Goal: Communication & Community: Share content

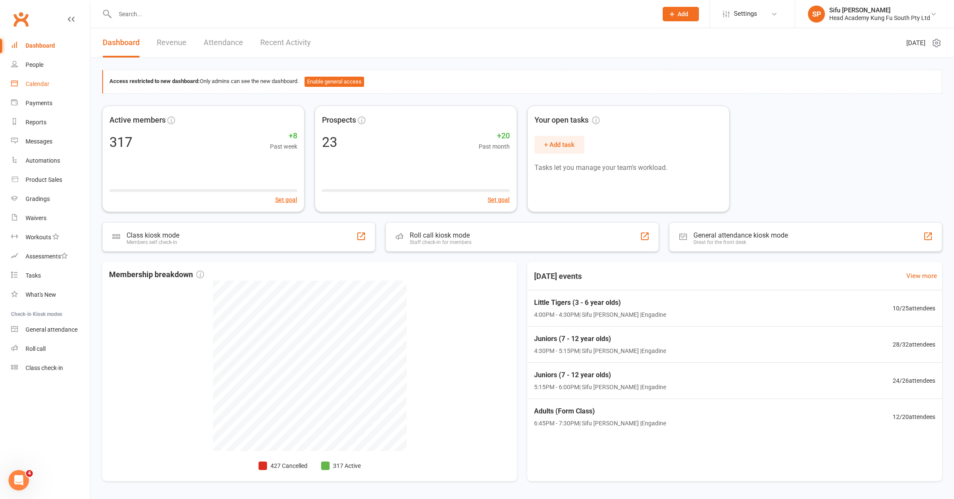
click at [57, 85] on link "Calendar" at bounding box center [50, 84] width 79 height 19
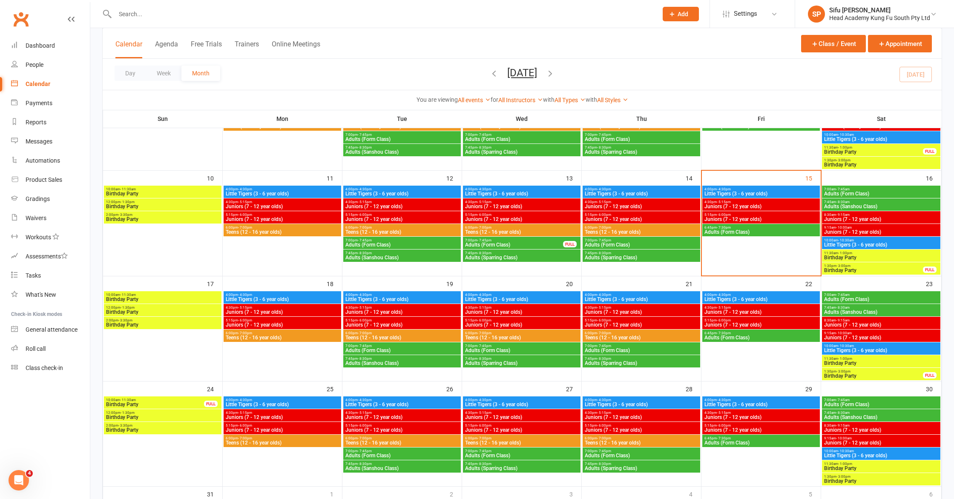
scroll to position [223, 0]
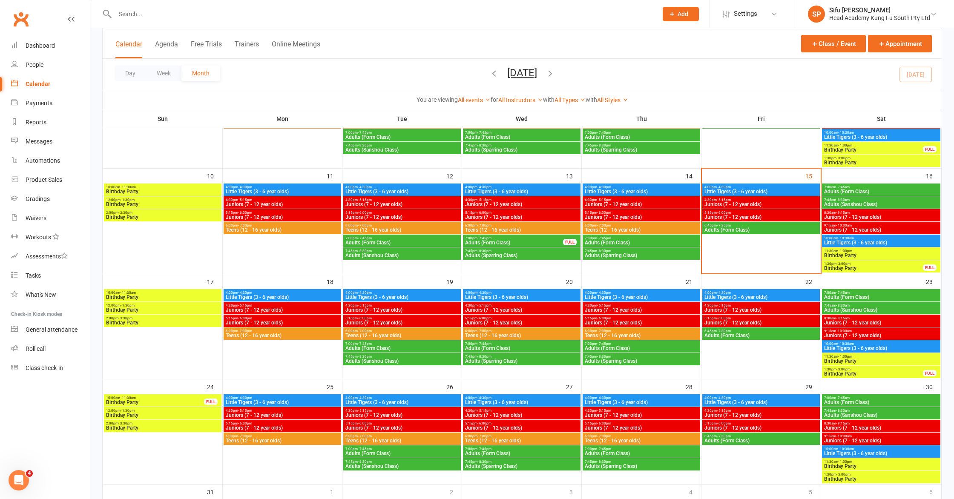
click at [474, 265] on div "FULL" at bounding box center [930, 268] width 14 height 6
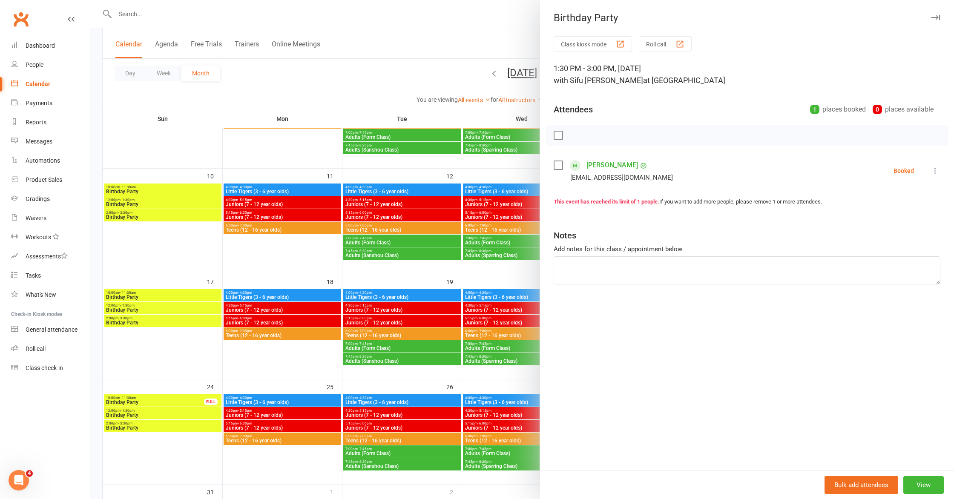
click at [474, 16] on icon "button" at bounding box center [935, 17] width 9 height 5
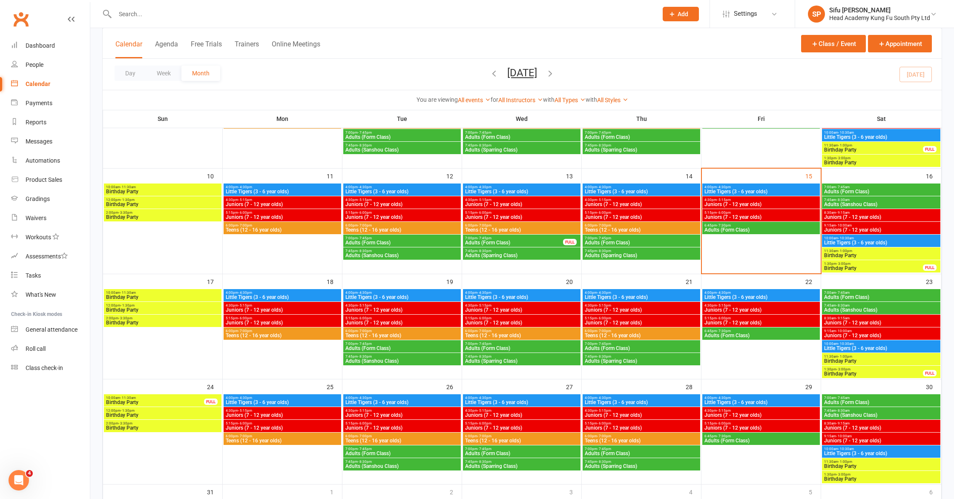
click at [474, 267] on div "FULL" at bounding box center [930, 268] width 14 height 6
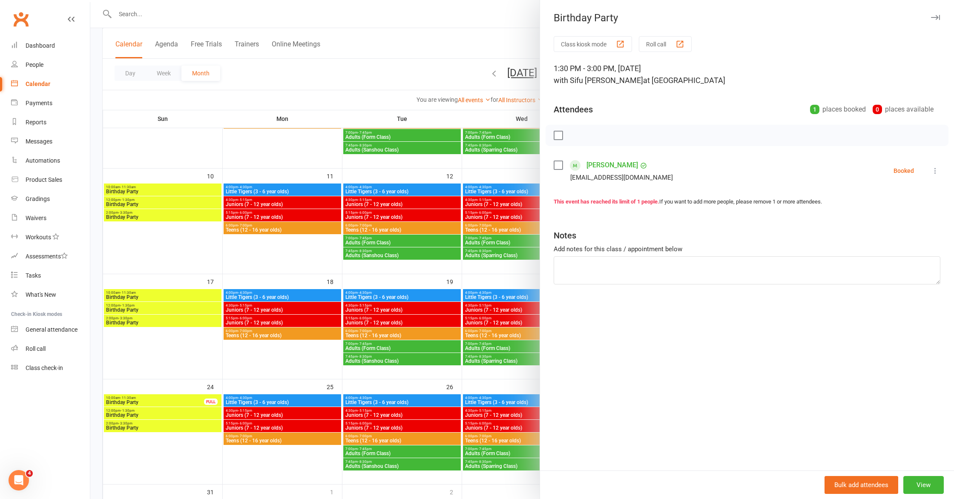
click at [474, 17] on icon "button" at bounding box center [935, 17] width 9 height 5
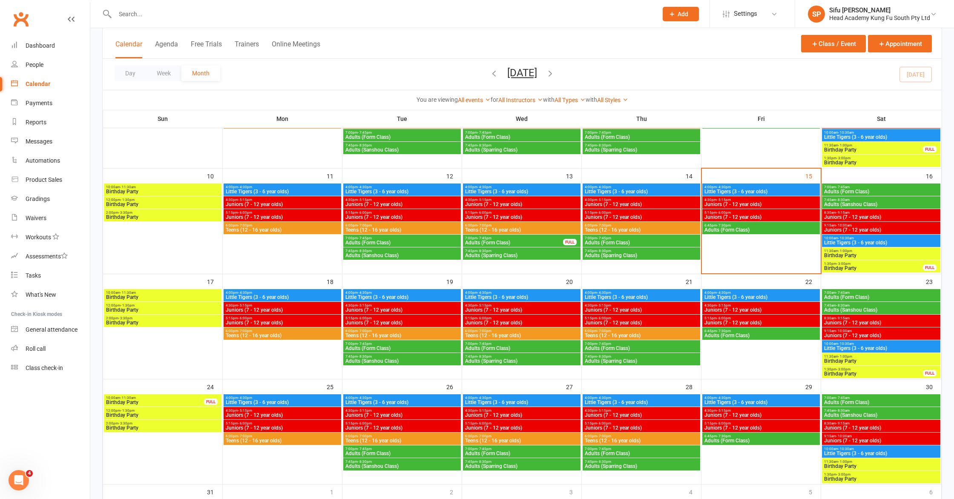
click at [474, 376] on span "Birthday Party" at bounding box center [874, 373] width 100 height 5
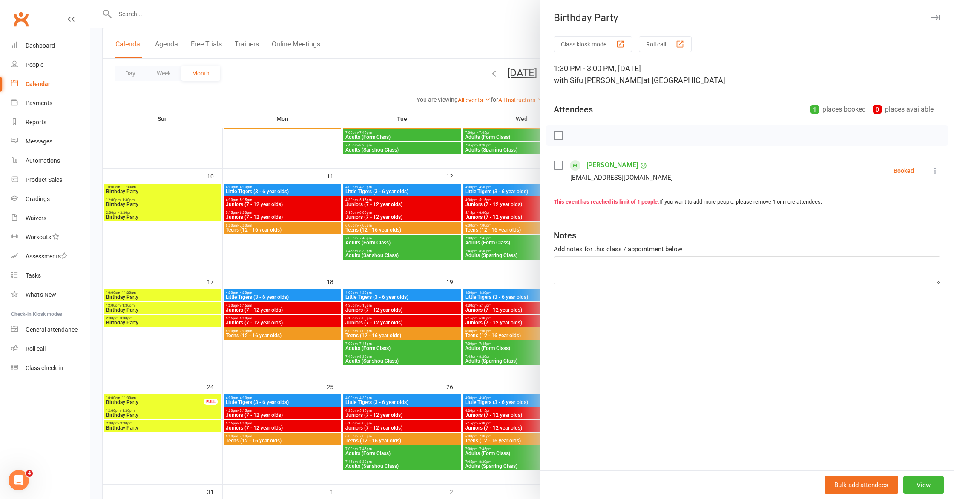
click at [474, 12] on button "button" at bounding box center [935, 17] width 10 height 10
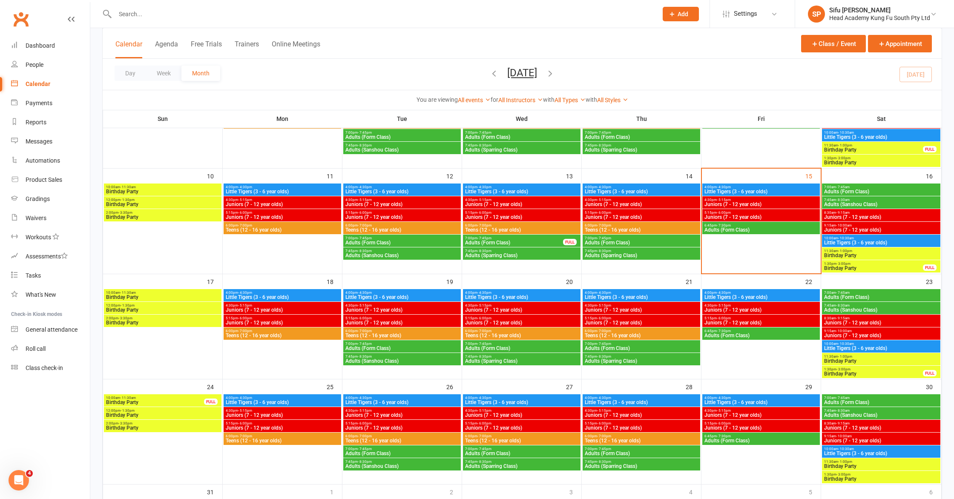
click at [474, 267] on span "Birthday Party" at bounding box center [874, 268] width 100 height 5
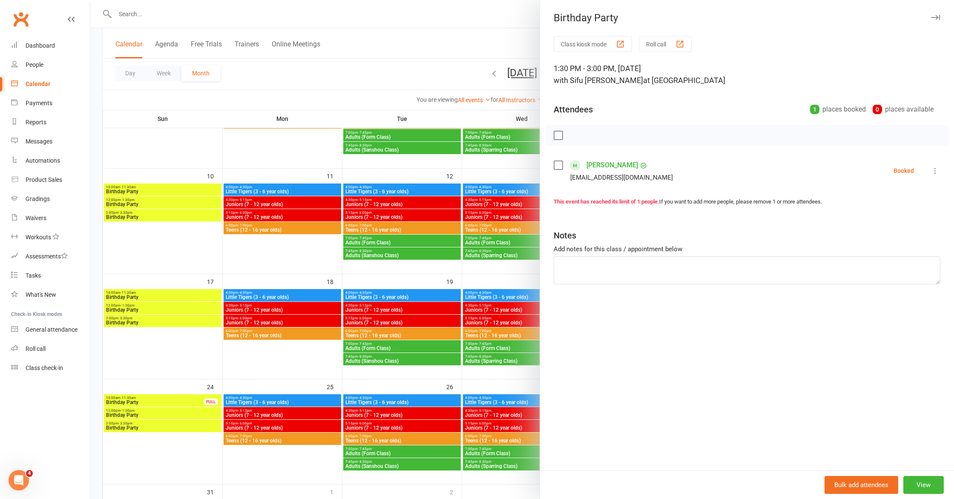
click at [474, 14] on button "button" at bounding box center [935, 17] width 10 height 10
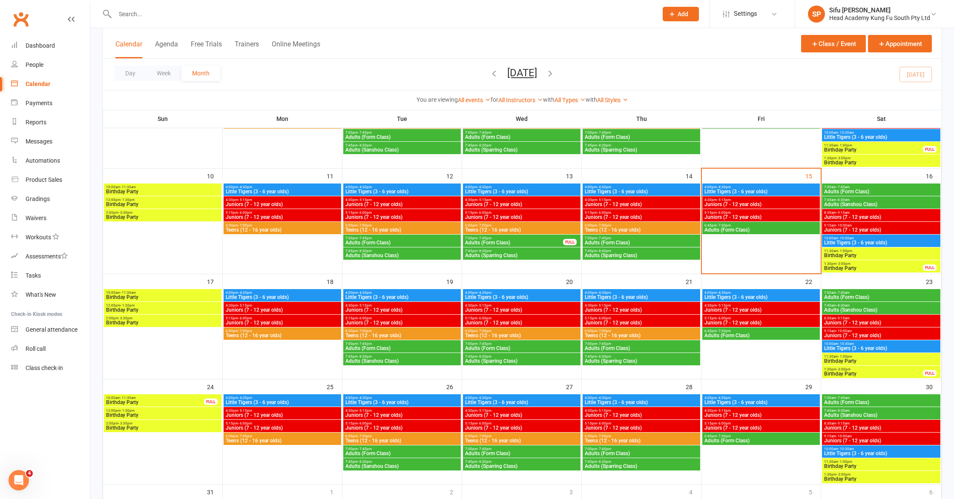
click at [474, 376] on span "Birthday Party" at bounding box center [874, 373] width 100 height 5
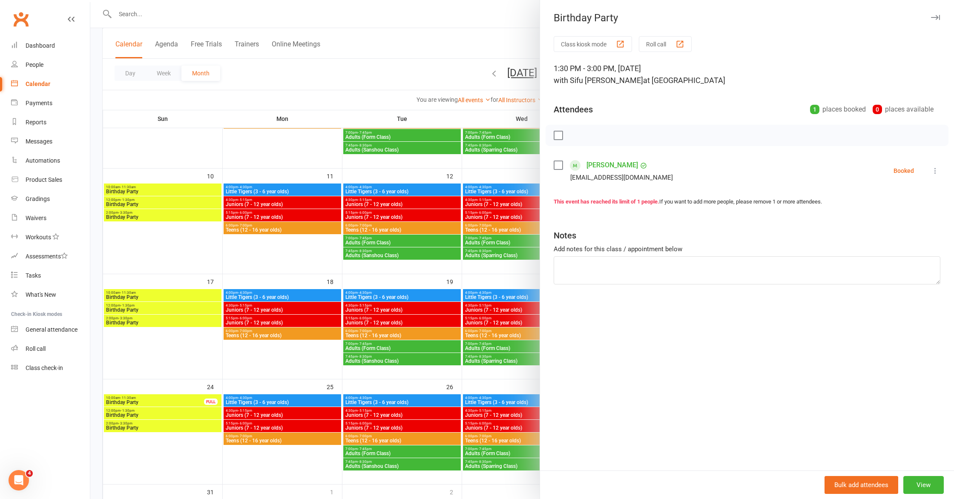
click at [474, 14] on button "button" at bounding box center [935, 17] width 10 height 10
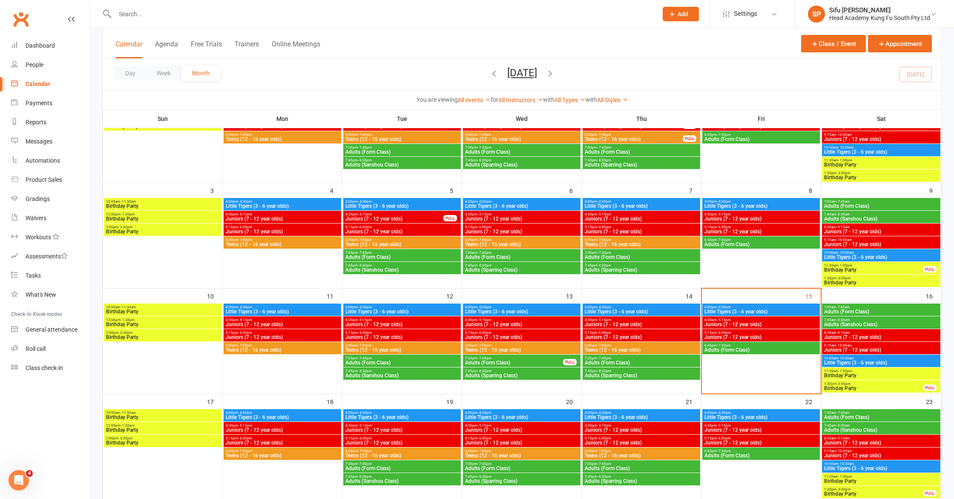
scroll to position [104, 0]
click at [474, 266] on span "11:30am - 1:00pm" at bounding box center [874, 265] width 100 height 4
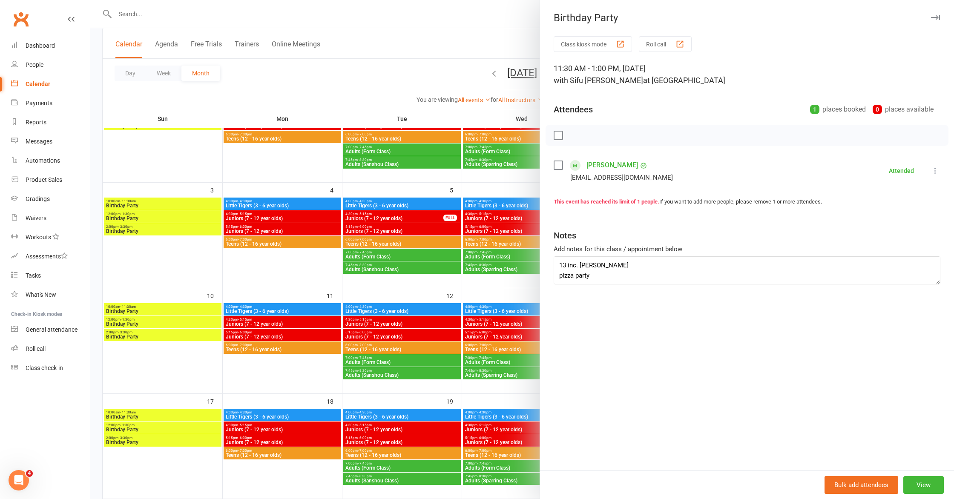
click at [474, 16] on icon "button" at bounding box center [935, 17] width 9 height 5
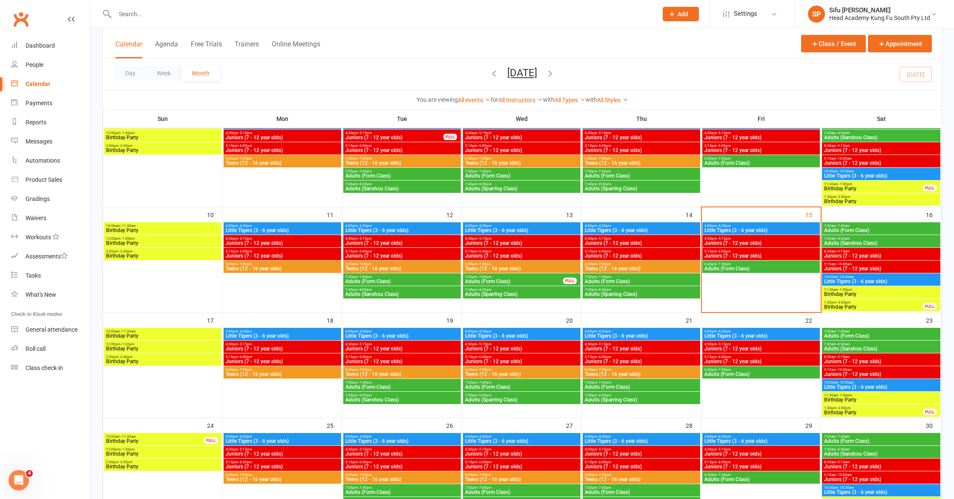
scroll to position [339, 0]
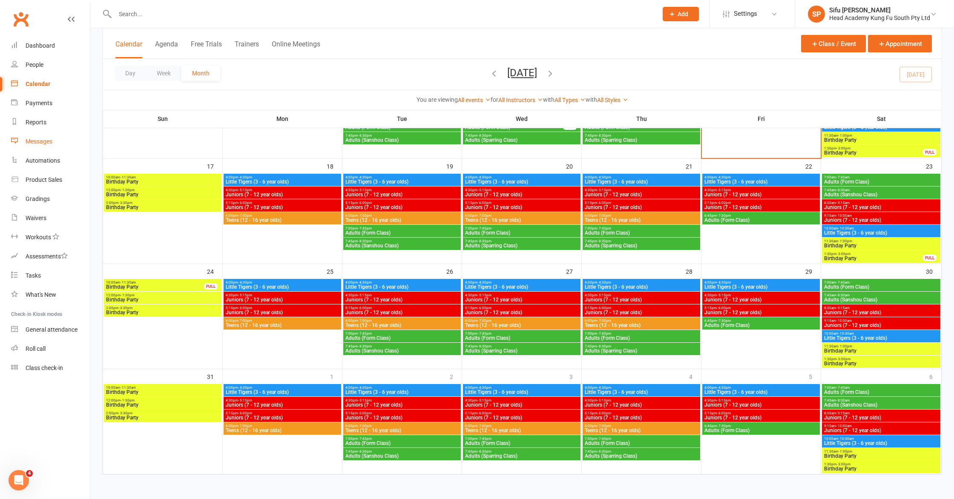
click at [46, 142] on div "Messages" at bounding box center [39, 141] width 27 height 7
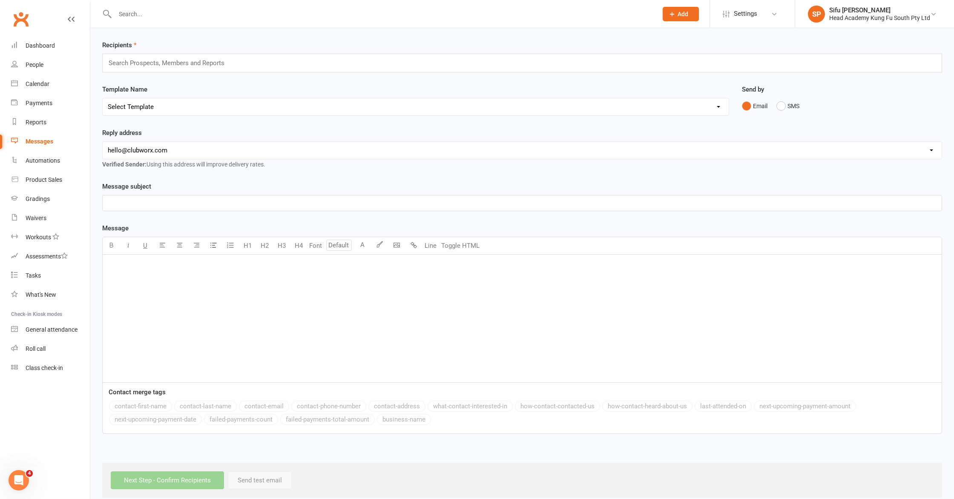
scroll to position [41, 0]
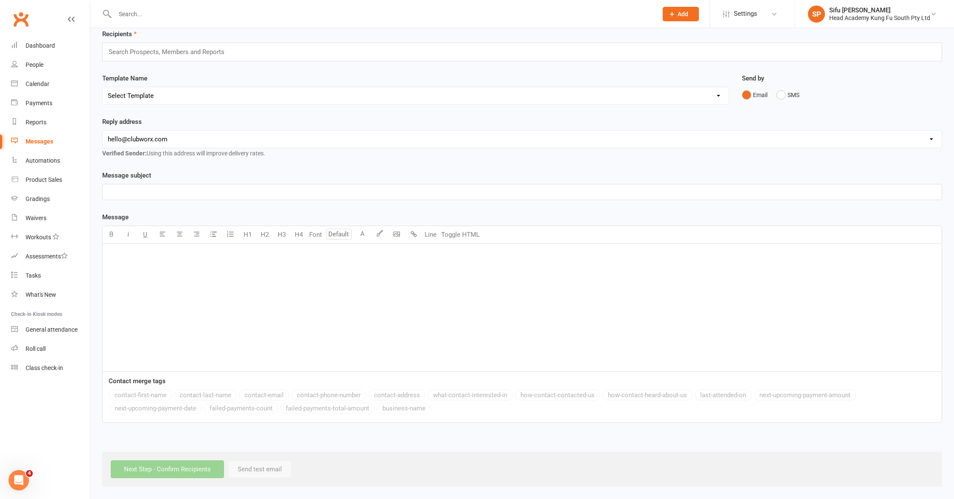
click at [155, 272] on div "﻿" at bounding box center [522, 308] width 839 height 128
click at [327, 210] on div "Message subject ﻿ Message U H1 H2 H3 H4 Font A Line Toggle HTML ﻿ Contact merge…" at bounding box center [522, 296] width 840 height 253
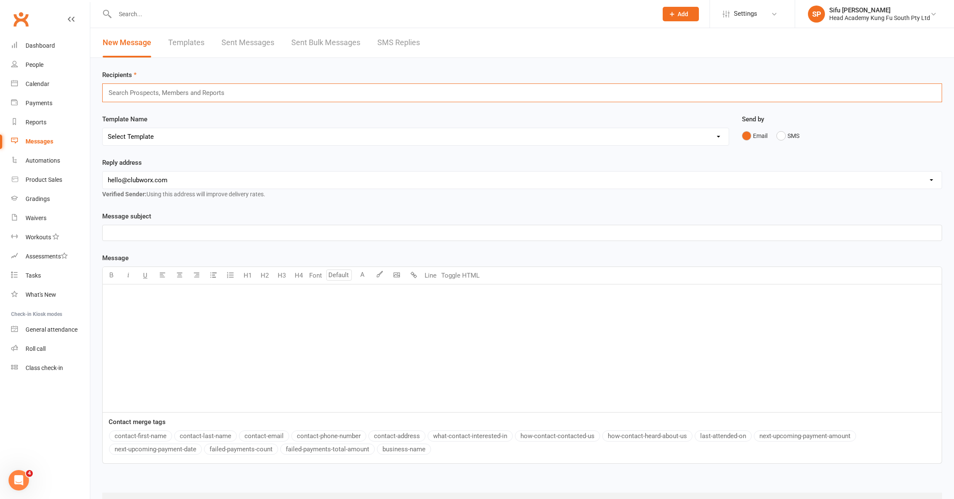
click at [122, 90] on input "text" at bounding box center [170, 92] width 125 height 11
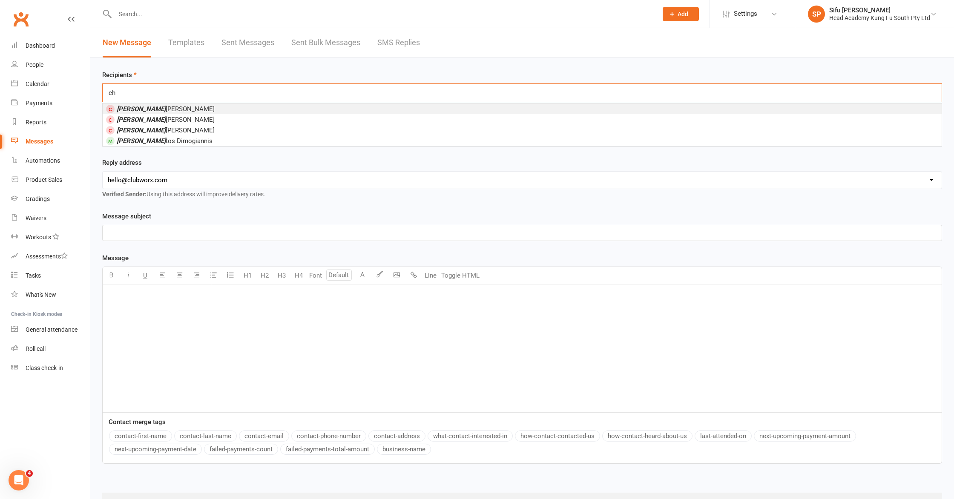
type input "c"
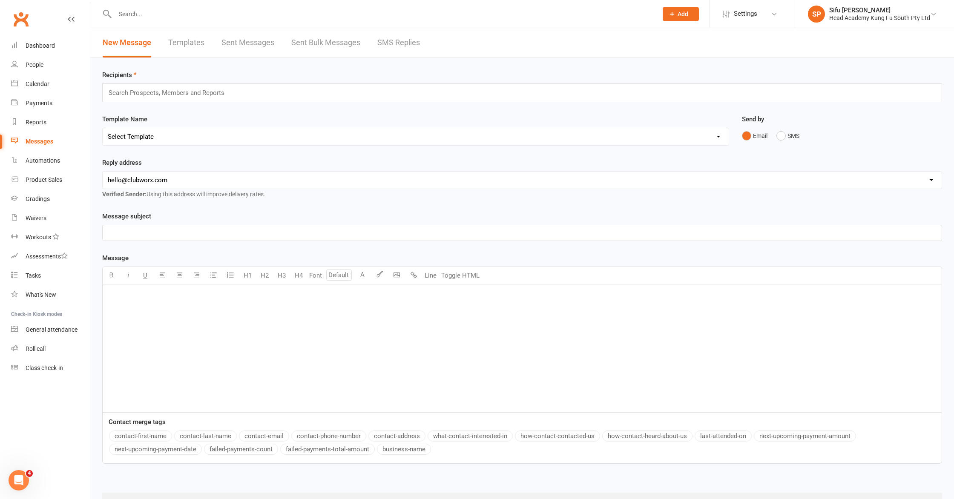
click at [180, 70] on div "Recipients Search Prospects, Members and Reports" at bounding box center [522, 86] width 840 height 32
click at [195, 42] on link "Templates" at bounding box center [186, 42] width 36 height 29
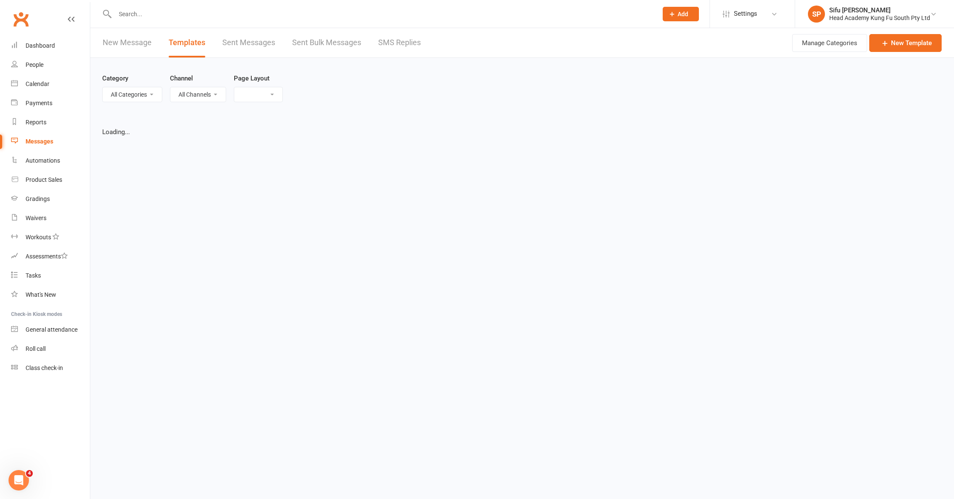
select select "grid"
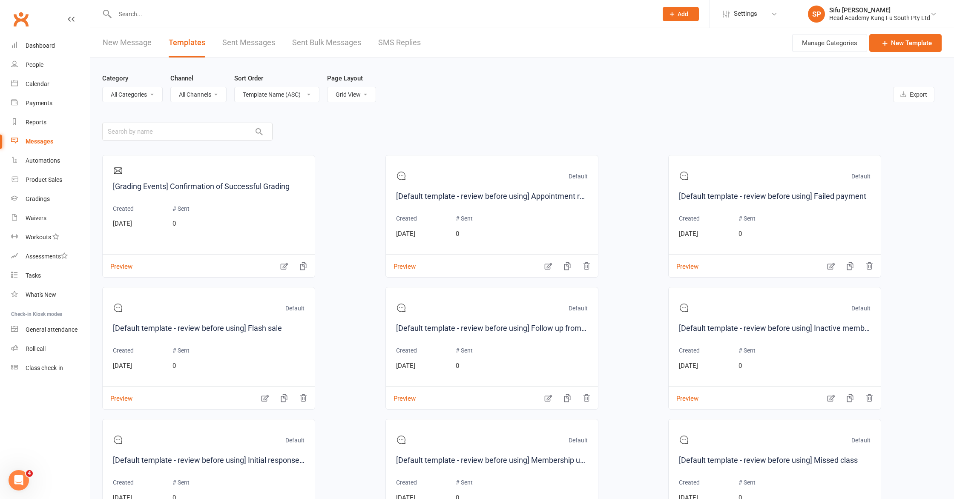
click at [133, 40] on link "New Message" at bounding box center [127, 42] width 49 height 29
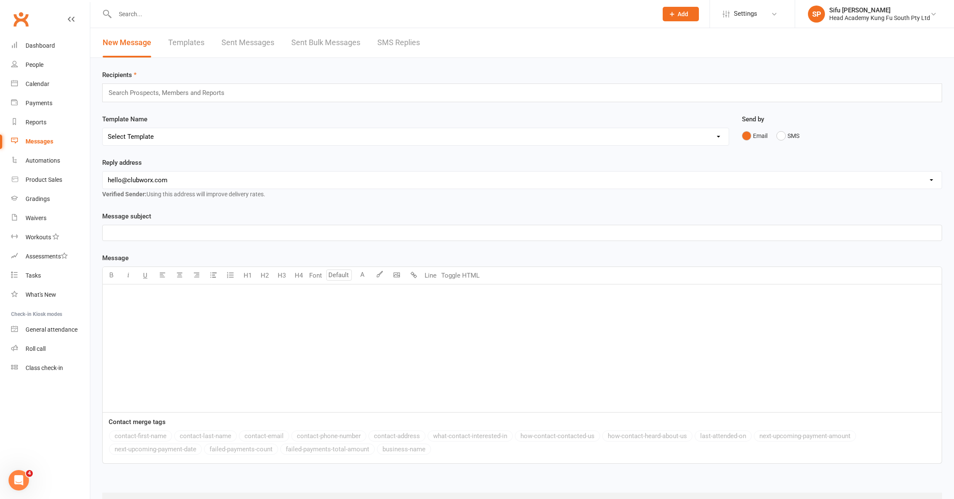
click at [239, 46] on link "Sent Messages" at bounding box center [247, 42] width 53 height 29
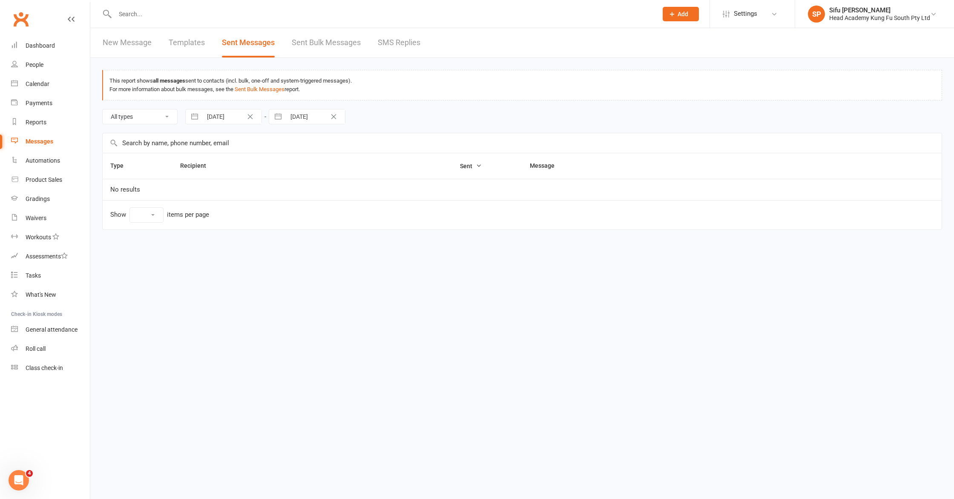
select select "10"
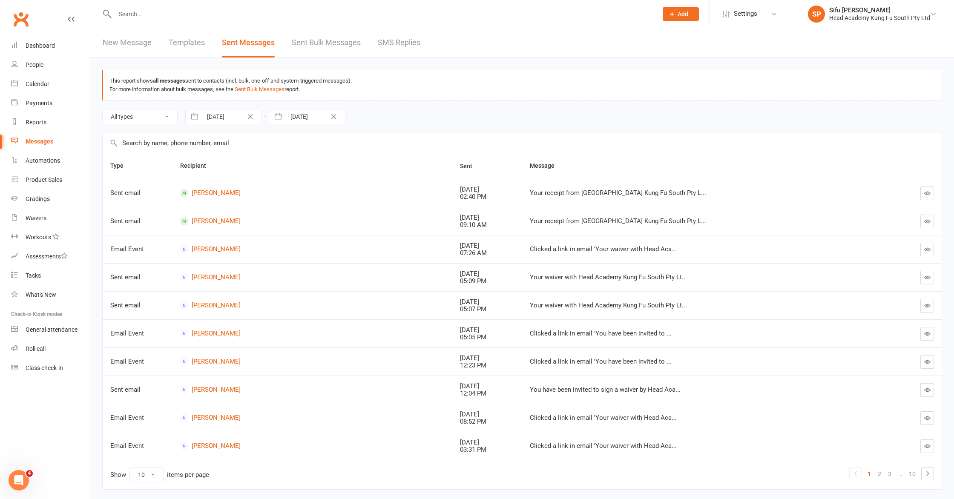
click at [141, 48] on link "New Message" at bounding box center [127, 42] width 49 height 29
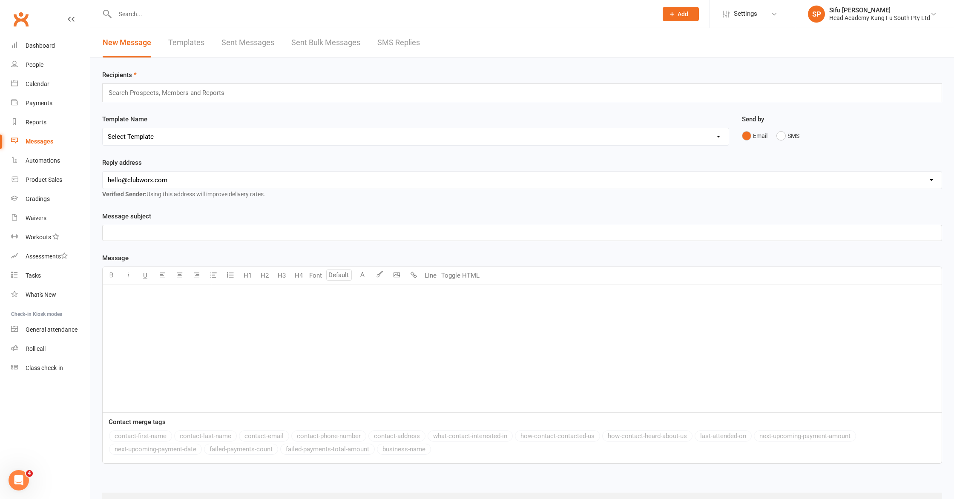
click at [189, 45] on link "Templates" at bounding box center [186, 42] width 36 height 29
select select "grid"
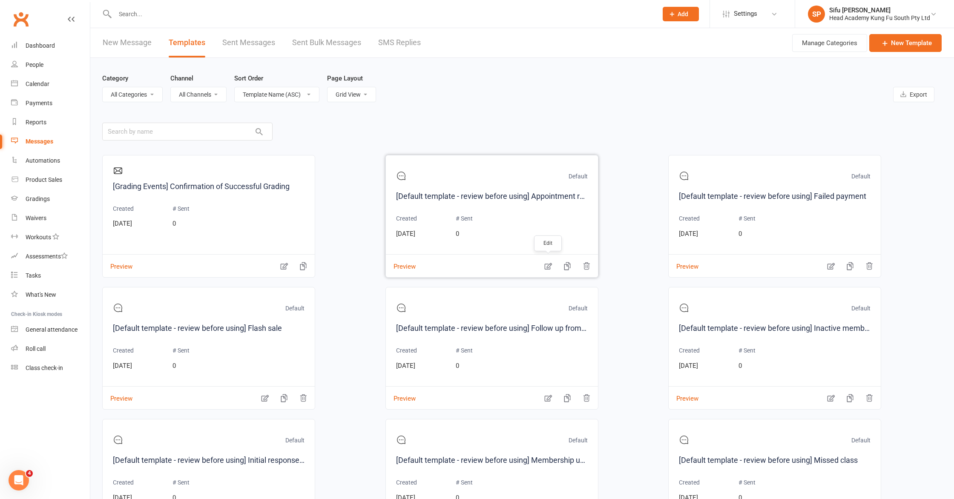
click at [474, 264] on icon "button" at bounding box center [547, 266] width 7 height 7
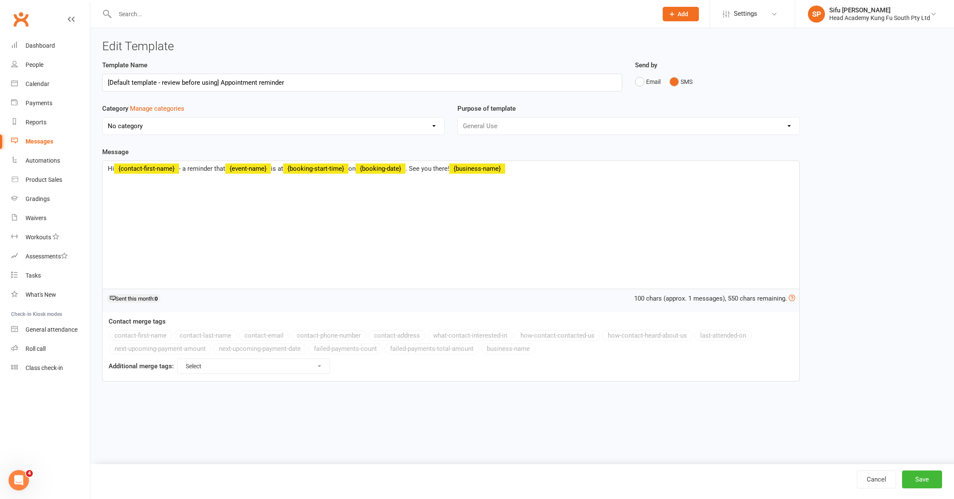
select select "11899"
click at [203, 224] on div "Hi ﻿ {contact-first-name} - a reminder that ﻿ {event-name} is at ﻿ {booking-sta…" at bounding box center [451, 225] width 697 height 128
click at [228, 213] on div "Hi ﻿ {contact-first-name} - a reminder that ﻿ {event-name} is at ﻿ {booking-sta…" at bounding box center [451, 225] width 697 height 128
click at [474, 125] on div "General Use Grading Events" at bounding box center [628, 126] width 342 height 18
click at [474, 126] on div "General Use Grading Events" at bounding box center [628, 126] width 342 height 18
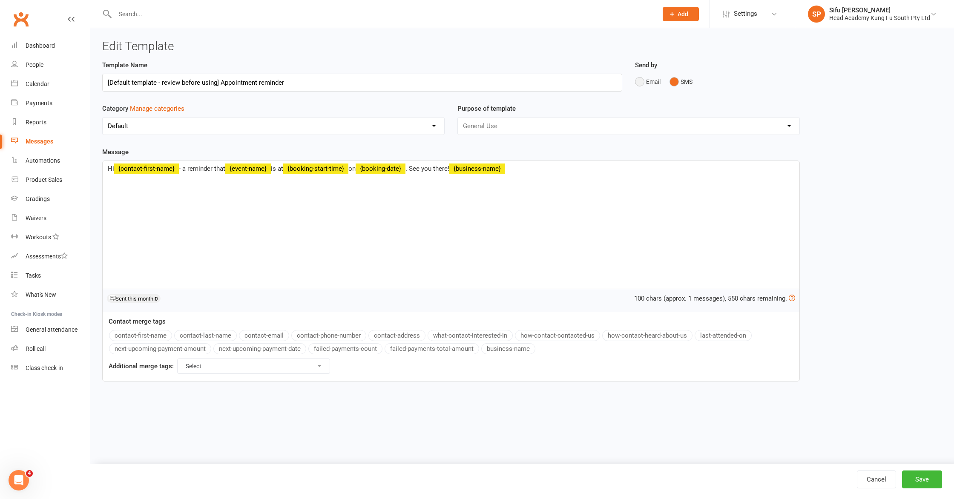
click at [474, 85] on button "Email" at bounding box center [648, 82] width 26 height 16
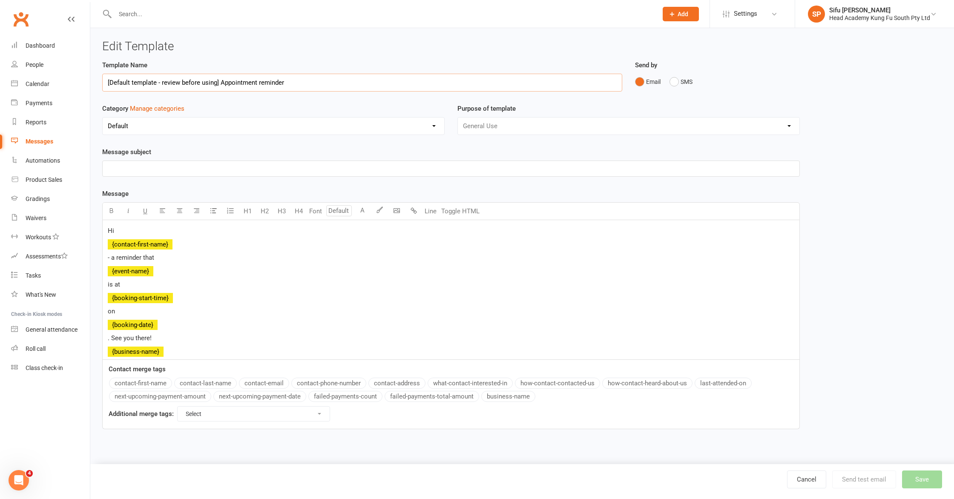
click at [324, 85] on input "[Default template - review before using] Appointment reminder" at bounding box center [362, 83] width 520 height 18
type input "Welcome to"
select select "grid"
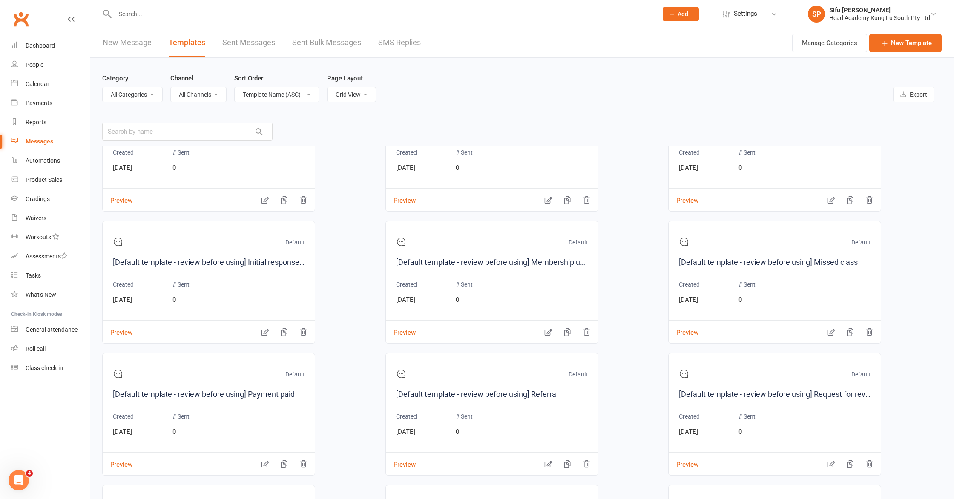
scroll to position [206, 0]
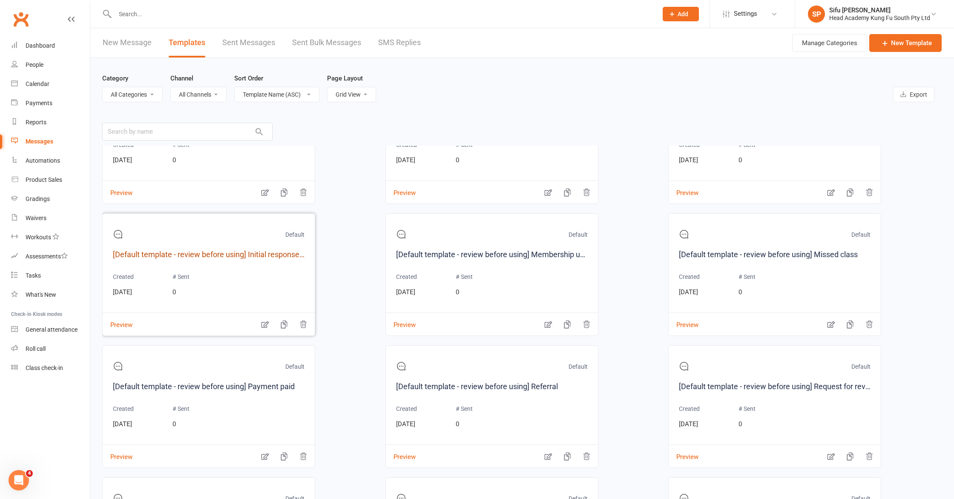
click at [275, 252] on link "[Default template - review before using] Initial response to enquiry" at bounding box center [209, 255] width 192 height 12
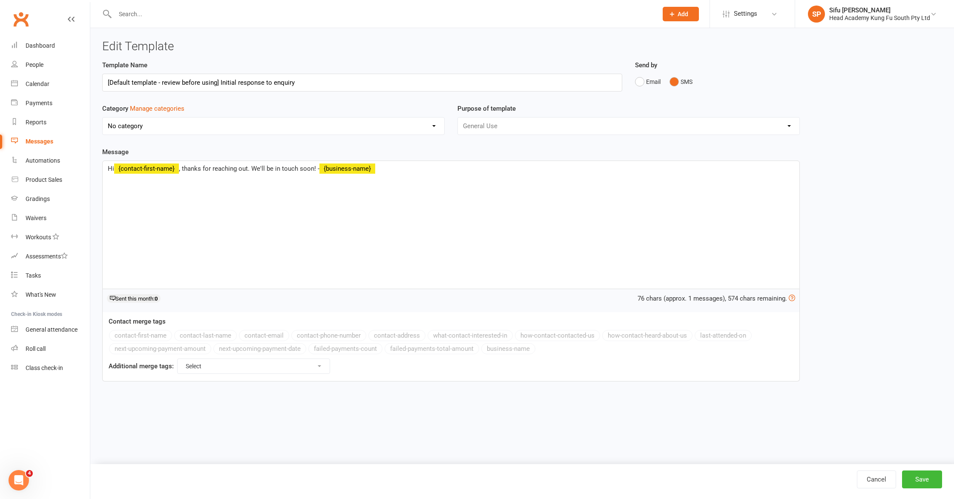
select select "11899"
select select "grid"
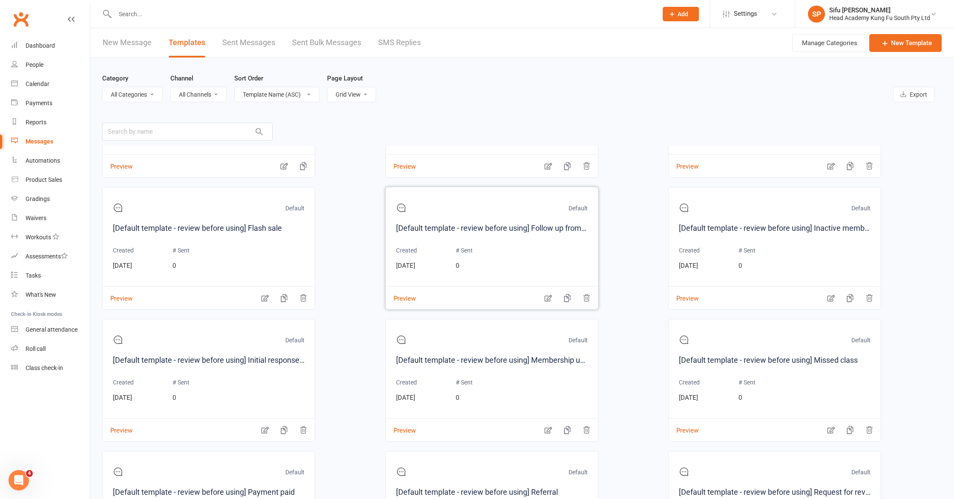
scroll to position [109, 0]
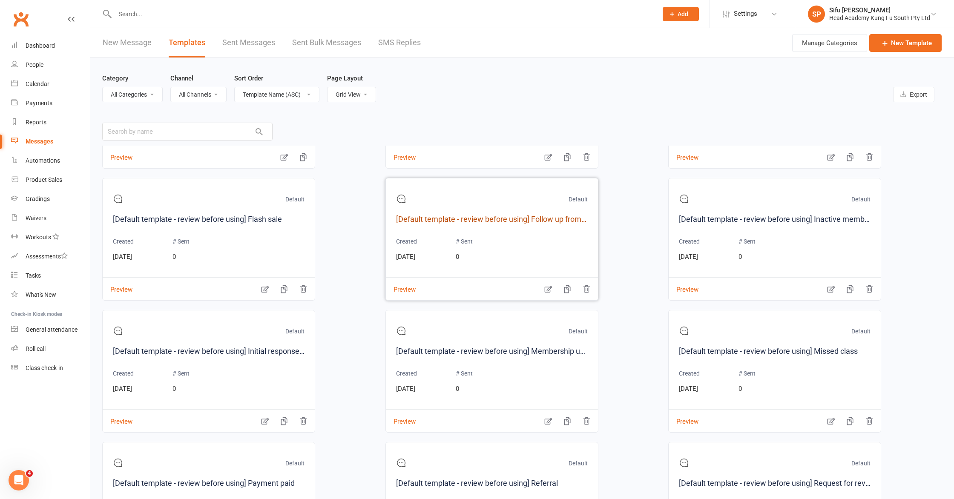
click at [474, 215] on link "[Default template - review before using] Follow up from free trial class" at bounding box center [492, 219] width 192 height 12
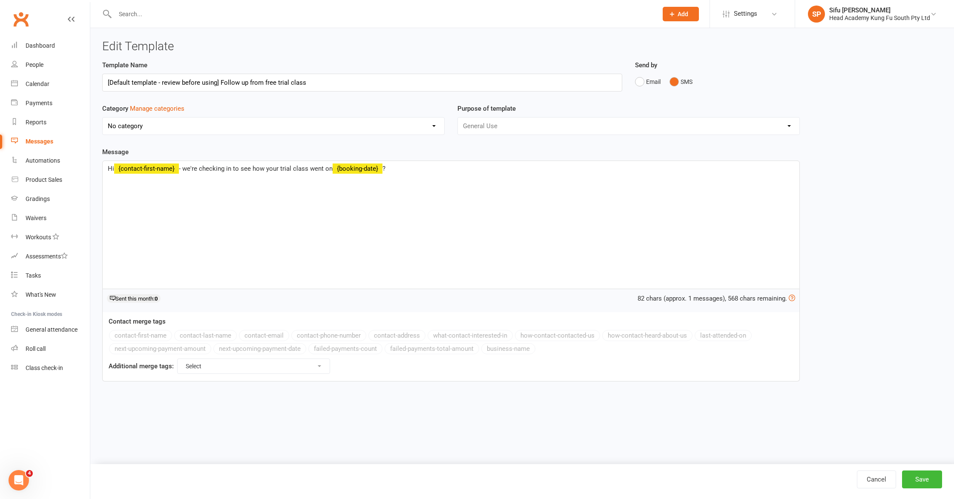
select select "11899"
select select "grid"
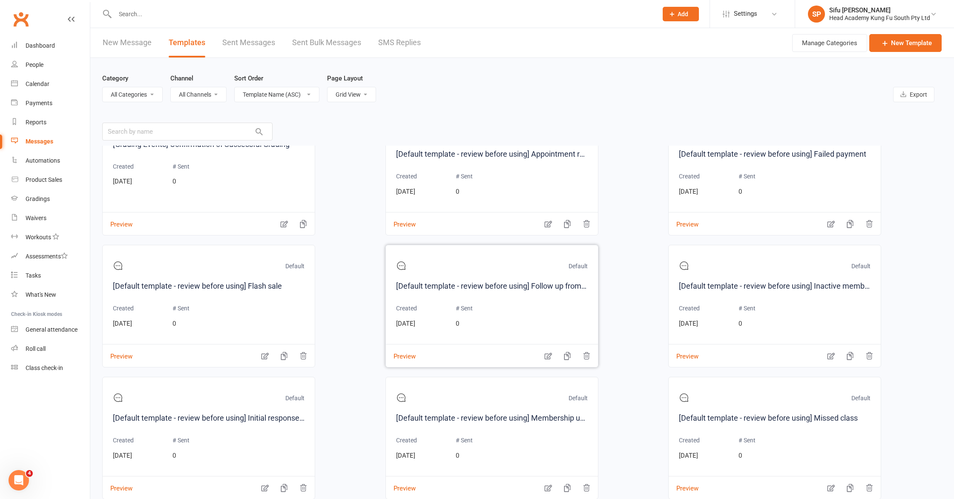
scroll to position [43, 0]
click at [474, 286] on link "[Default template - review before using] Inactive member" at bounding box center [775, 286] width 192 height 12
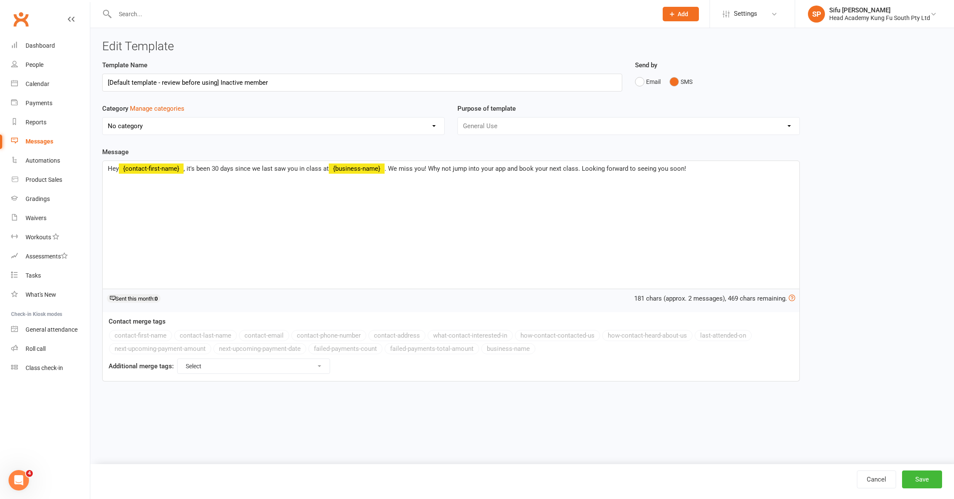
select select "11899"
select select "grid"
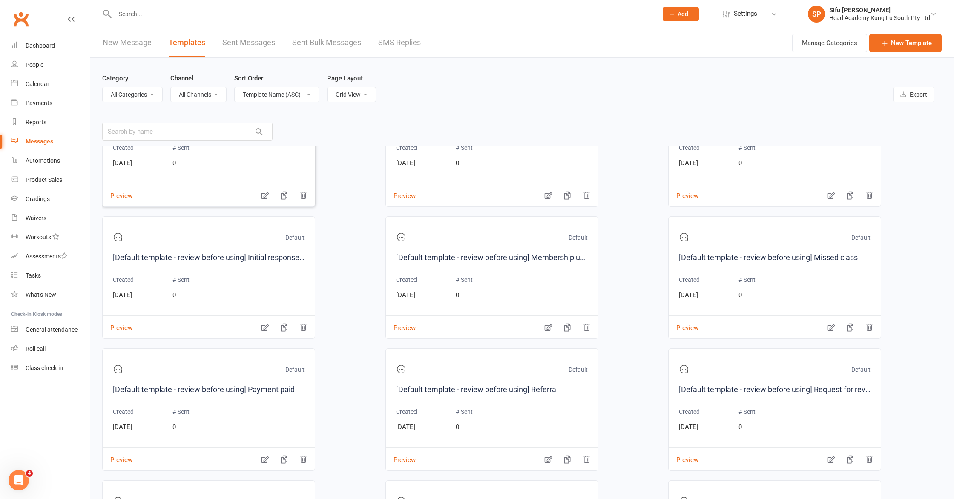
scroll to position [203, 0]
click at [250, 256] on link "[Default template - review before using] Initial response to enquiry" at bounding box center [209, 257] width 192 height 12
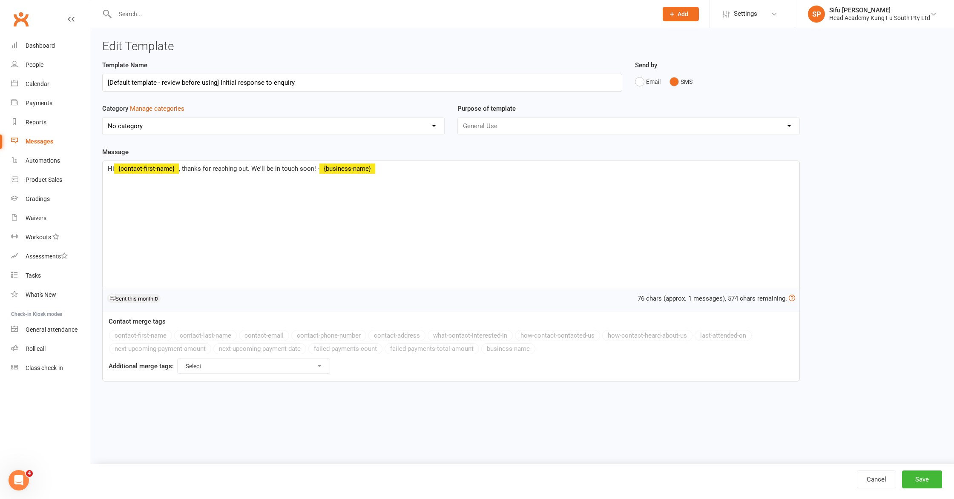
select select "11899"
select select "grid"
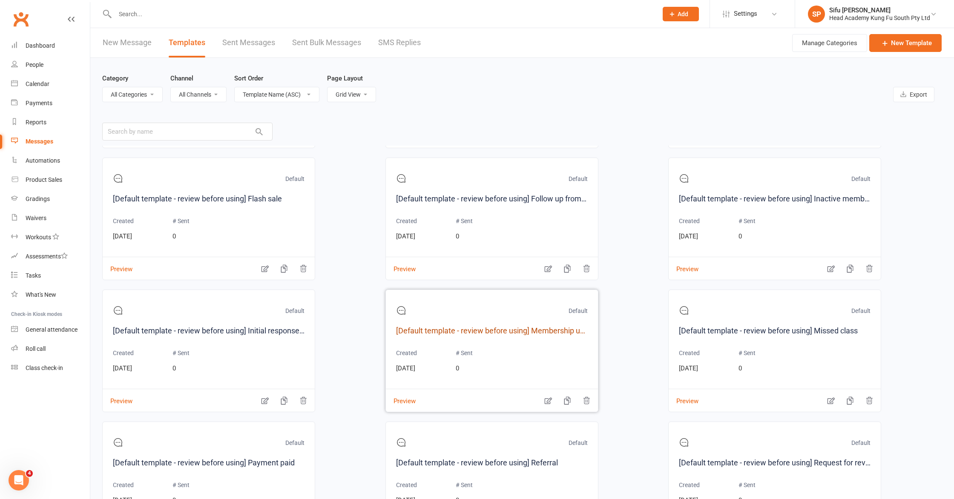
scroll to position [140, 0]
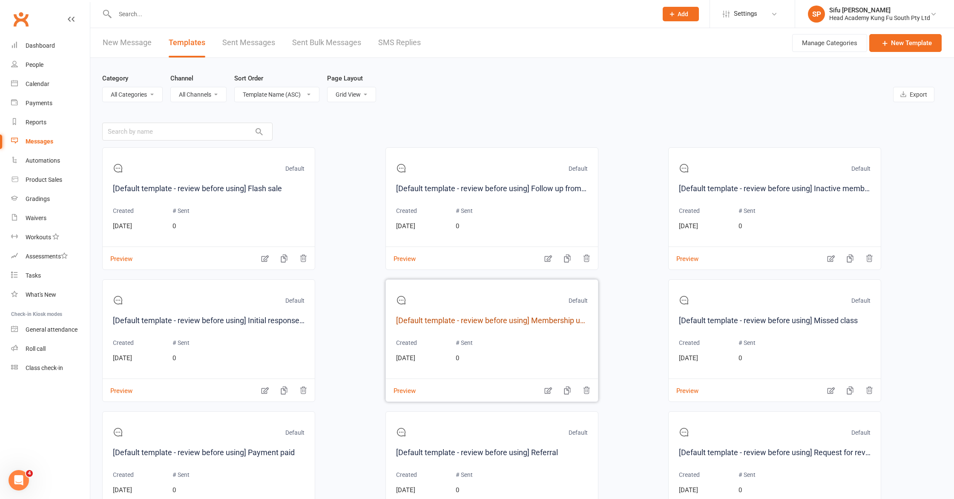
click at [474, 320] on link "[Default template - review before using] Membership upgrade" at bounding box center [492, 321] width 192 height 12
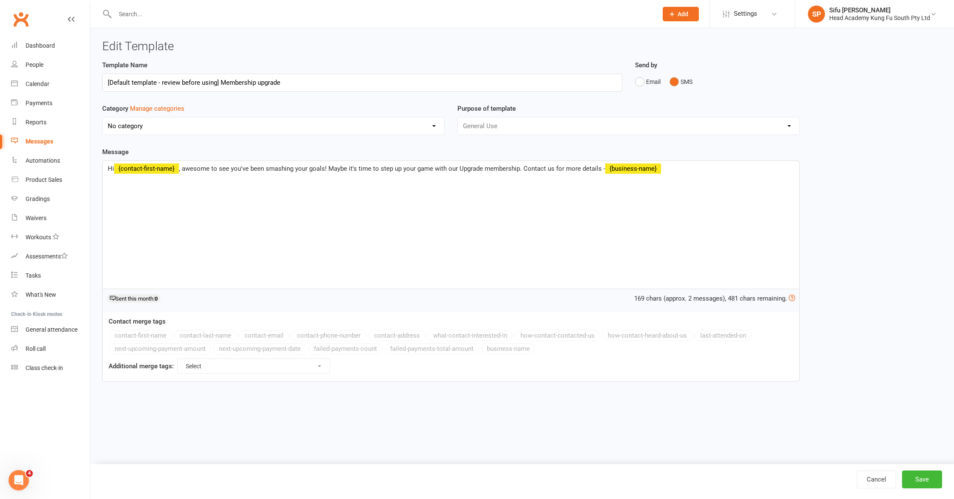
select select "11899"
select select "grid"
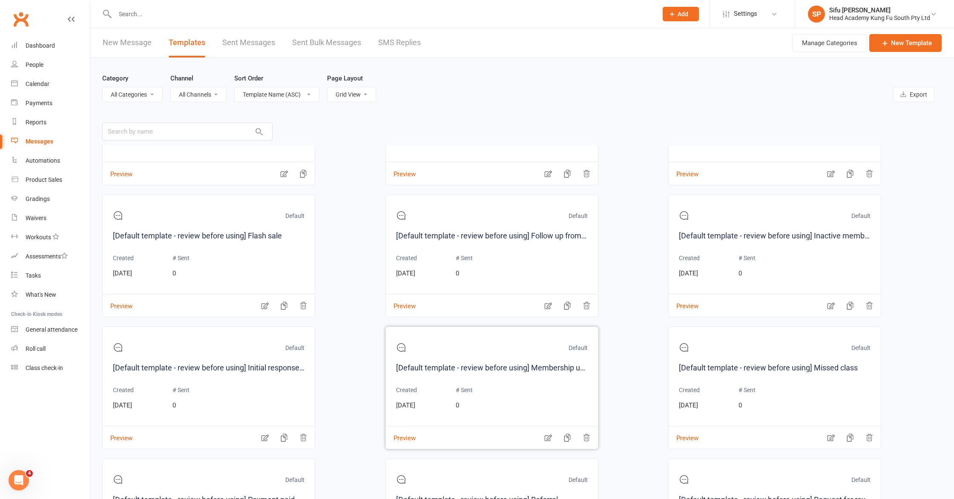
scroll to position [158, 0]
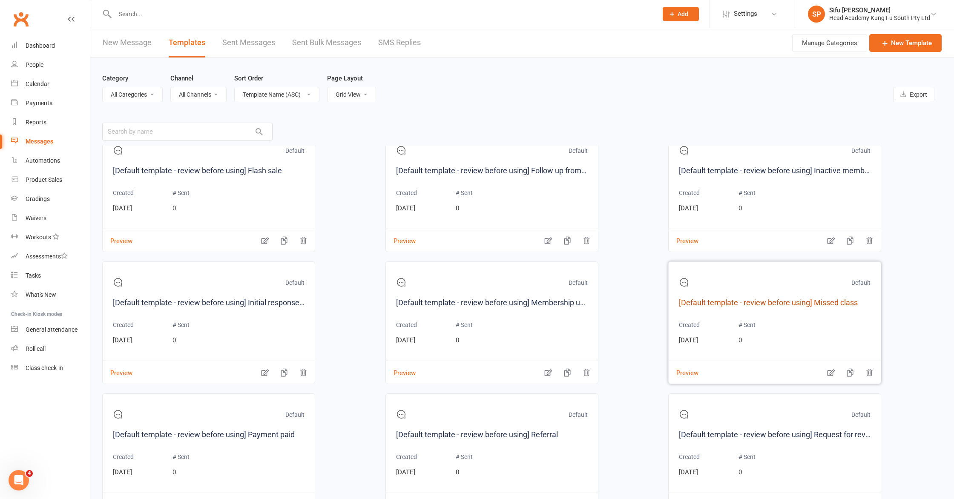
click at [474, 303] on link "[Default template - review before using] Missed class" at bounding box center [775, 303] width 192 height 12
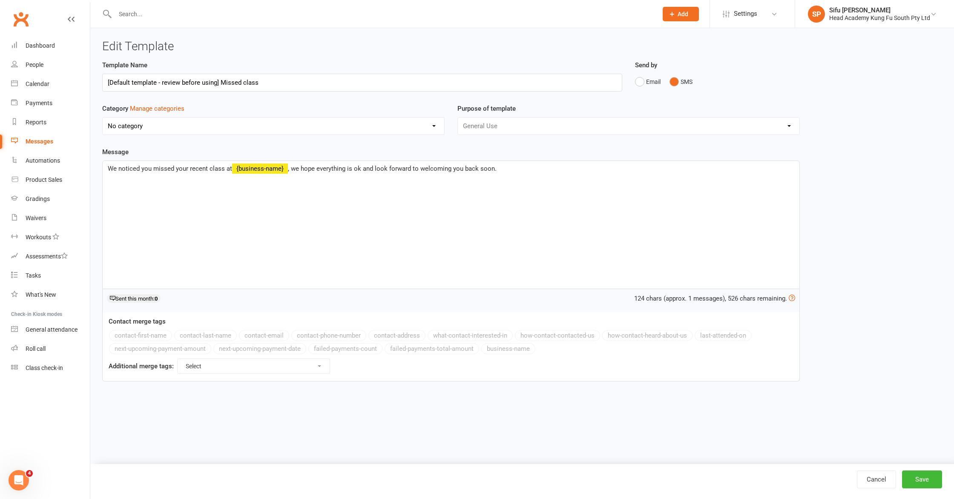
select select "11899"
select select "grid"
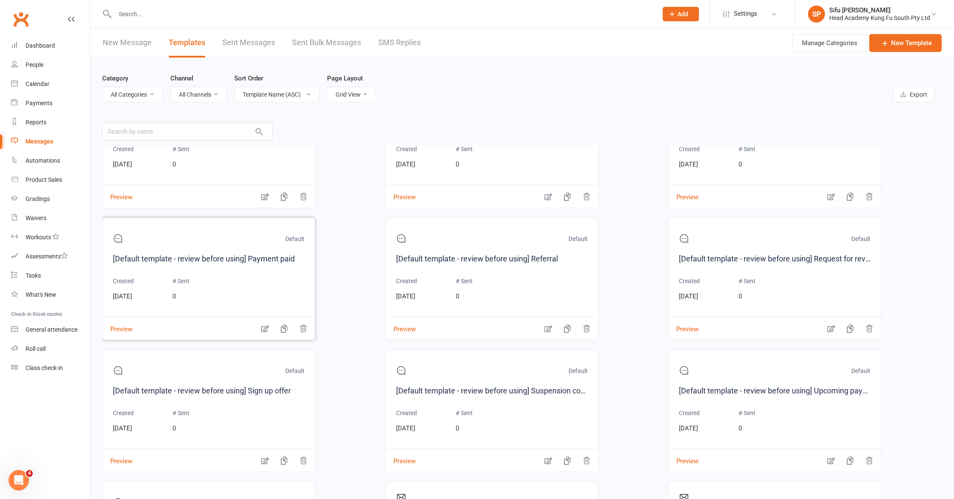
scroll to position [342, 0]
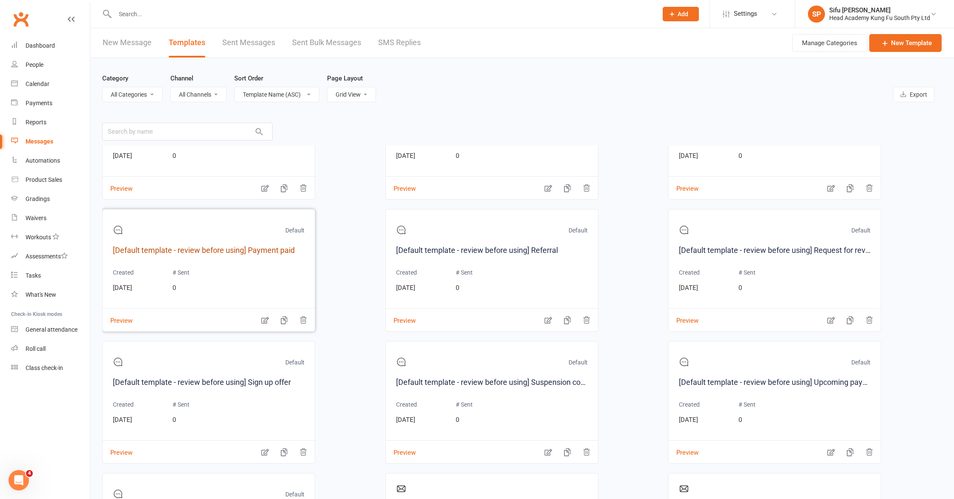
click at [267, 251] on link "[Default template - review before using] Payment paid" at bounding box center [209, 250] width 192 height 12
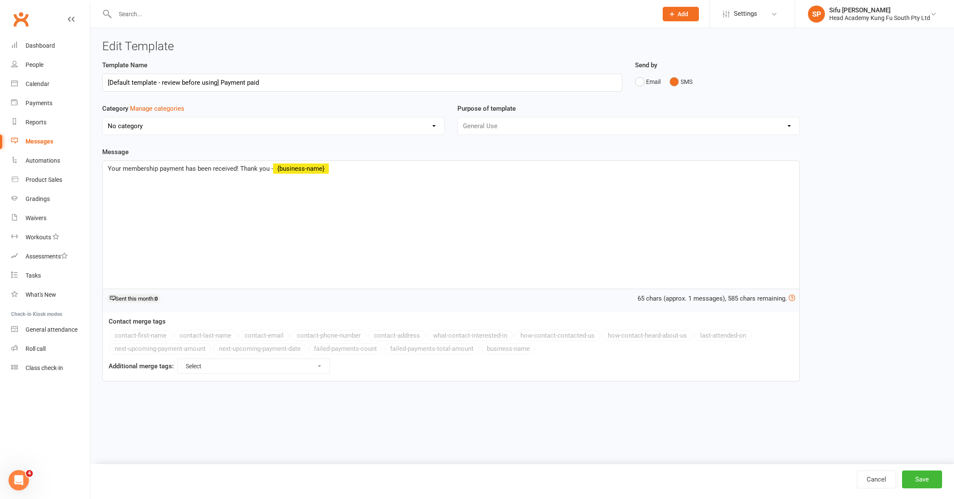
select select "11899"
select select "grid"
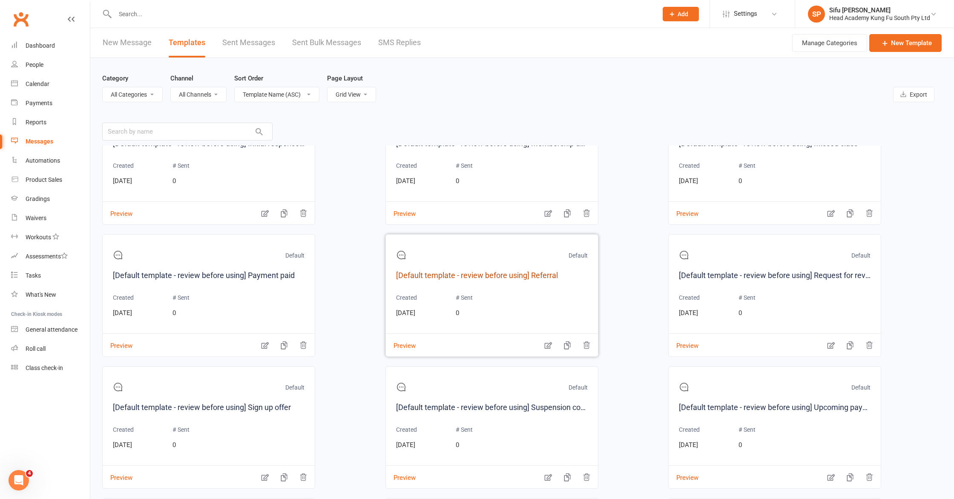
scroll to position [361, 0]
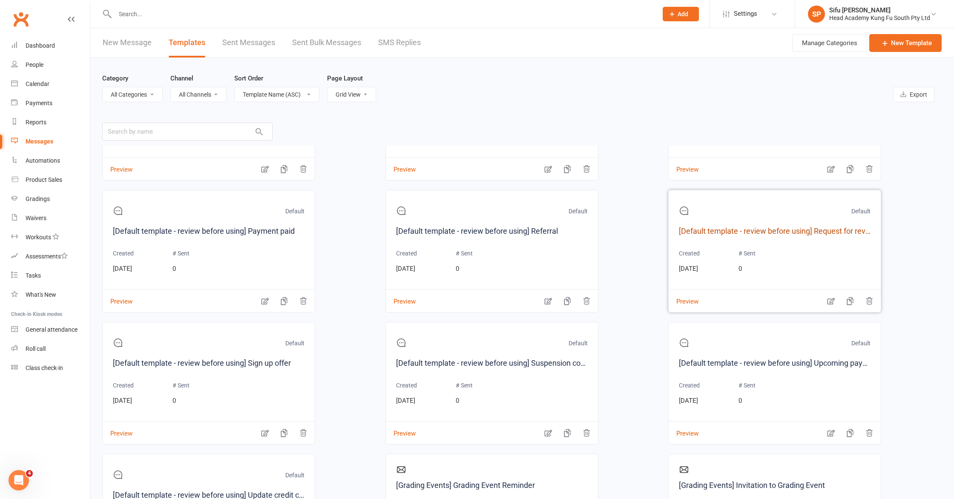
click at [474, 229] on link "[Default template - review before using] Request for review" at bounding box center [775, 231] width 192 height 12
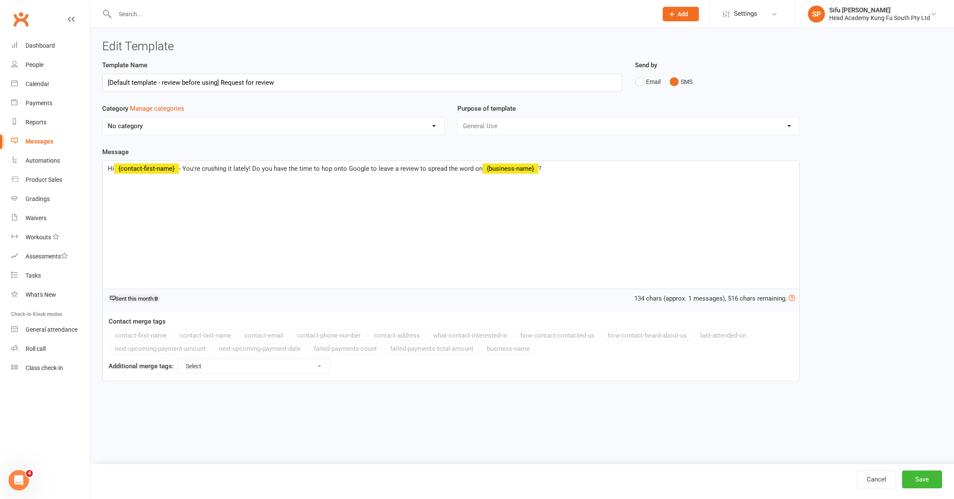
select select "11899"
select select "grid"
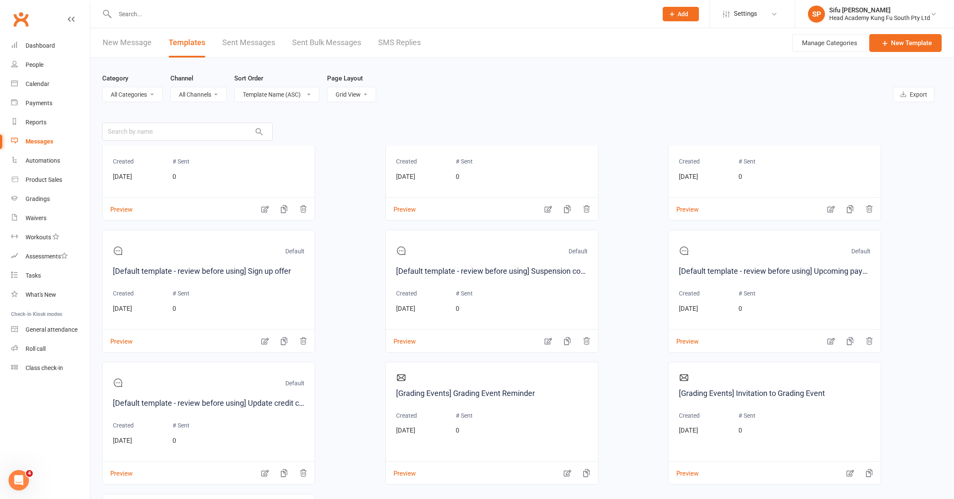
scroll to position [479, 0]
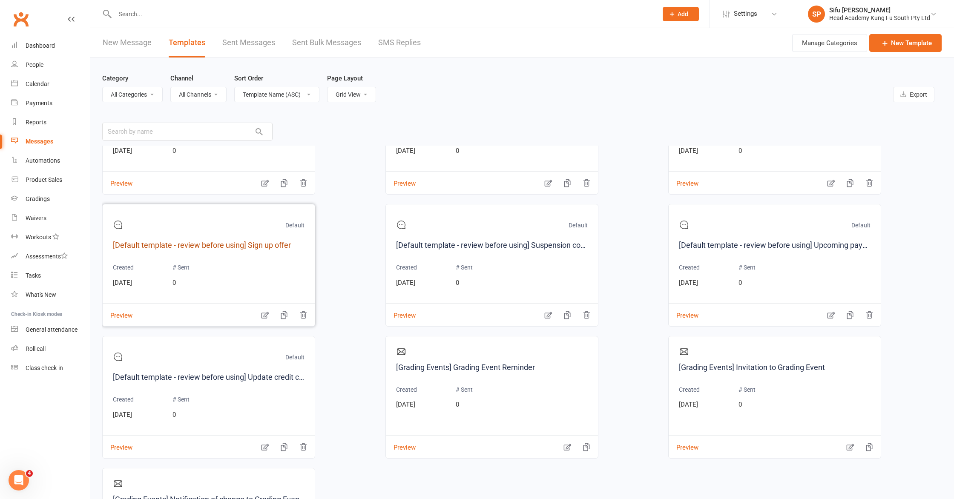
click at [186, 245] on link "[Default template - review before using] Sign up offer" at bounding box center [209, 245] width 192 height 12
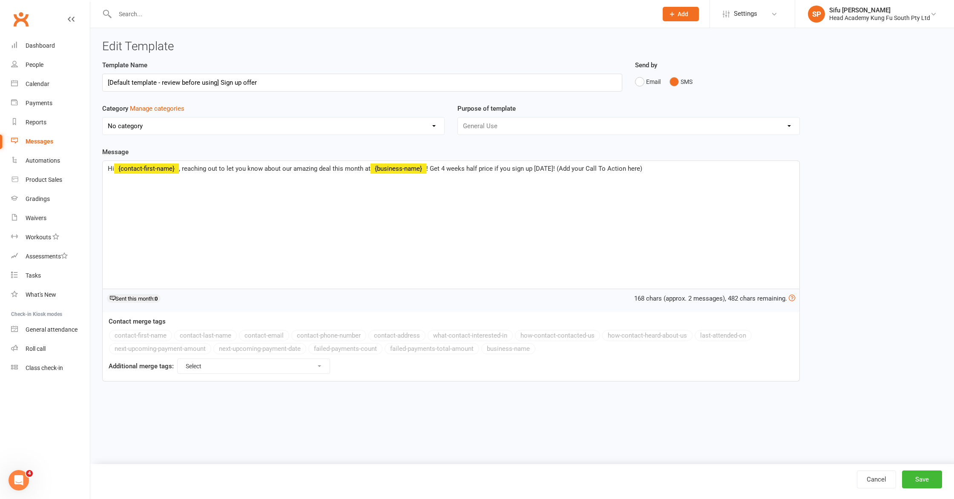
select select "11899"
click at [143, 169] on span "﻿ {contact-first-name}" at bounding box center [146, 169] width 65 height 8
click at [145, 173] on div "Hi ﻿ {contact-first-name} , reaching out to let you know about our amazing deal…" at bounding box center [451, 225] width 697 height 128
click at [149, 171] on span "﻿ {contact-first-name}" at bounding box center [146, 169] width 65 height 8
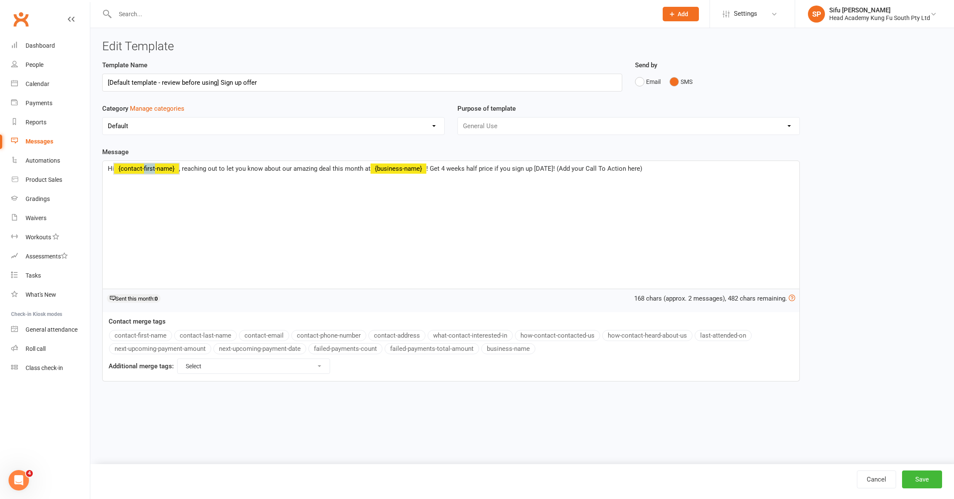
click at [149, 171] on span "﻿ {contact-first-name}" at bounding box center [146, 169] width 65 height 8
click at [163, 204] on div "Hi ﻿ {contact-first-name} , reaching out to let you know about our amazing deal…" at bounding box center [451, 225] width 697 height 128
click at [474, 81] on button "Email" at bounding box center [648, 82] width 26 height 16
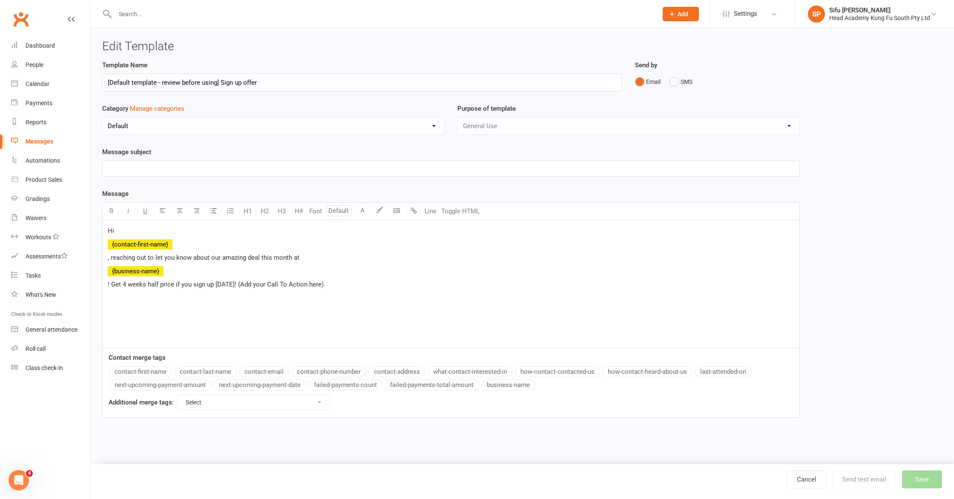
click at [190, 171] on p "﻿" at bounding box center [451, 169] width 687 height 10
click at [302, 258] on p ", reaching out to let you know about our amazing deal this month at" at bounding box center [451, 258] width 687 height 10
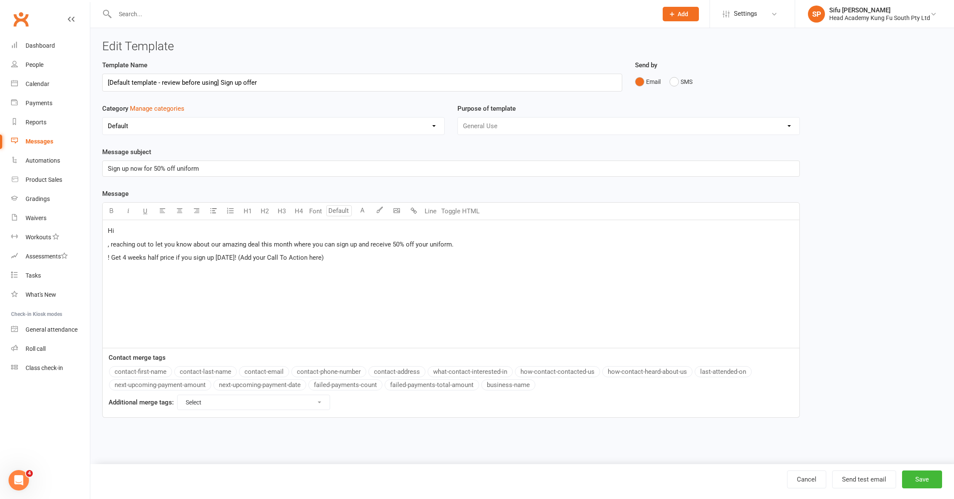
click at [105, 258] on div "Hi , reaching out to let you know about our amazing deal this month where you c…" at bounding box center [451, 284] width 697 height 128
drag, startPoint x: 158, startPoint y: 270, endPoint x: 104, endPoint y: 269, distance: 53.7
click at [104, 269] on div "Hi , reaching out to let you know about our amazing deal this month where you c…" at bounding box center [451, 284] width 697 height 128
drag, startPoint x: 316, startPoint y: 270, endPoint x: 287, endPoint y: 279, distance: 30.2
click at [232, 270] on span "Get 4 weeks half price if you sign up [DATE]! (Add your Call To Action here)" at bounding box center [214, 271] width 213 height 8
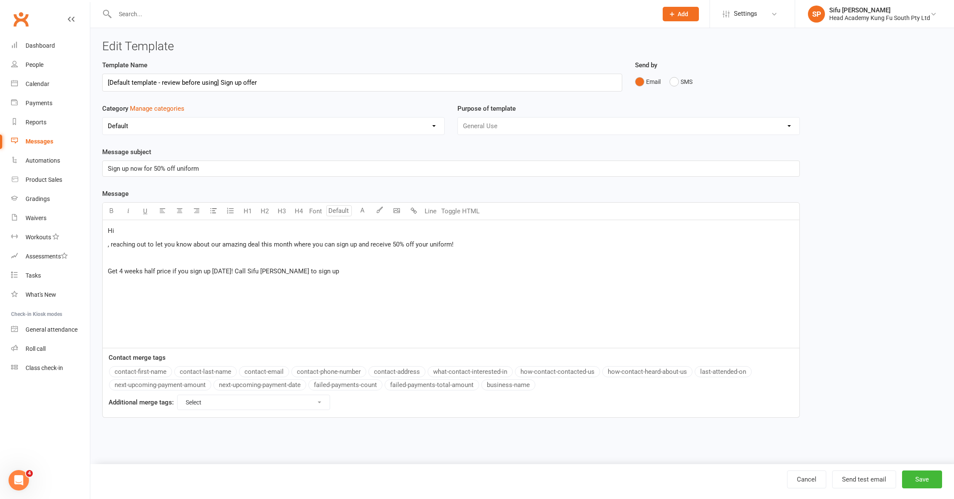
click at [273, 273] on span "Get 4 weeks half price if you sign up [DATE]! Call Sifu [PERSON_NAME] to sign up" at bounding box center [223, 271] width 231 height 8
click at [355, 271] on p "Get 4 weeks half price if you sign up [DATE]! Call Sifu [PERSON_NAME] [PHONE_NU…" at bounding box center [451, 271] width 687 height 10
drag, startPoint x: 918, startPoint y: 478, endPoint x: 548, endPoint y: 450, distance: 370.8
click at [474, 426] on ui-view "Edit Template Template Name [Default template - review before using] Sign up of…" at bounding box center [522, 232] width 864 height 408
click at [314, 404] on select "Select For Payment automations For Booking automations For Membership automatio…" at bounding box center [254, 402] width 152 height 14
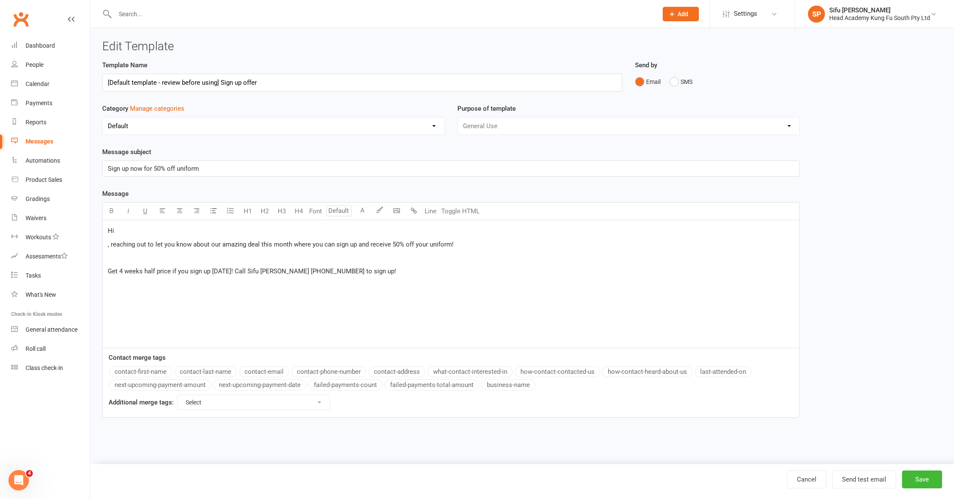
click at [474, 127] on div "General Use Grading Events" at bounding box center [628, 126] width 342 height 18
click at [474, 125] on div "General Use Grading Events" at bounding box center [628, 126] width 342 height 18
click at [474, 460] on button "Save" at bounding box center [922, 480] width 40 height 18
select select "grid"
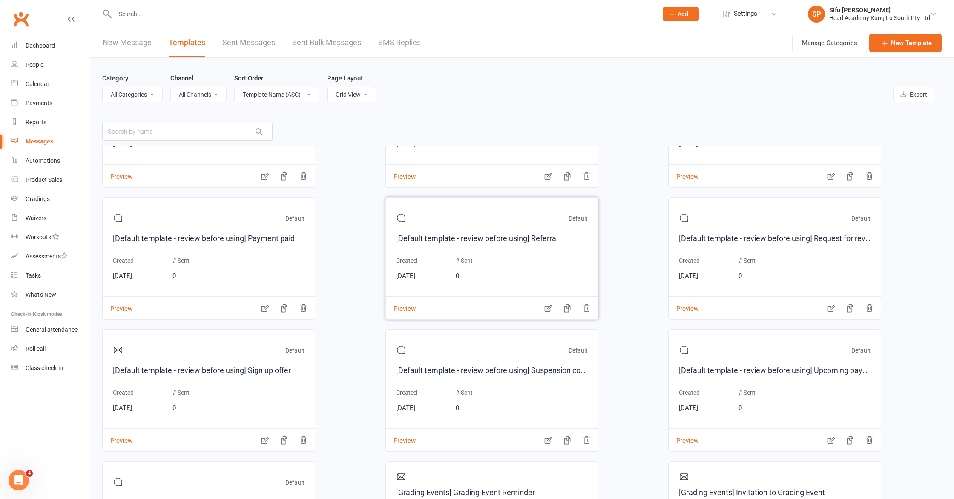
scroll to position [70, 0]
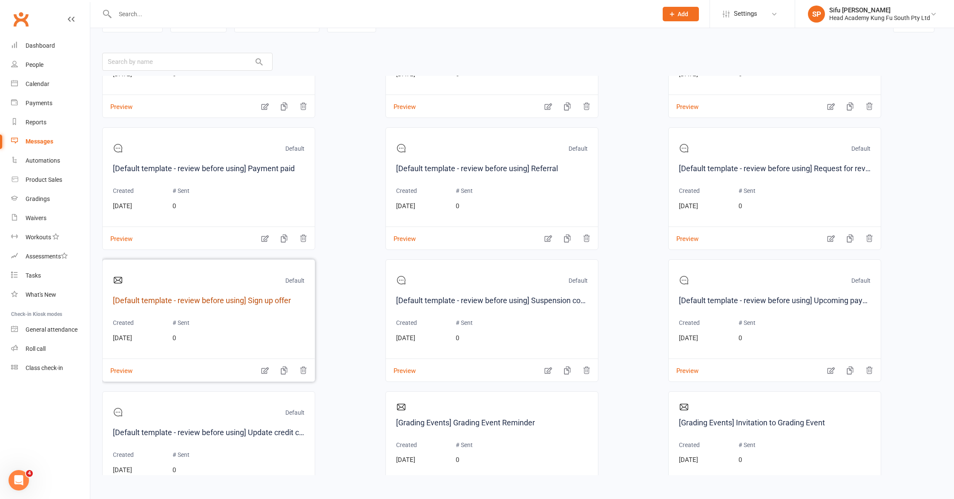
click at [265, 306] on link "[Default template - review before using] Sign up offer" at bounding box center [209, 301] width 192 height 12
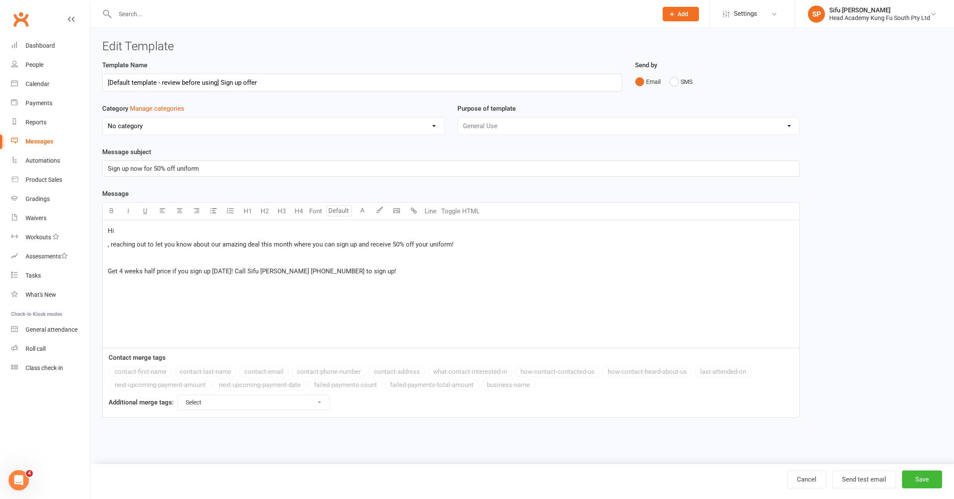
select select "11899"
click at [474, 460] on button "Send test email" at bounding box center [864, 480] width 64 height 18
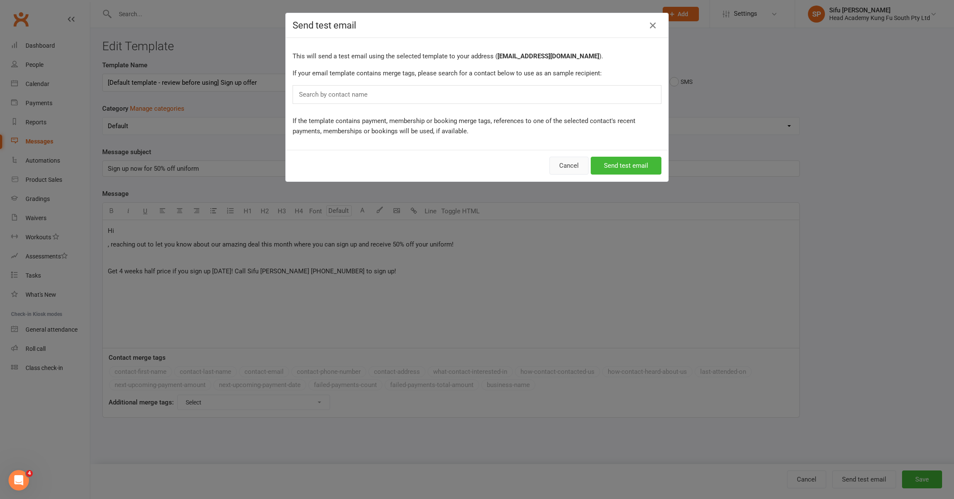
click at [474, 166] on button "Cancel" at bounding box center [568, 166] width 39 height 18
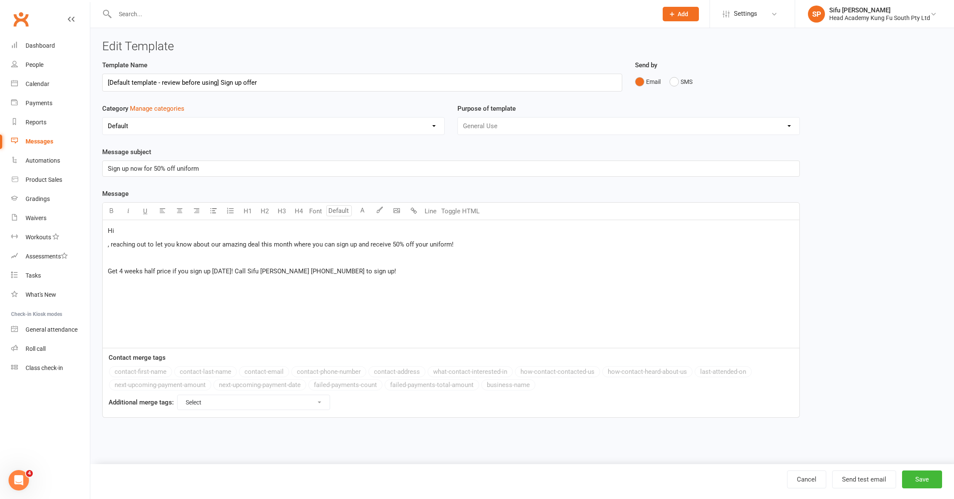
click at [258, 127] on select "No category Default General" at bounding box center [274, 126] width 342 height 17
click at [173, 109] on button "Manage categories" at bounding box center [157, 109] width 55 height 10
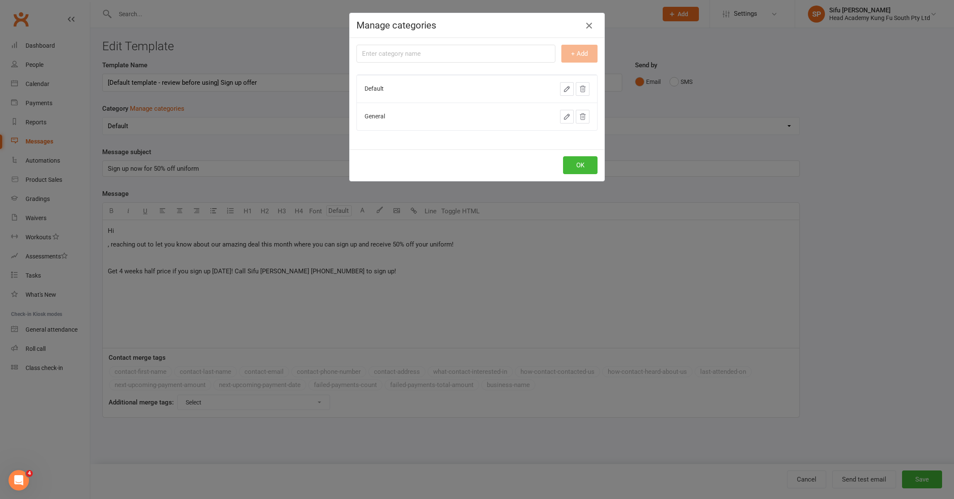
click at [474, 23] on icon "button" at bounding box center [589, 25] width 10 height 10
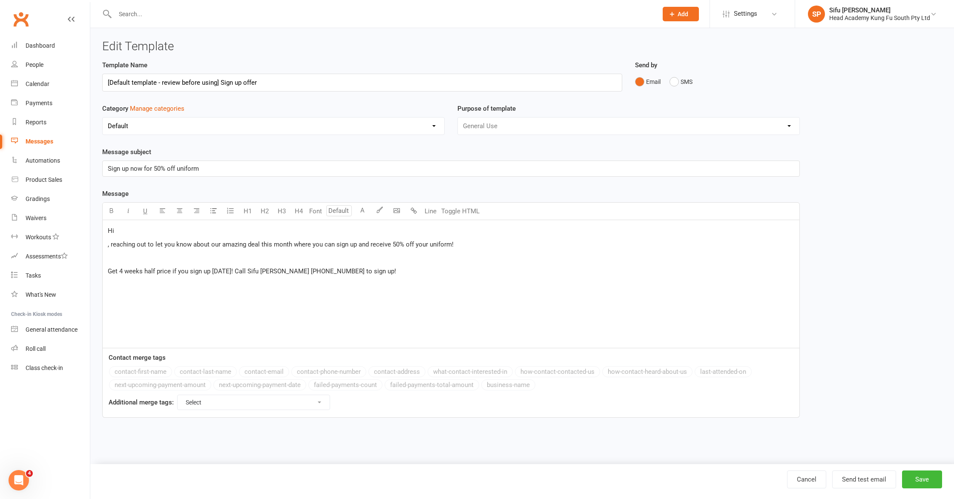
click at [217, 125] on select "No category Default General" at bounding box center [274, 126] width 342 height 17
click at [320, 407] on select "Select For Payment automations For Booking automations For Membership automatio…" at bounding box center [254, 402] width 152 height 14
click at [474, 460] on button "Send test email" at bounding box center [864, 480] width 64 height 18
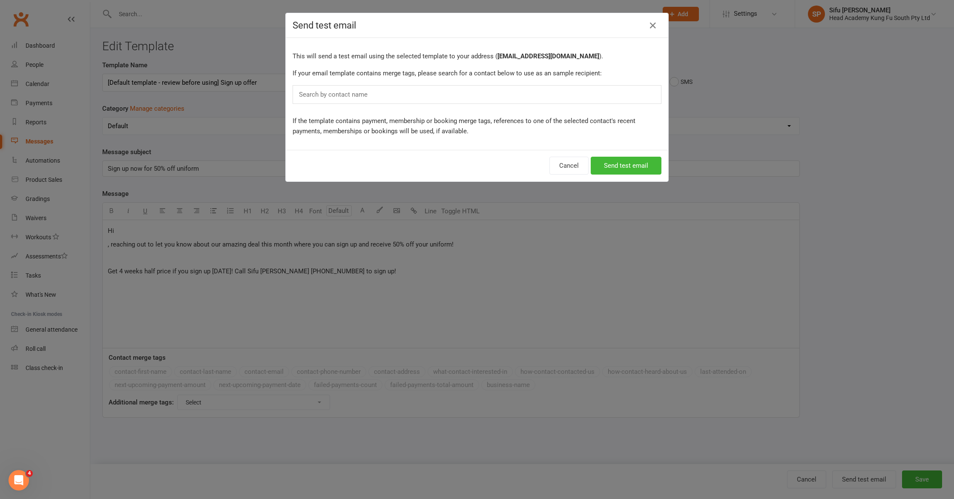
click at [474, 97] on div "Search by contact name" at bounding box center [477, 94] width 369 height 19
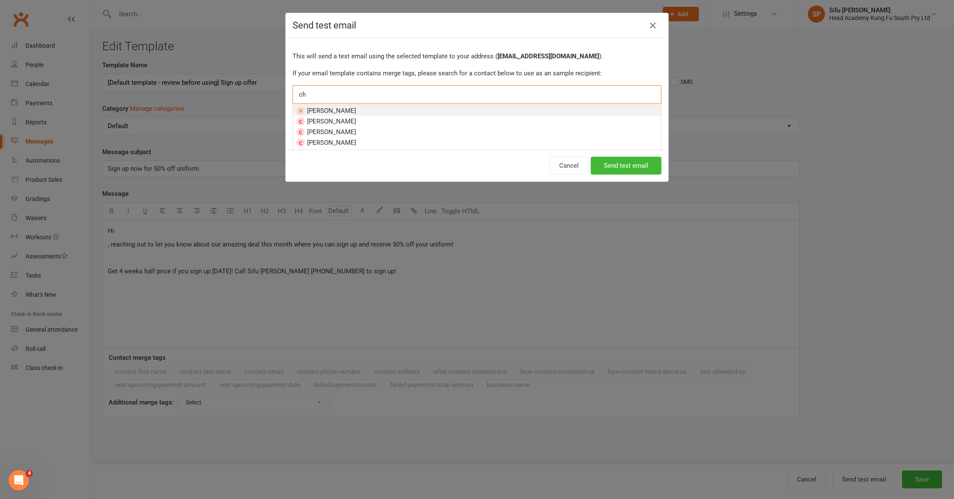
type input "c"
type input "ellie"
click at [380, 135] on li "[PERSON_NAME]" at bounding box center [477, 132] width 368 height 11
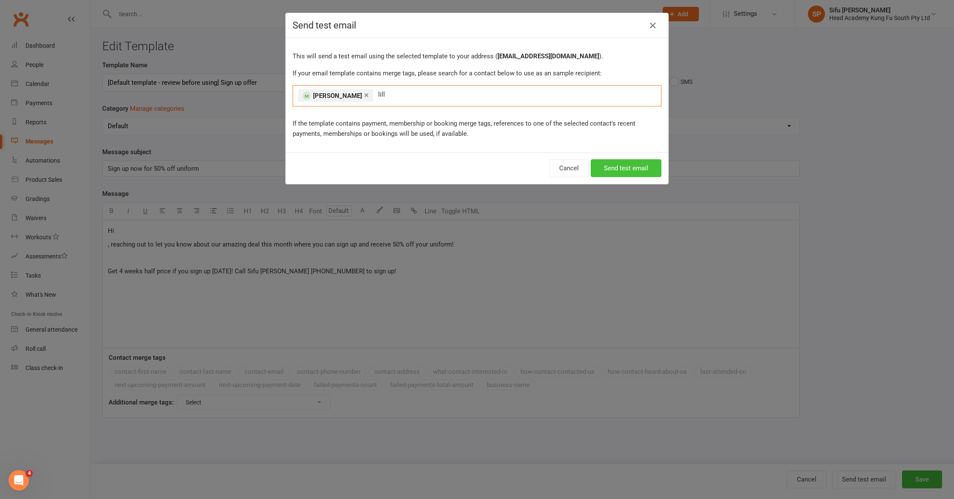
type input "lilly"
type input "kayle"
click at [419, 116] on li "Kayle igh [PERSON_NAME]" at bounding box center [477, 113] width 368 height 11
click at [474, 164] on button "Send test email" at bounding box center [626, 168] width 71 height 18
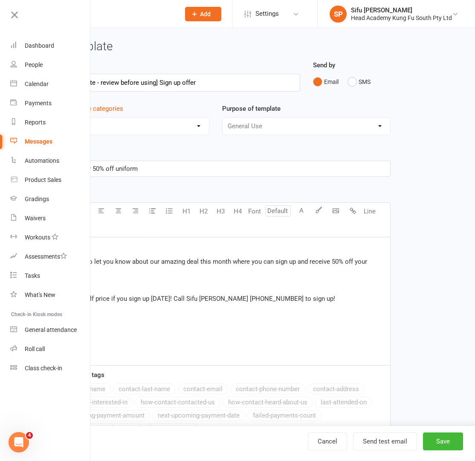
click at [199, 188] on div "Template Name [Default template - review before using] Sign up offer Send by Em…" at bounding box center [215, 260] width 349 height 401
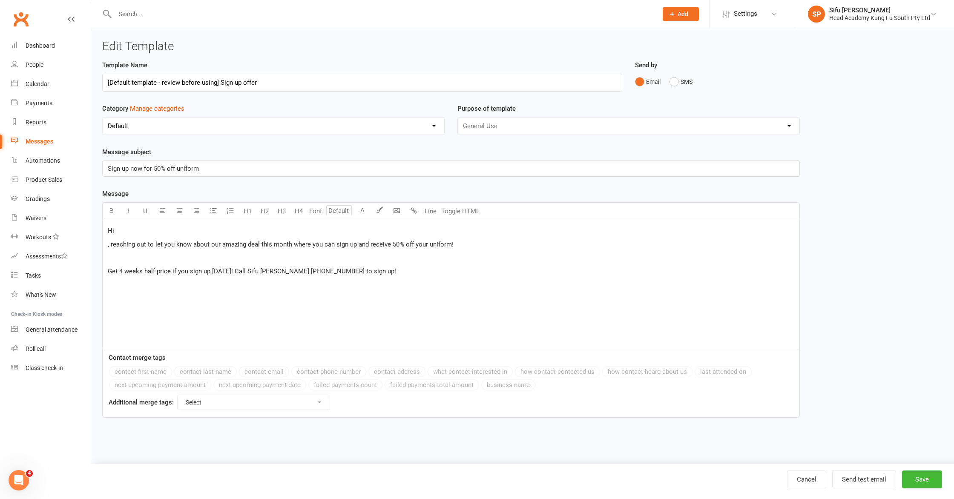
click at [164, 371] on div "contact-first-name contact-last-name contact-email contact-phone-number contact…" at bounding box center [454, 379] width 690 height 26
drag, startPoint x: 163, startPoint y: 372, endPoint x: 140, endPoint y: 275, distance: 99.3
click at [163, 371] on div "contact-first-name contact-last-name contact-email contact-phone-number contact…" at bounding box center [454, 379] width 690 height 26
click at [106, 242] on div "Hi , reaching out to let you know about our amazing deal this month where you c…" at bounding box center [451, 284] width 697 height 128
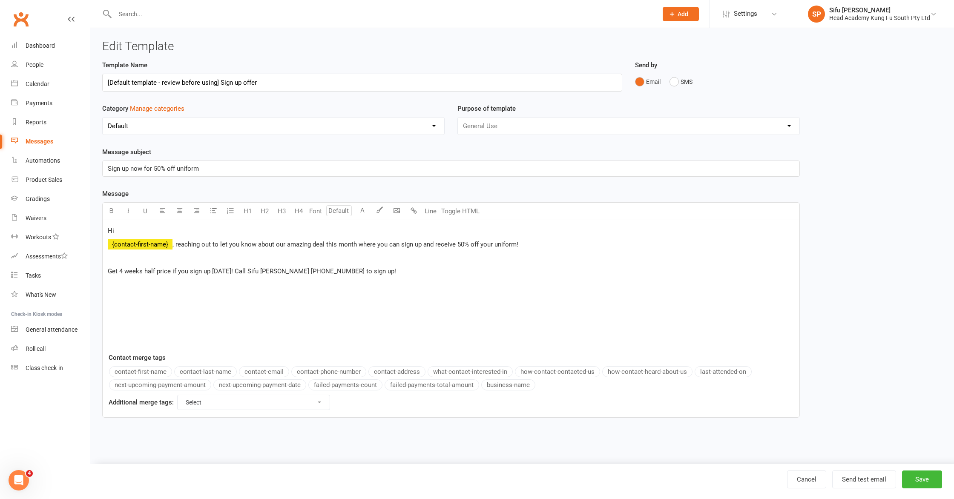
click at [144, 369] on button "contact-first-name" at bounding box center [140, 371] width 63 height 11
click at [104, 240] on div "Hi ﻿ ﻿ {contact-first-name} , reaching out to let you know about our amazing de…" at bounding box center [451, 284] width 697 height 128
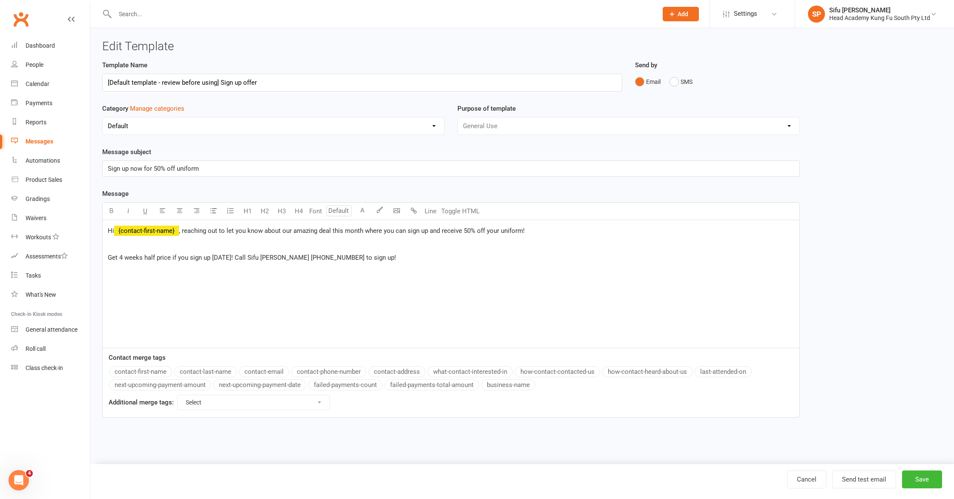
click at [181, 231] on span ", reaching out to let you know about our amazing deal this month where you can …" at bounding box center [352, 231] width 346 height 8
click at [105, 257] on div "Hi ﻿ {contact-first-name} , reaching out to let you know about our amazing deal…" at bounding box center [451, 284] width 697 height 128
click at [474, 460] on button "Send test email" at bounding box center [864, 480] width 64 height 18
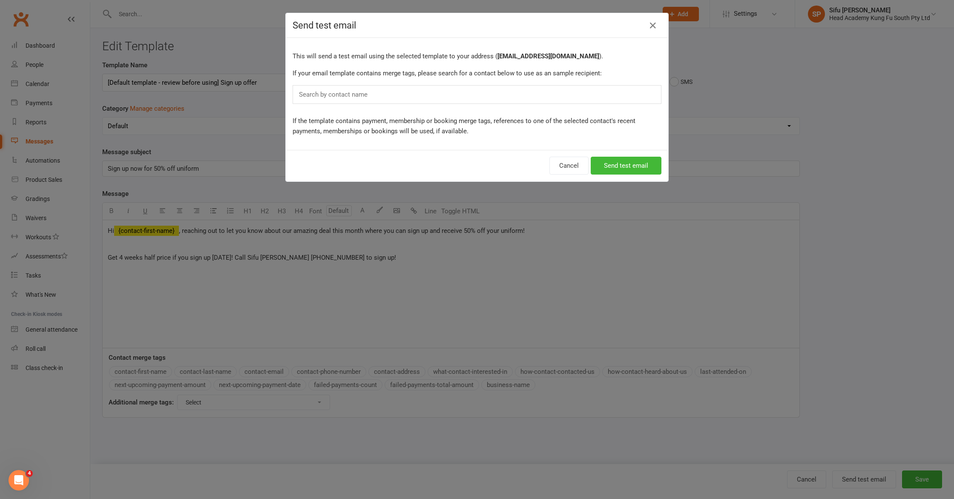
click at [448, 92] on div "Search by contact name" at bounding box center [477, 94] width 369 height 19
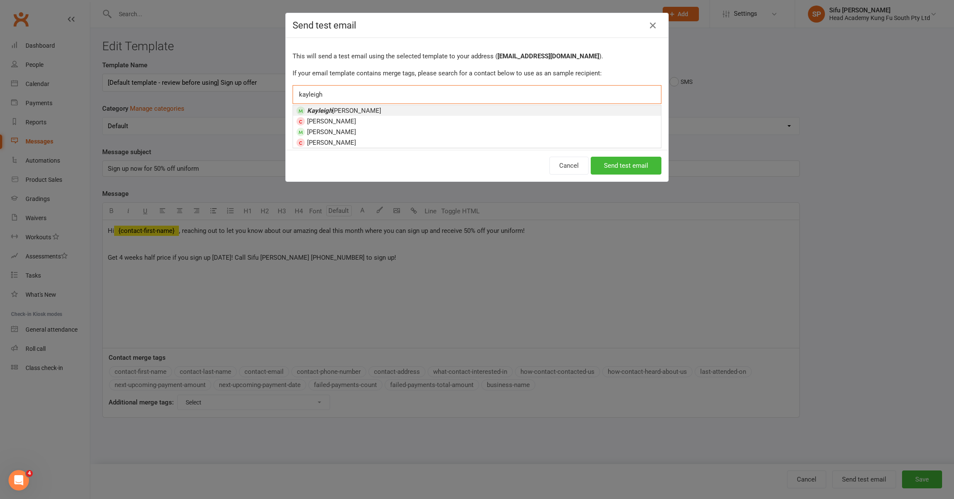
type input "kayleigh"
click at [474, 109] on li "[PERSON_NAME]" at bounding box center [477, 110] width 368 height 11
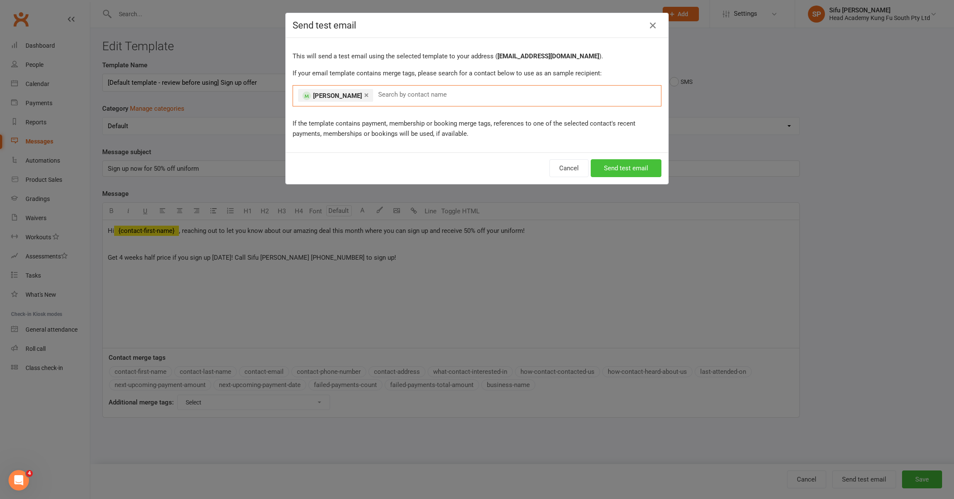
click at [474, 172] on button "Send test email" at bounding box center [626, 168] width 71 height 18
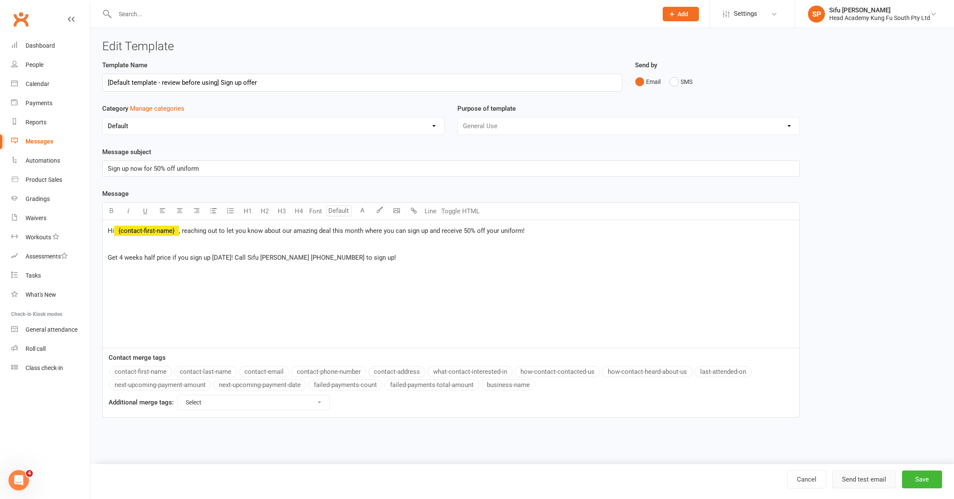
click at [474, 460] on button "Send test email" at bounding box center [864, 480] width 64 height 18
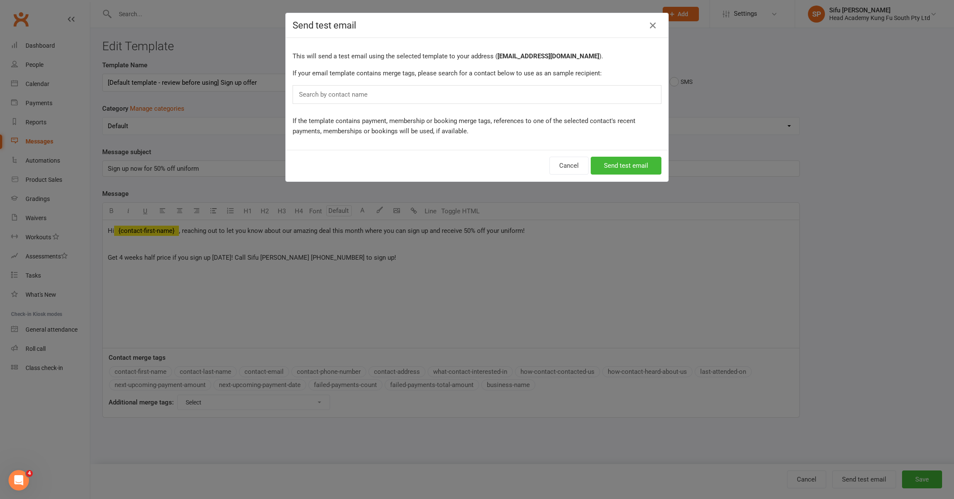
click at [474, 90] on div "Search by contact name" at bounding box center [477, 94] width 369 height 19
type input "[PERSON_NAME]"
click at [474, 26] on icon "button" at bounding box center [653, 25] width 10 height 10
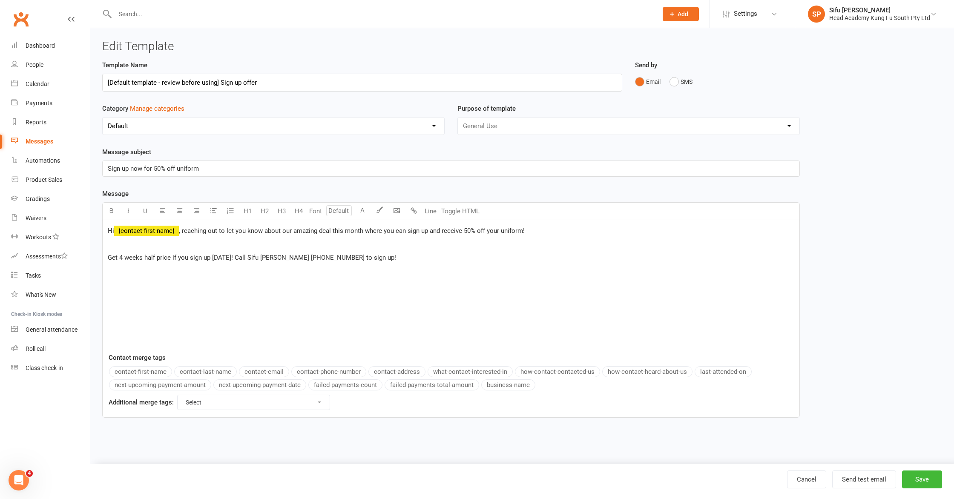
click at [474, 142] on div "Template Name [Default template - review before using] Sign up offer Send by Em…" at bounding box center [522, 245] width 853 height 370
click at [474, 240] on div "Template Name [Default template - review before using] Sign up offer Send by Em…" at bounding box center [522, 245] width 853 height 370
select select "grid"
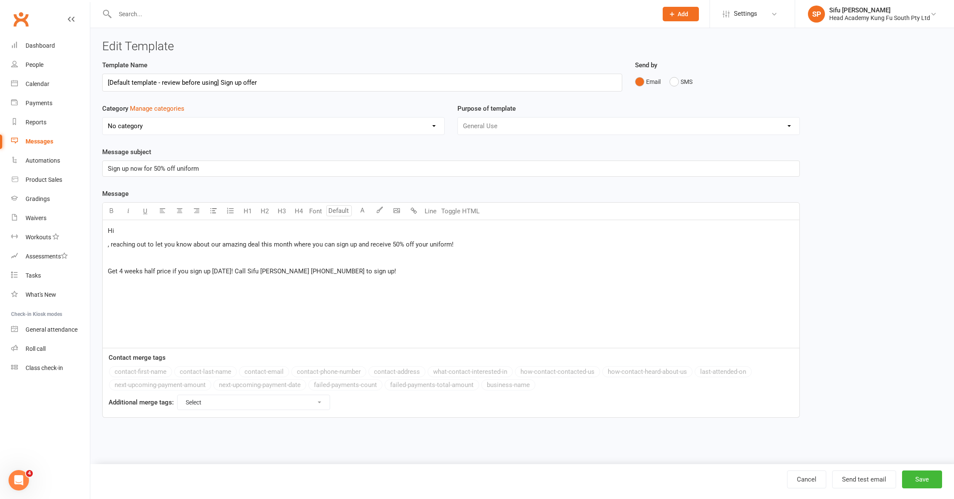
select select "11899"
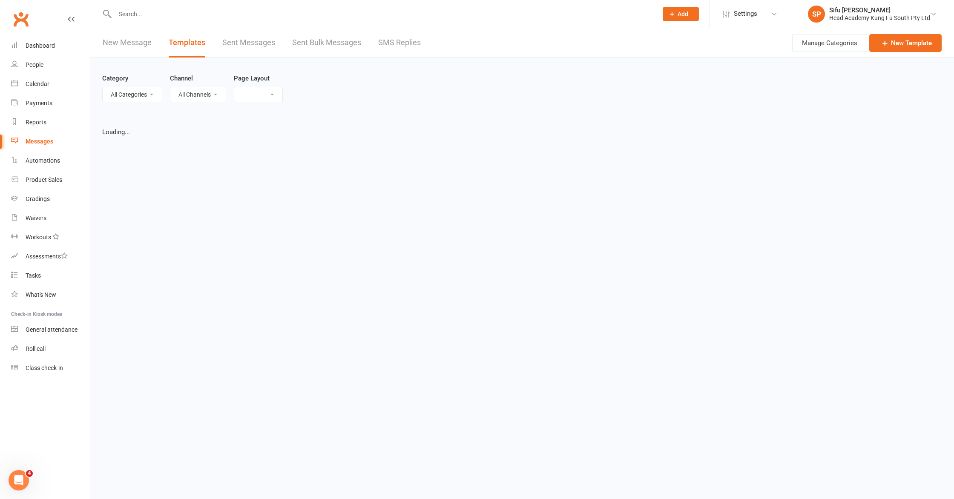
select select "grid"
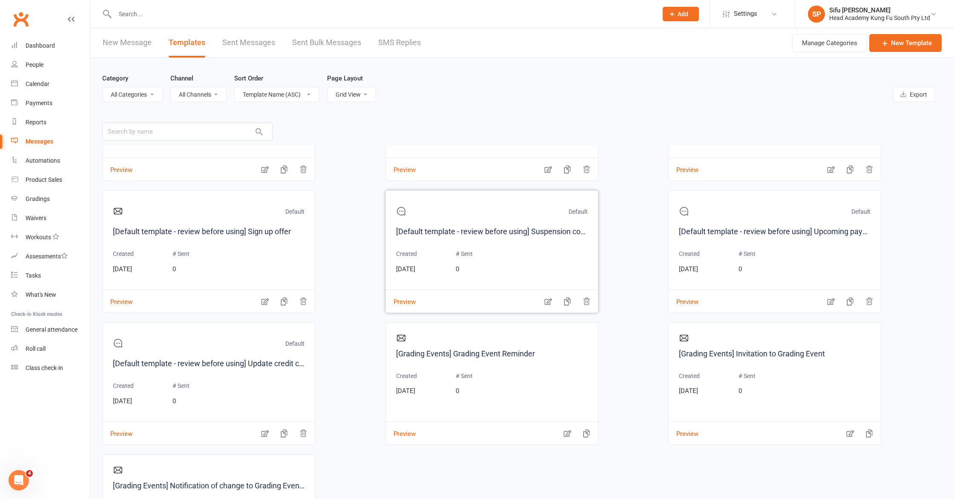
scroll to position [495, 0]
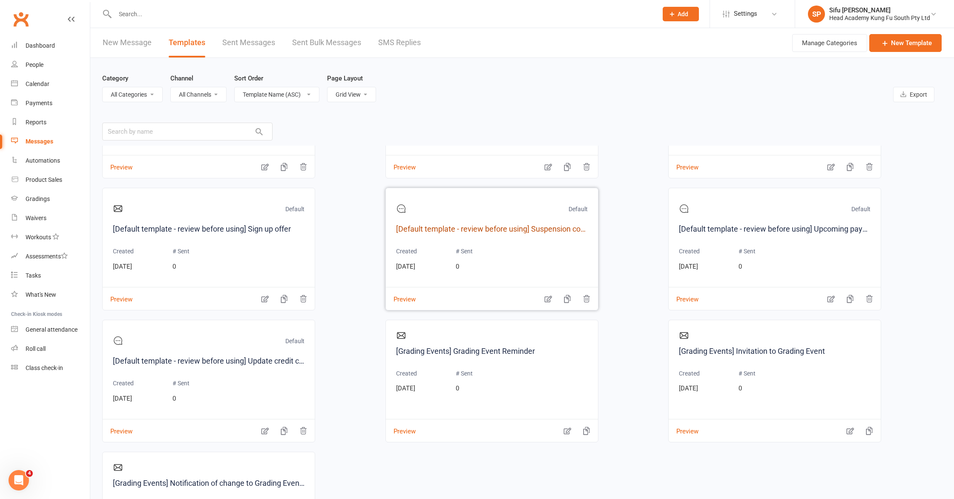
click at [474, 233] on link "[Default template - review before using] Suspension confirmation" at bounding box center [492, 229] width 192 height 12
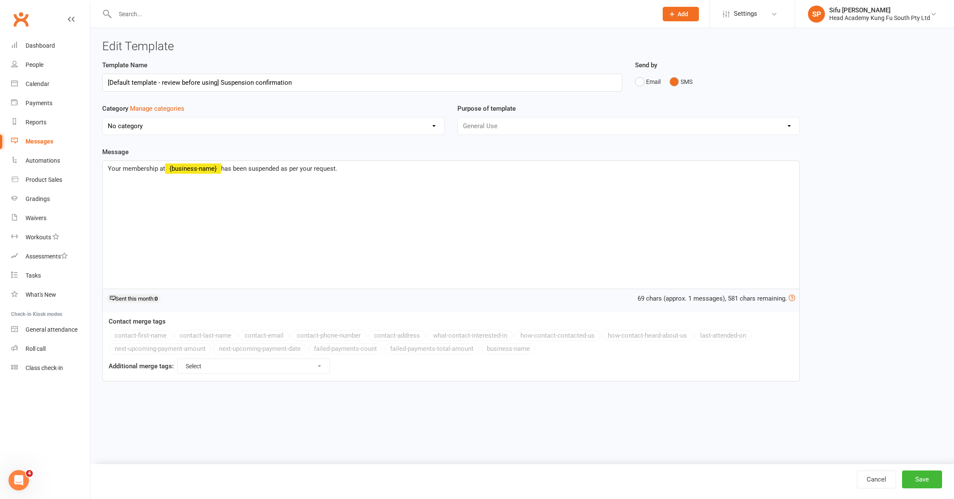
select select "11899"
select select "grid"
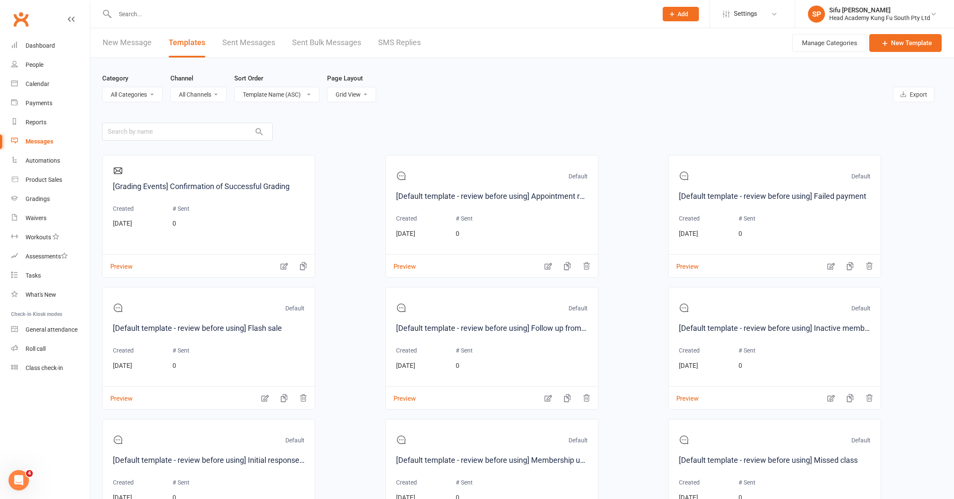
click at [474, 198] on link "[Default template - review before using] Failed payment" at bounding box center [775, 196] width 192 height 12
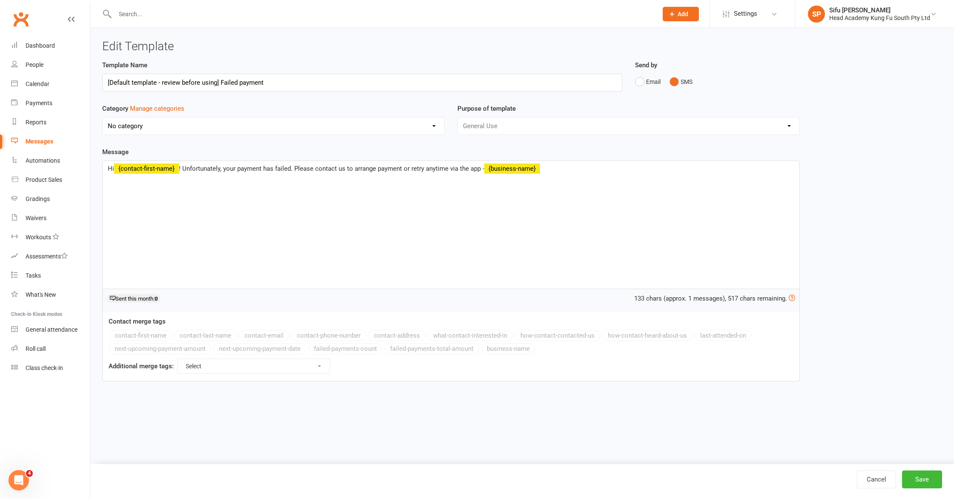
select select "11899"
click at [224, 368] on select "Select For Payment automations For Booking automations For Membership automatio…" at bounding box center [254, 366] width 152 height 14
click at [297, 86] on input "[Default template - review before using] Failed payment" at bounding box center [362, 83] width 520 height 18
drag, startPoint x: 220, startPoint y: 80, endPoint x: 103, endPoint y: 82, distance: 117.2
click at [103, 82] on input "[Default template - review before using] Failed payment" at bounding box center [362, 83] width 520 height 18
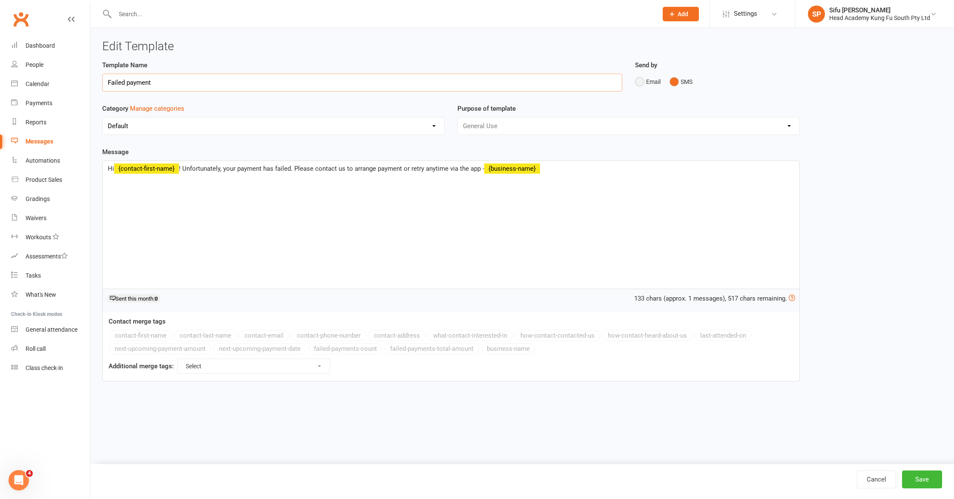
type input "Failed payment"
click at [474, 82] on button "Email" at bounding box center [648, 82] width 26 height 16
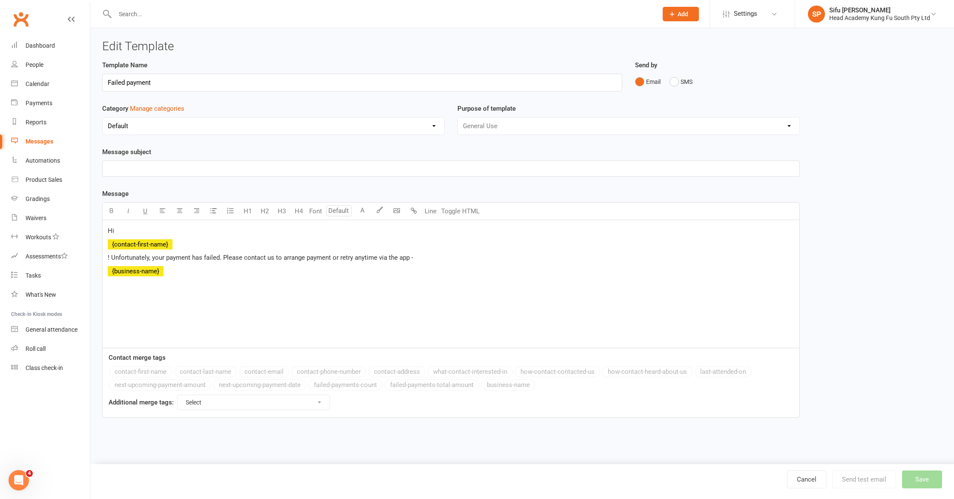
click at [199, 127] on select "No category Default General" at bounding box center [274, 126] width 342 height 17
click at [474, 123] on div "General Use Grading Events" at bounding box center [628, 126] width 342 height 18
click at [217, 169] on p "﻿" at bounding box center [451, 169] width 687 height 10
click at [194, 78] on input "Failed payment" at bounding box center [362, 83] width 520 height 18
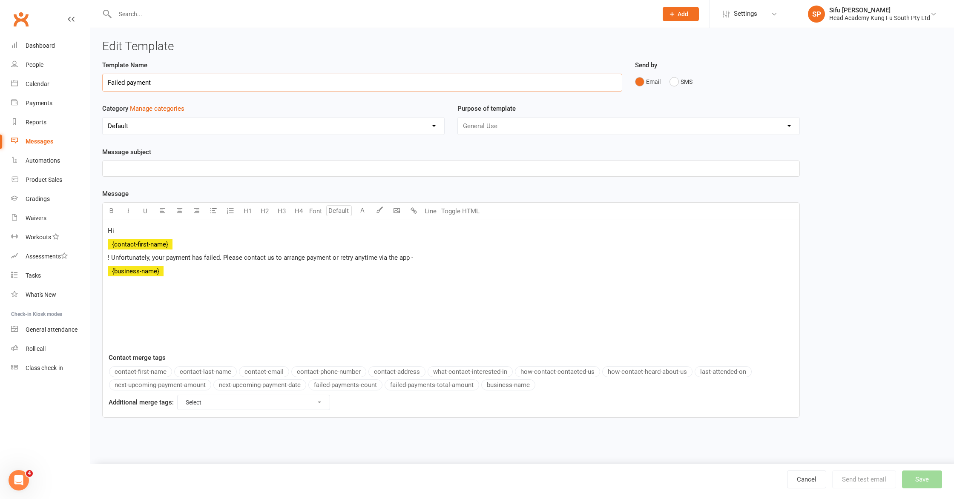
click at [194, 78] on input "Failed payment" at bounding box center [362, 83] width 520 height 18
click at [187, 165] on p "﻿" at bounding box center [451, 169] width 687 height 10
drag, startPoint x: 223, startPoint y: 170, endPoint x: 225, endPoint y: 185, distance: 14.6
click at [223, 170] on p "Failed payment" at bounding box center [451, 169] width 687 height 10
click at [106, 244] on div "Hi ﻿ {contact-first-name} ! Unfortunately, your payment has failed. Please cont…" at bounding box center [451, 284] width 697 height 128
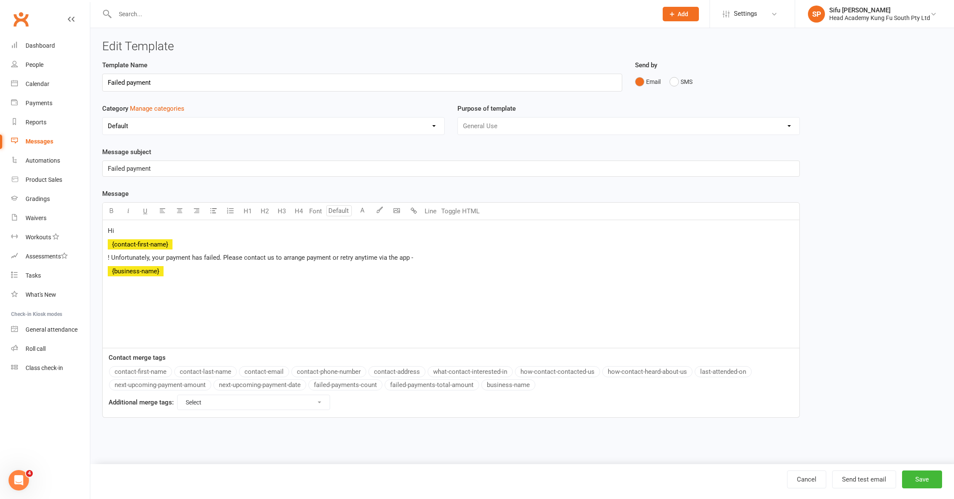
click at [204, 291] on div "Hi ﻿ {contact-first-name} ! Unfortunately, your payment has failed. Please cont…" at bounding box center [451, 284] width 697 height 128
drag, startPoint x: 108, startPoint y: 261, endPoint x: 114, endPoint y: 261, distance: 6.4
click at [108, 261] on span "! Unfortunately, your payment has failed. Please contact us to arrange payment …" at bounding box center [260, 258] width 305 height 8
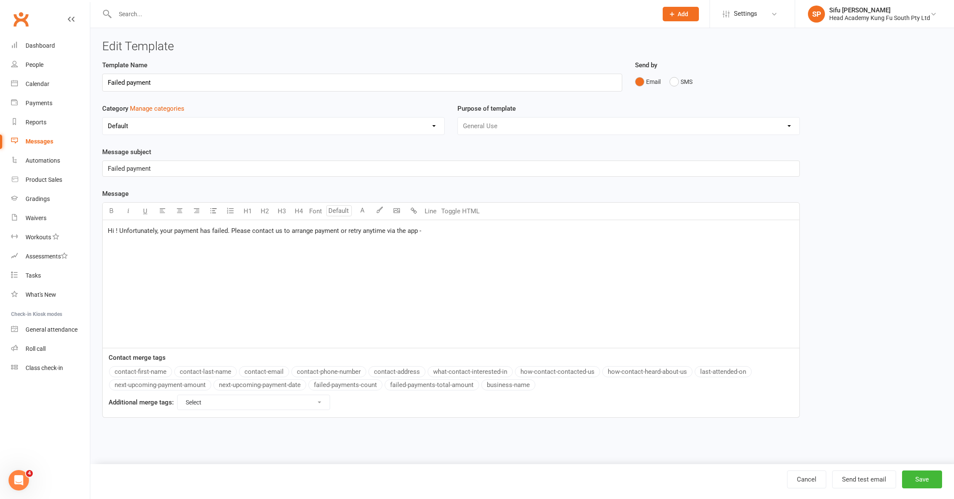
click at [212, 406] on select "Select For Payment automations For Booking automations For Membership automatio…" at bounding box center [254, 402] width 152 height 14
click at [148, 372] on button "contact-first-name" at bounding box center [140, 371] width 63 height 11
click at [182, 233] on span "! Unfortunately, your payment has failed. Please contact us to arrange payment …" at bounding box center [331, 231] width 305 height 8
drag, startPoint x: 183, startPoint y: 231, endPoint x: 181, endPoint y: 236, distance: 5.8
click at [183, 231] on span "! Unfortunately, your payment has failed. Please contact us to arrange payment …" at bounding box center [331, 231] width 305 height 8
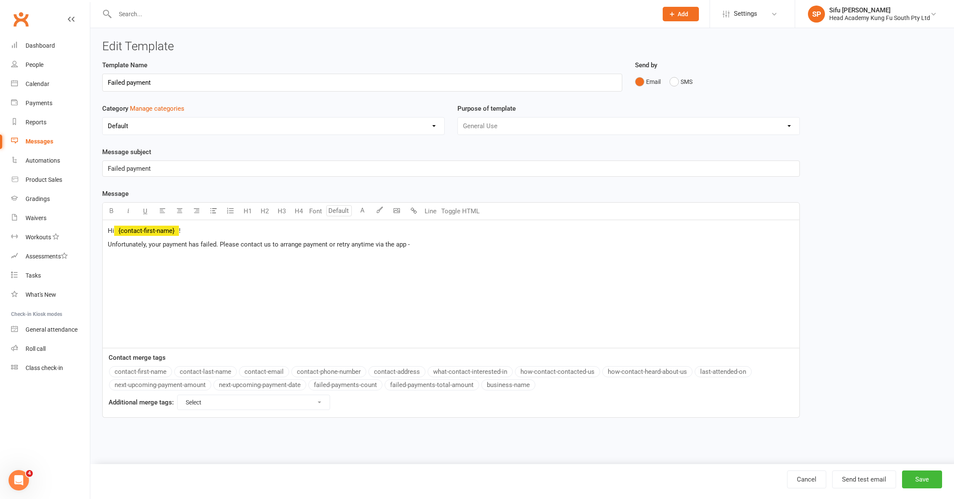
drag, startPoint x: 406, startPoint y: 245, endPoint x: 334, endPoint y: 248, distance: 71.2
click at [334, 248] on p "Unfortunately, your payment has failed. Please contact us to arrange payment or…" at bounding box center [451, 244] width 687 height 10
click at [474, 385] on button "business-name" at bounding box center [508, 385] width 54 height 11
click at [327, 406] on select "Select For Payment automations For Booking automations For Membership automatio…" at bounding box center [254, 402] width 152 height 14
click at [313, 398] on select "Select For Payment automations For Booking automations For Membership automatio…" at bounding box center [254, 402] width 152 height 14
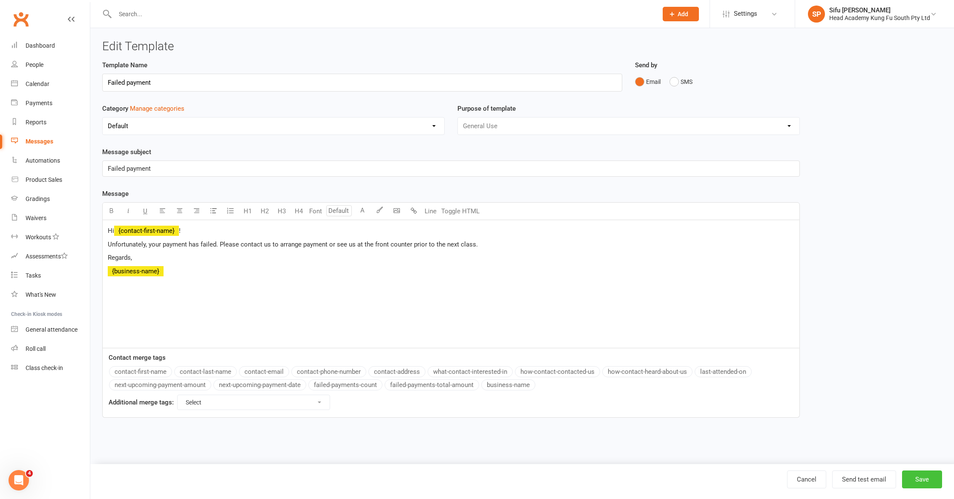
click at [474, 460] on button "Save" at bounding box center [922, 480] width 40 height 18
select select "grid"
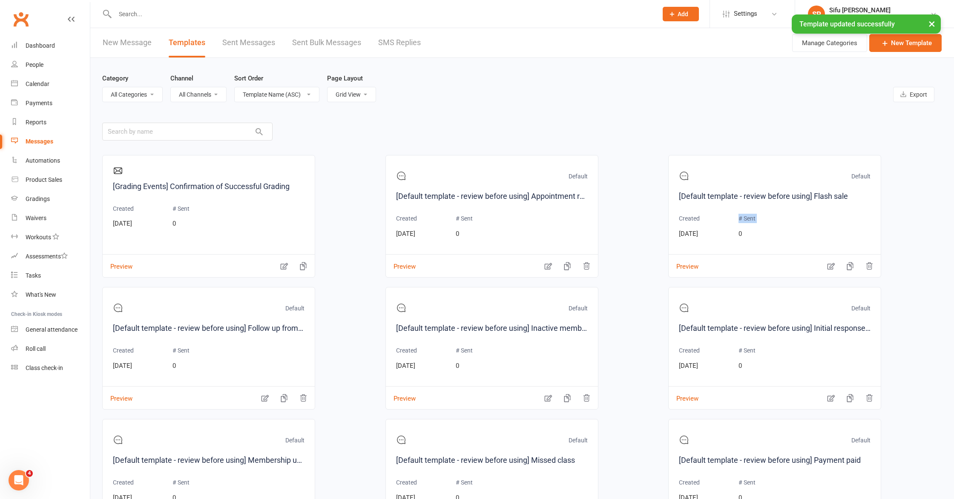
drag, startPoint x: 846, startPoint y: 209, endPoint x: 929, endPoint y: 235, distance: 87.0
click at [474, 228] on div "Default [Default template - review before using] Flash sale Created [DATE] # Se…" at bounding box center [775, 206] width 192 height 81
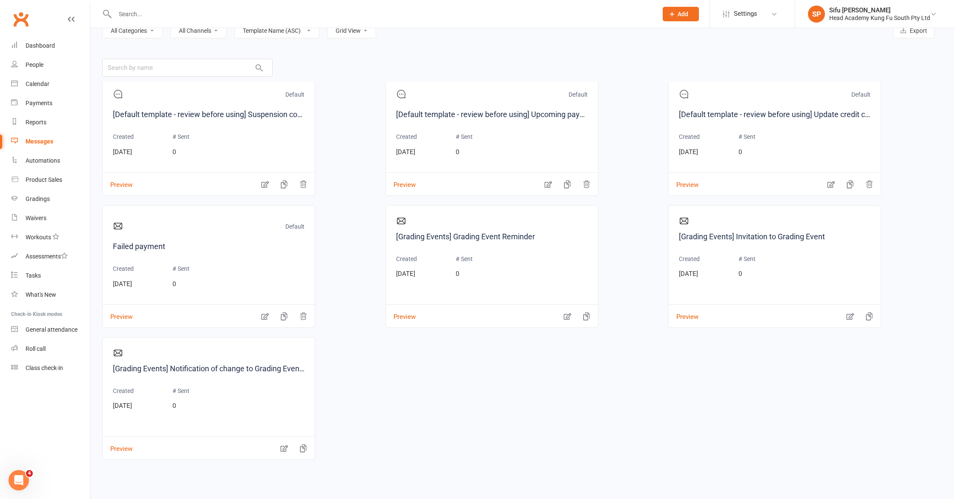
scroll to position [70, 0]
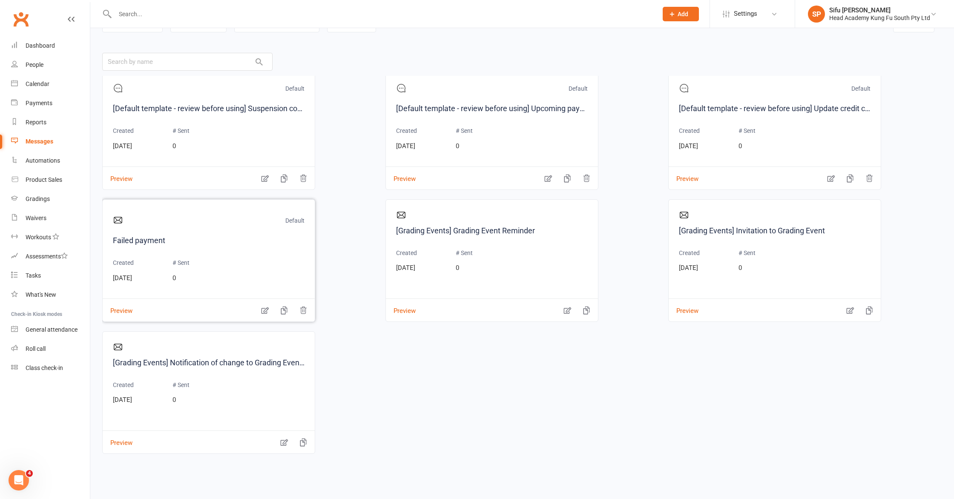
click at [233, 274] on div "Default Failed payment Created [DATE] # Sent 0" at bounding box center [209, 250] width 192 height 81
click at [141, 239] on link "Failed payment" at bounding box center [209, 241] width 192 height 12
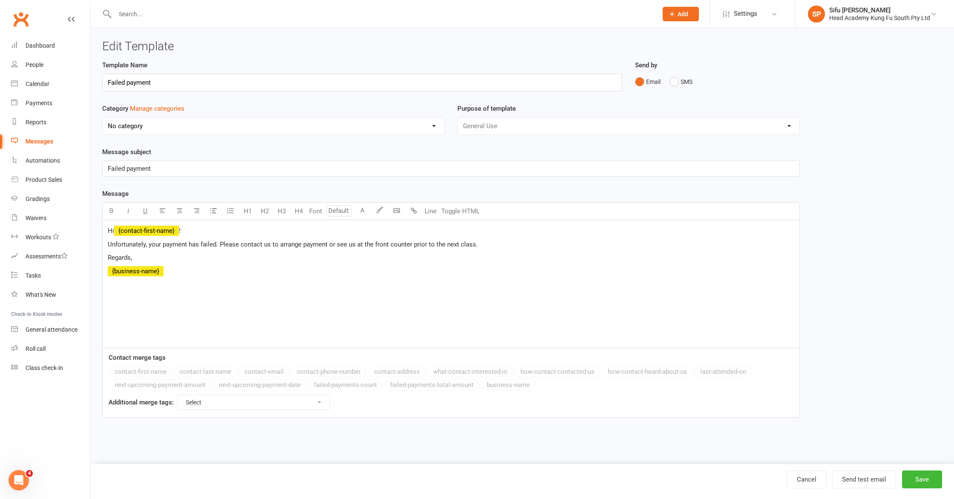
select select "11899"
click at [474, 460] on button "Send test email" at bounding box center [864, 480] width 64 height 18
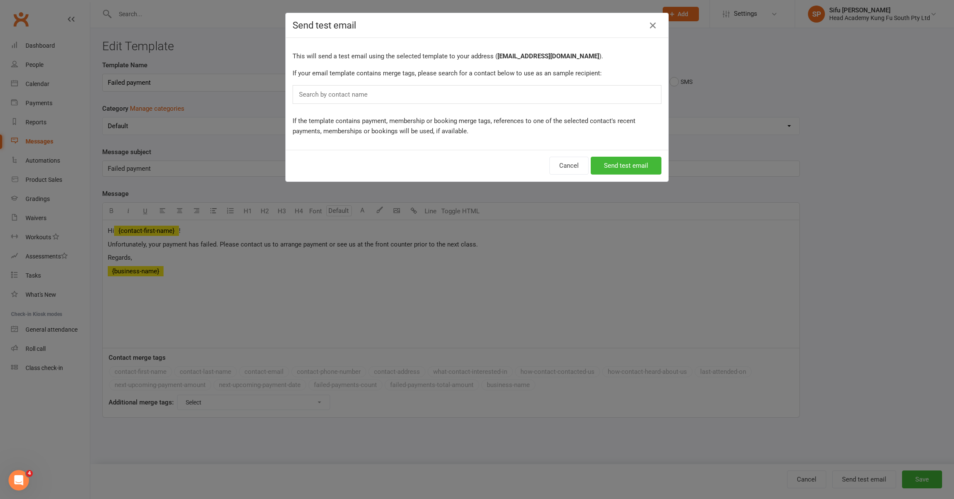
click at [420, 88] on div "Search by contact name" at bounding box center [477, 94] width 369 height 19
click at [418, 93] on div "Search by contact name" at bounding box center [477, 94] width 369 height 19
type input "k"
type input "l"
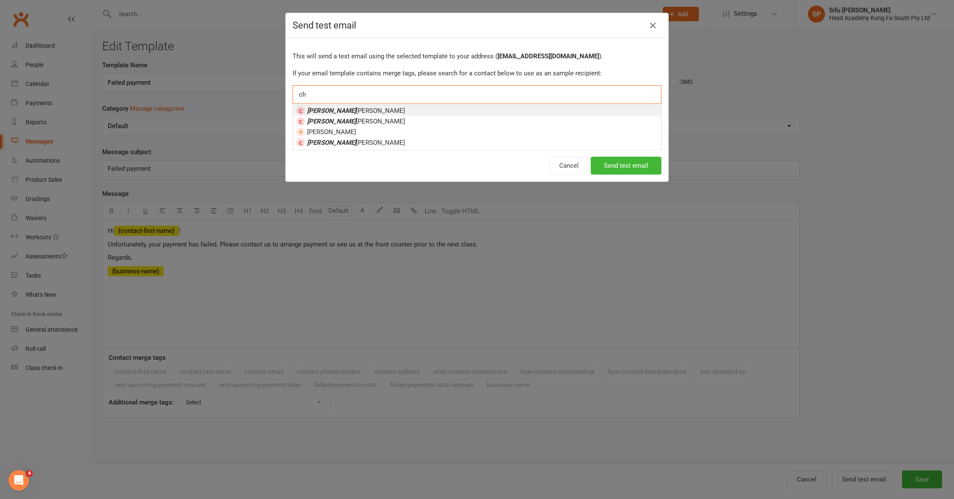
type input "c"
type input "t"
type input "kayle"
click at [398, 109] on li "Kayle igh [PERSON_NAME]" at bounding box center [477, 110] width 368 height 11
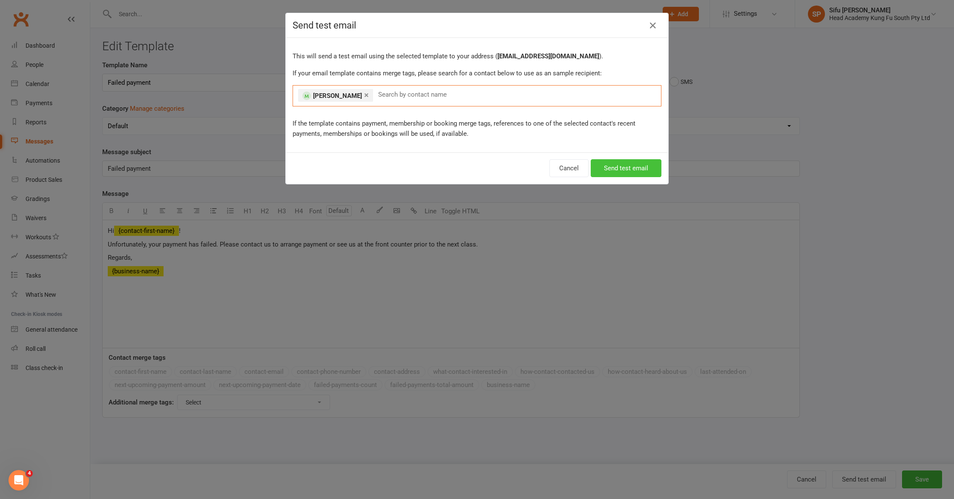
click at [474, 173] on button "Send test email" at bounding box center [626, 168] width 71 height 18
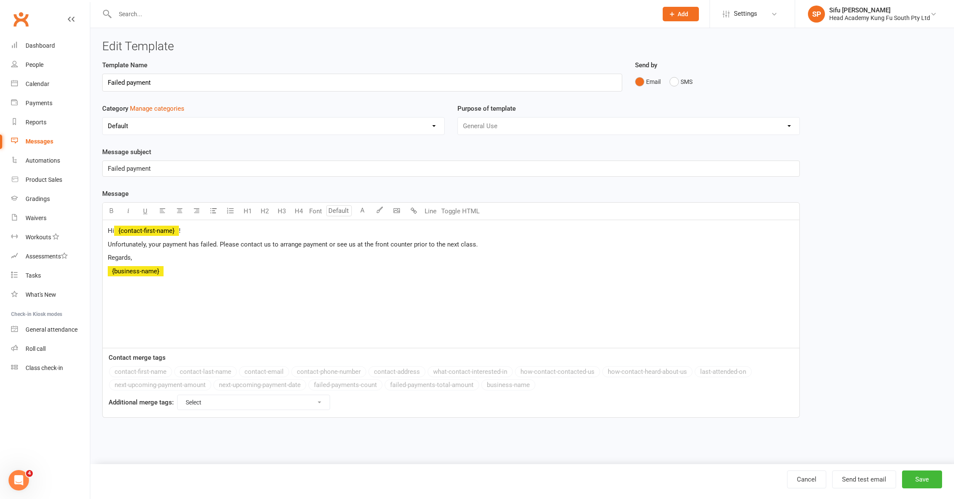
click at [474, 289] on div "Template Name Failed payment Send by Email SMS Category Manage categories No ca…" at bounding box center [522, 245] width 853 height 370
click at [474, 460] on button "Save" at bounding box center [922, 480] width 40 height 18
select select "grid"
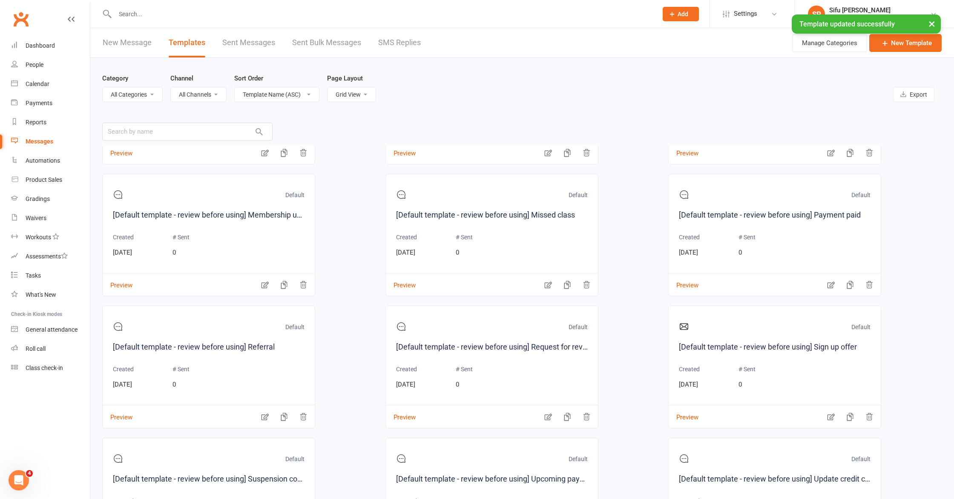
scroll to position [546, 0]
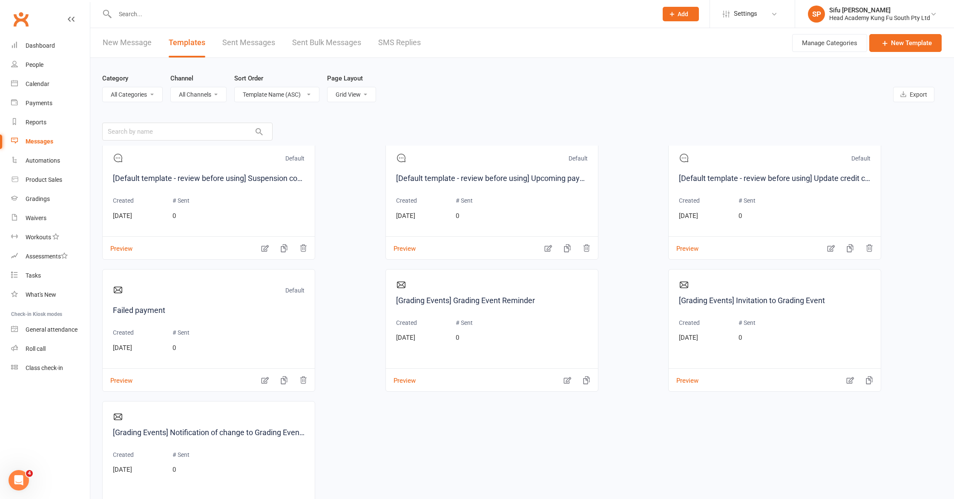
click at [131, 45] on link "New Message" at bounding box center [127, 42] width 49 height 29
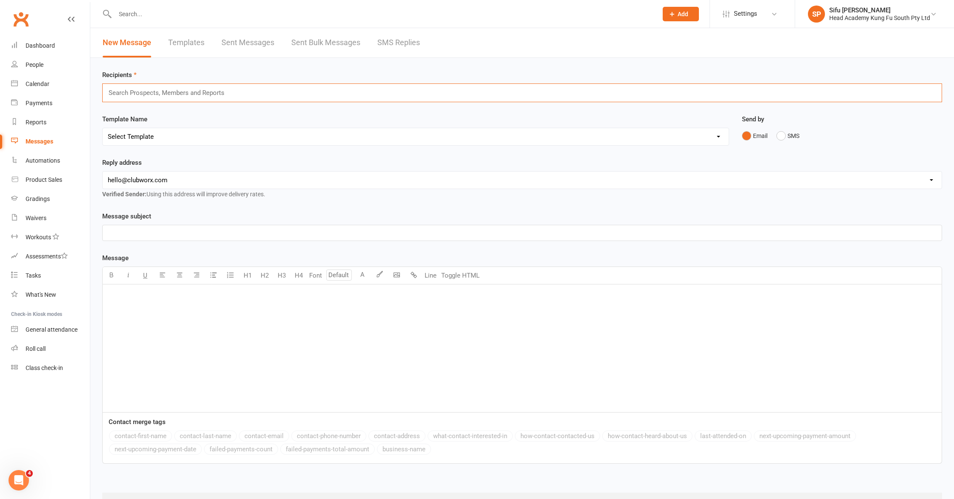
click at [209, 88] on input "text" at bounding box center [170, 92] width 125 height 11
type input "[PERSON_NAME]"
type input "terelle"
click at [273, 181] on select "[EMAIL_ADDRESS][DOMAIN_NAME] [EMAIL_ADDRESS][DOMAIN_NAME] [EMAIL_ADDRESS][DOMAI…" at bounding box center [522, 182] width 839 height 17
click at [272, 182] on select "[EMAIL_ADDRESS][DOMAIN_NAME] [EMAIL_ADDRESS][DOMAIN_NAME] [EMAIL_ADDRESS][DOMAI…" at bounding box center [522, 182] width 839 height 17
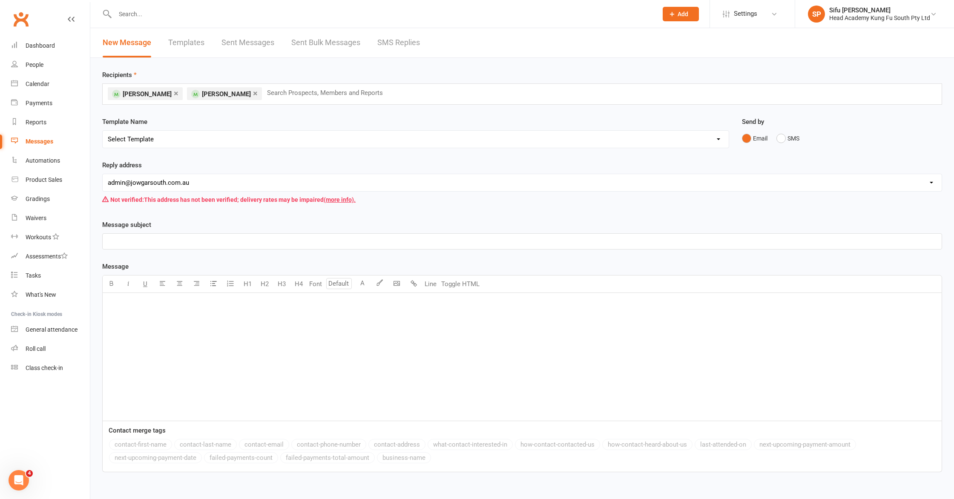
click at [227, 182] on select "[EMAIL_ADDRESS][DOMAIN_NAME] [EMAIL_ADDRESS][DOMAIN_NAME] [EMAIL_ADDRESS][DOMAI…" at bounding box center [522, 182] width 839 height 17
click at [239, 184] on select "[EMAIL_ADDRESS][DOMAIN_NAME] [EMAIL_ADDRESS][DOMAIN_NAME] [EMAIL_ADDRESS][DOMAI…" at bounding box center [522, 182] width 839 height 17
click at [224, 189] on select "[EMAIL_ADDRESS][DOMAIN_NAME] [EMAIL_ADDRESS][DOMAIN_NAME] [EMAIL_ADDRESS][DOMAI…" at bounding box center [522, 182] width 839 height 17
select select "1"
click at [222, 217] on div "Reply address [EMAIL_ADDRESS][DOMAIN_NAME] [EMAIL_ADDRESS][DOMAIN_NAME] [EMAIL_…" at bounding box center [522, 190] width 853 height 60
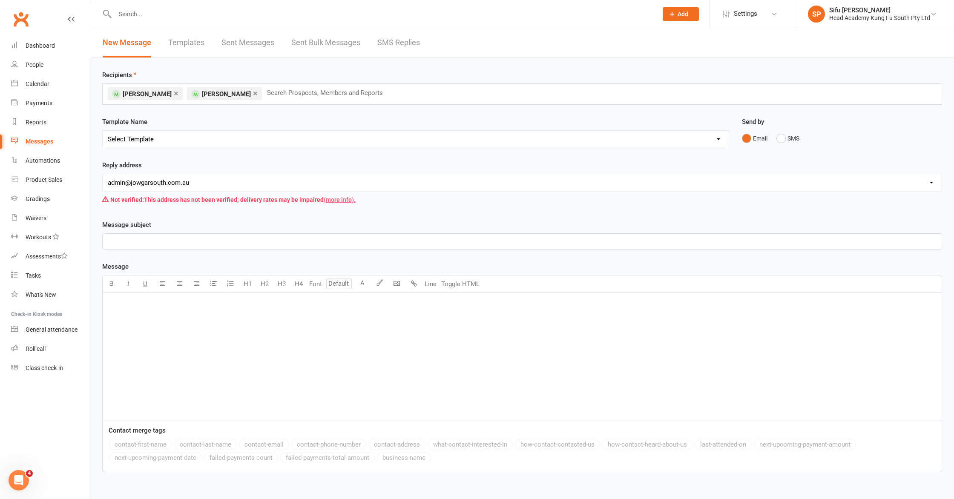
click at [330, 202] on link "(more info)." at bounding box center [340, 199] width 32 height 7
click at [228, 251] on div "Message subject ﻿ Message U H1 H2 H3 H4 Font A Line Toggle HTML ﻿ Contact merge…" at bounding box center [522, 346] width 840 height 253
click at [238, 245] on p "﻿" at bounding box center [522, 241] width 829 height 10
click at [474, 139] on select "Select Template [SMS] [Default template - review before using] Appointment remi…" at bounding box center [416, 139] width 626 height 17
select select "14"
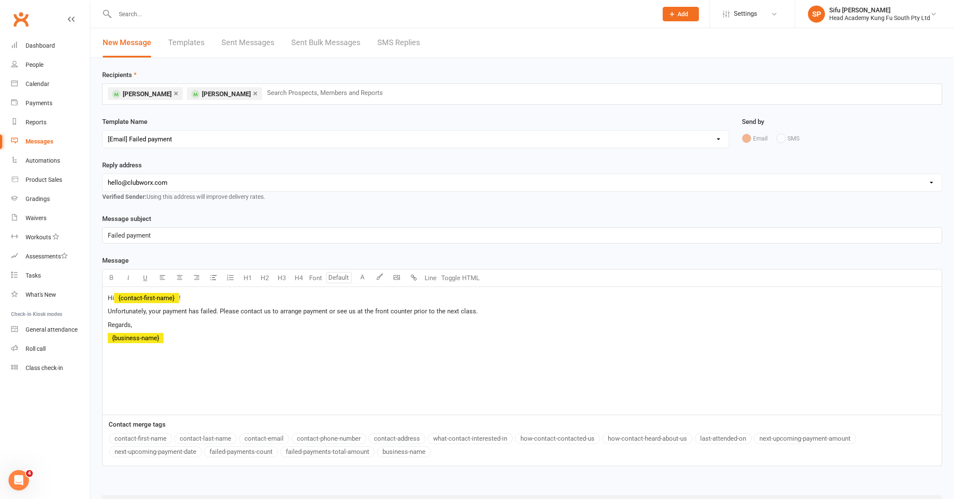
click at [175, 184] on select "[EMAIL_ADDRESS][DOMAIN_NAME] [EMAIL_ADDRESS][DOMAIN_NAME] [EMAIL_ADDRESS][DOMAI…" at bounding box center [522, 182] width 839 height 17
select select "1"
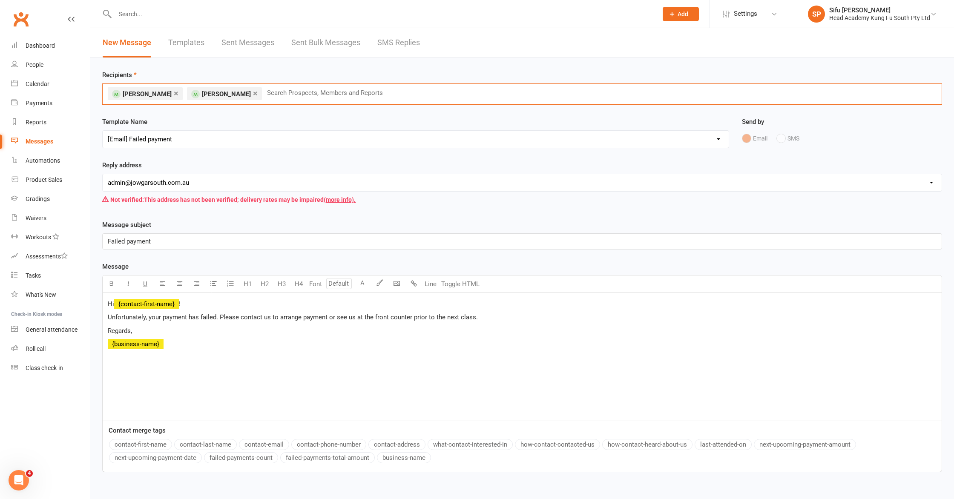
click at [378, 89] on input "text" at bounding box center [328, 92] width 125 height 11
type input "lilly"
click at [474, 119] on div "Template Name Select Template [SMS] [Default template - review before using] Ap…" at bounding box center [415, 133] width 627 height 32
click at [474, 140] on div "Email SMS" at bounding box center [842, 138] width 201 height 16
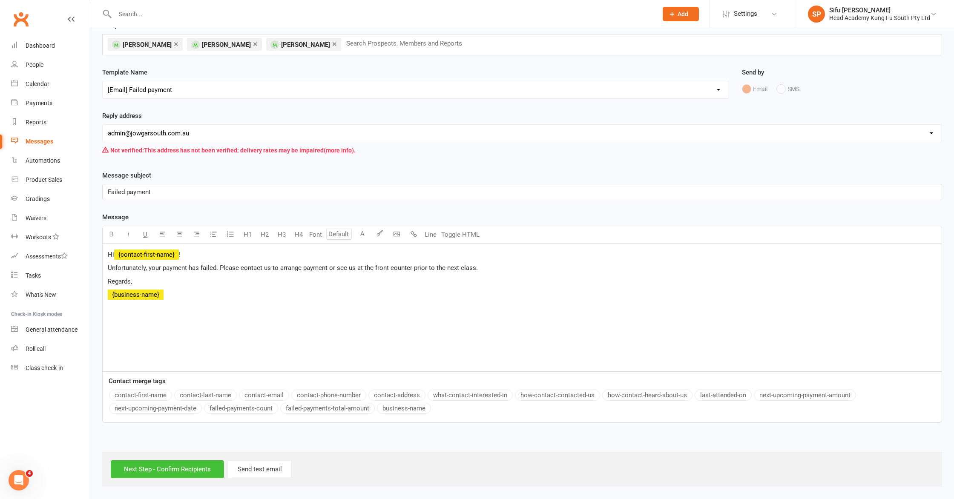
click at [204, 460] on input "Next Step - Confirm Recipients" at bounding box center [167, 469] width 113 height 18
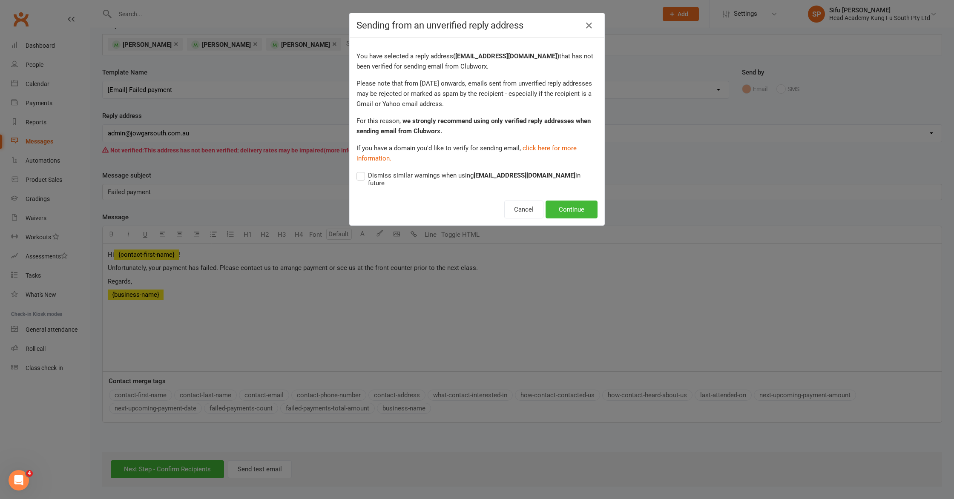
click at [370, 175] on span "Dismiss similar warnings when using [EMAIL_ADDRESS][DOMAIN_NAME] in future" at bounding box center [483, 178] width 230 height 17
click at [370, 170] on input "Dismiss similar warnings when using [EMAIL_ADDRESS][DOMAIN_NAME] in future" at bounding box center [477, 170] width 241 height 0
click at [474, 205] on button "Continue" at bounding box center [572, 210] width 52 height 18
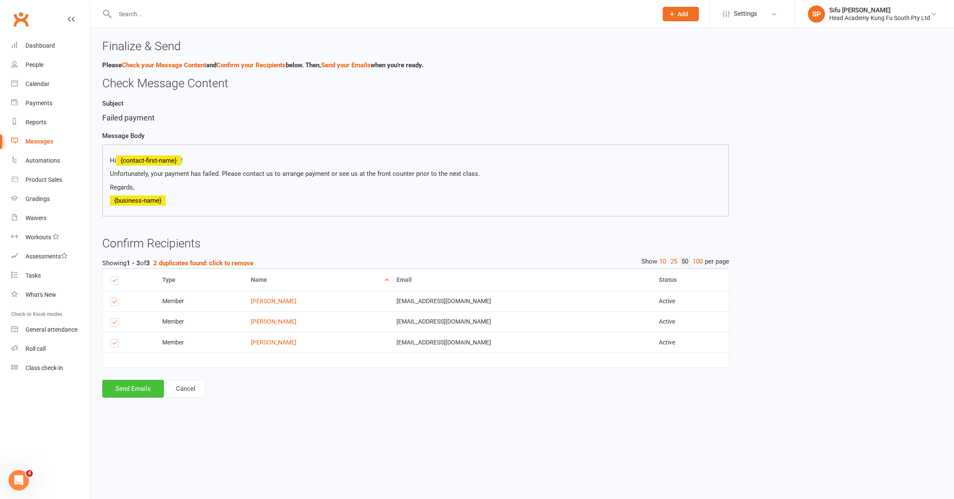
click at [136, 390] on button "Send Emails" at bounding box center [133, 389] width 62 height 18
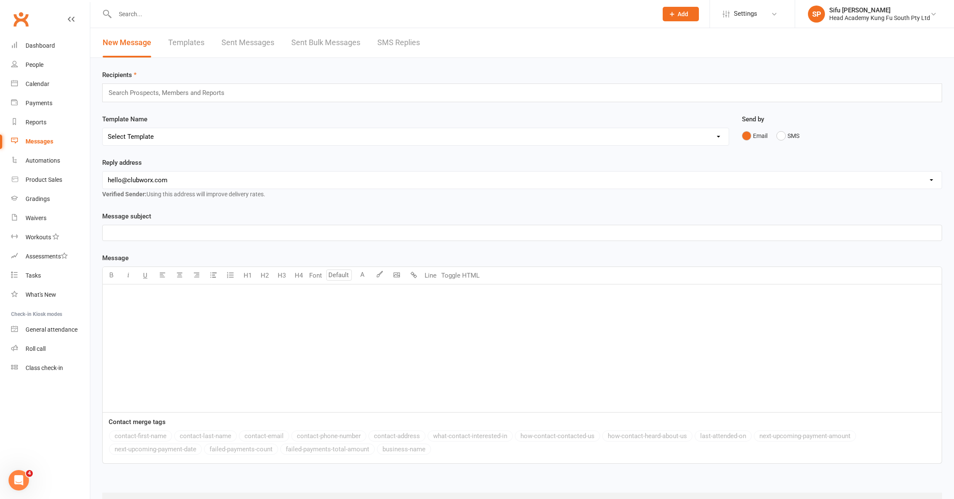
click at [254, 161] on div "Reply address [EMAIL_ADDRESS][DOMAIN_NAME] [EMAIL_ADDRESS][DOMAIN_NAME] [EMAIL_…" at bounding box center [522, 179] width 840 height 42
click at [171, 180] on select "[EMAIL_ADDRESS][DOMAIN_NAME] [EMAIL_ADDRESS][DOMAIN_NAME] [EMAIL_ADDRESS][DOMAI…" at bounding box center [522, 180] width 839 height 17
select select "1"
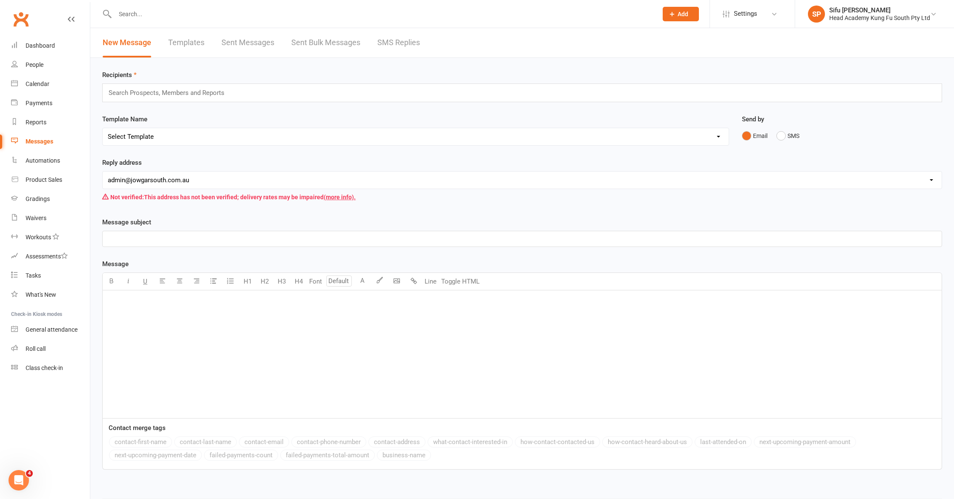
click at [260, 162] on div "Reply address [EMAIL_ADDRESS][DOMAIN_NAME] [EMAIL_ADDRESS][DOMAIN_NAME] [EMAIL_…" at bounding box center [522, 182] width 840 height 48
drag, startPoint x: 260, startPoint y: 162, endPoint x: 348, endPoint y: 159, distance: 88.6
click at [260, 162] on div "Reply address [EMAIL_ADDRESS][DOMAIN_NAME] [EMAIL_ADDRESS][DOMAIN_NAME] [EMAIL_…" at bounding box center [522, 182] width 840 height 48
click at [322, 176] on select "[EMAIL_ADDRESS][DOMAIN_NAME] [EMAIL_ADDRESS][DOMAIN_NAME] [EMAIL_ADDRESS][DOMAI…" at bounding box center [522, 180] width 839 height 17
drag, startPoint x: 387, startPoint y: 162, endPoint x: 372, endPoint y: 149, distance: 19.3
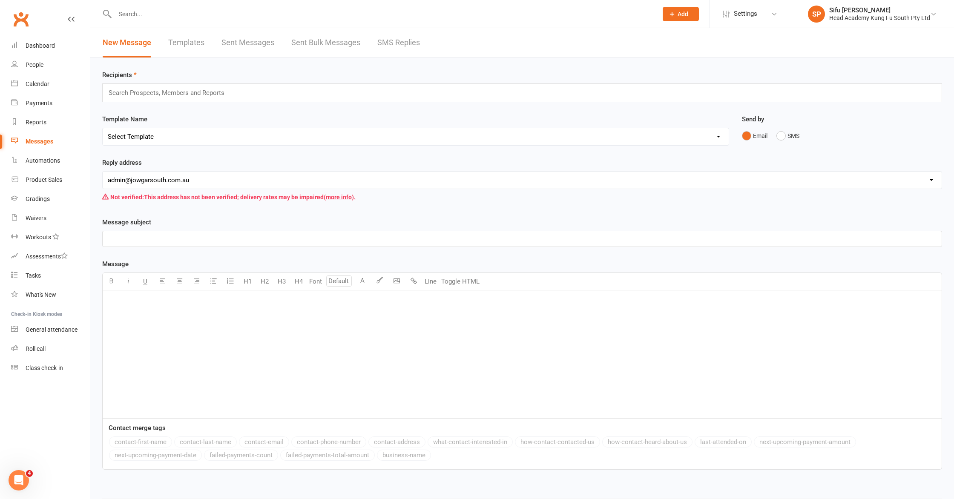
click at [387, 162] on div "Reply address [EMAIL_ADDRESS][DOMAIN_NAME] [EMAIL_ADDRESS][DOMAIN_NAME] [EMAIL_…" at bounding box center [522, 182] width 840 height 48
click at [45, 65] on link "People" at bounding box center [50, 64] width 79 height 19
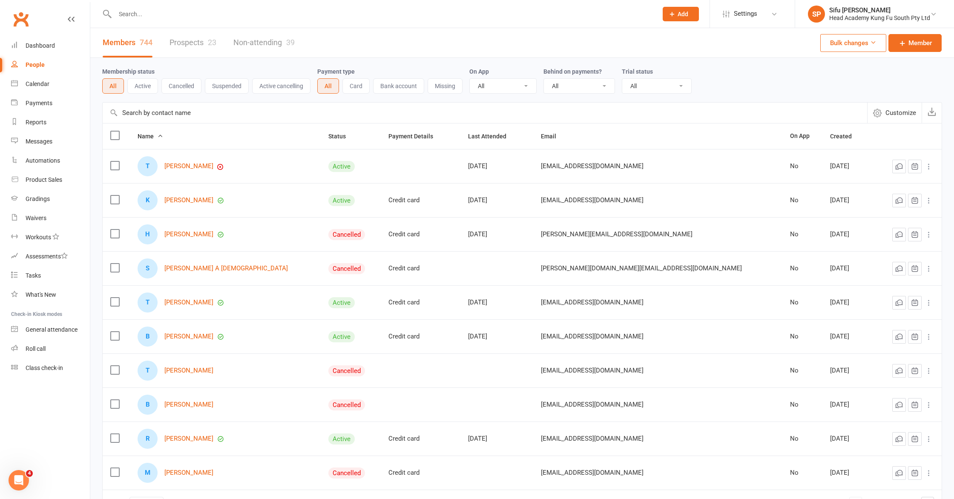
click at [201, 46] on link "Prospects 23" at bounding box center [193, 42] width 47 height 29
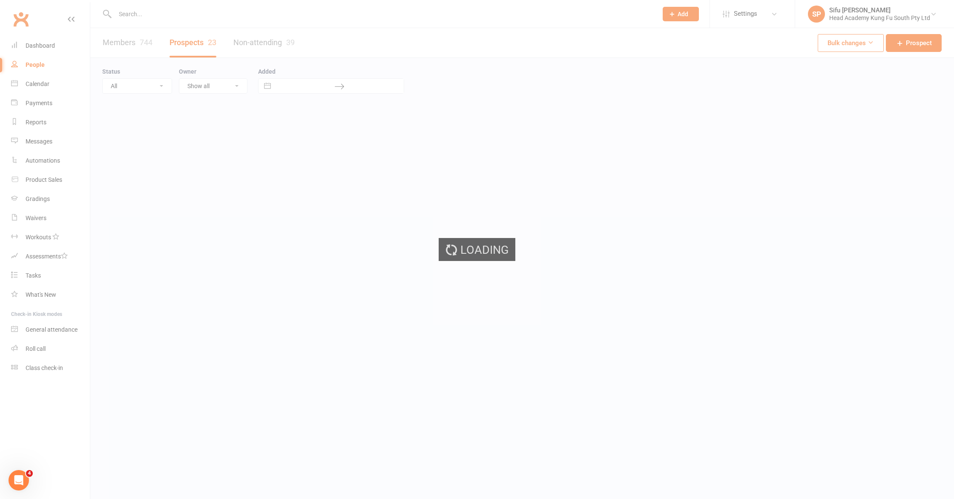
select select "25"
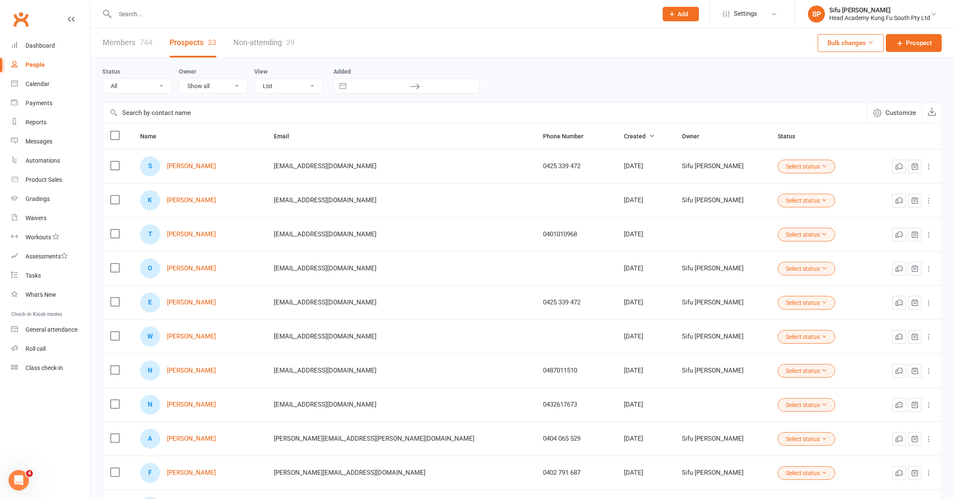
click at [474, 198] on button "Select status" at bounding box center [807, 201] width 58 height 14
click at [474, 200] on icon at bounding box center [929, 200] width 9 height 9
click at [474, 199] on icon at bounding box center [824, 200] width 6 height 6
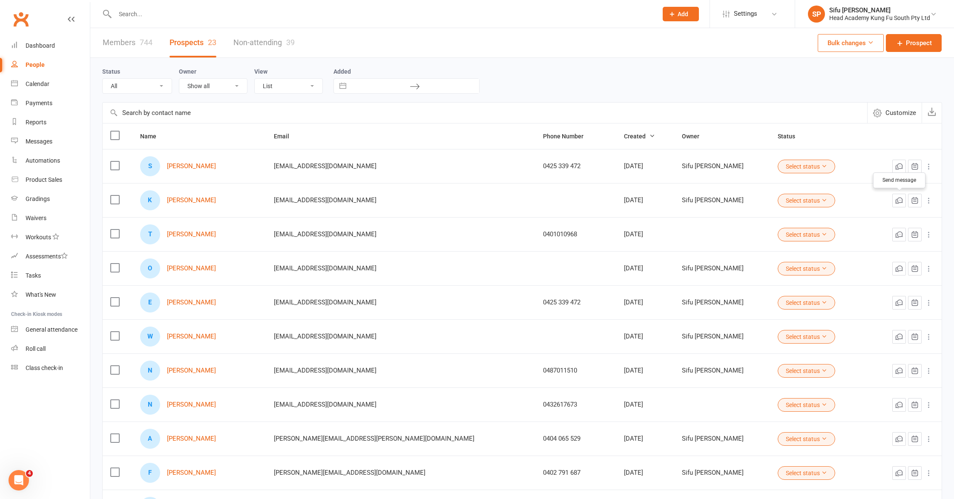
click at [474, 199] on icon "button" at bounding box center [897, 201] width 3 height 4
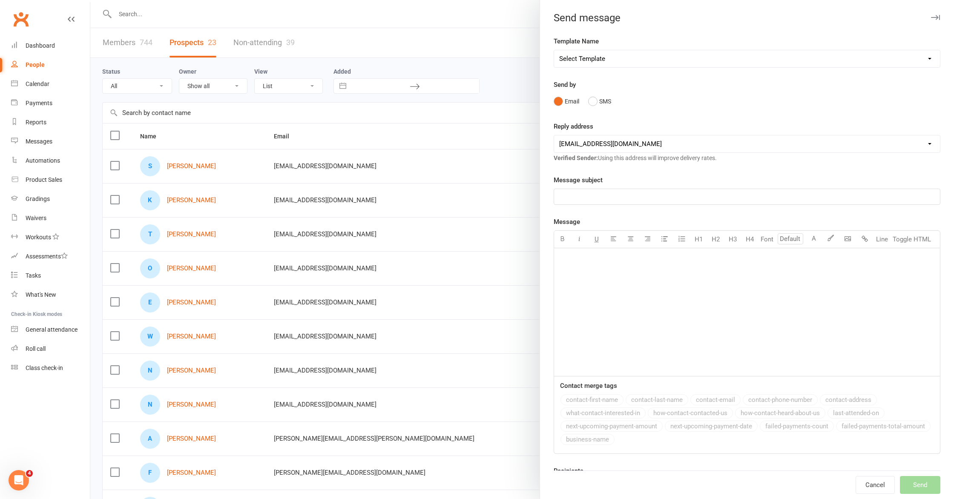
click at [474, 18] on icon "button" at bounding box center [935, 17] width 9 height 5
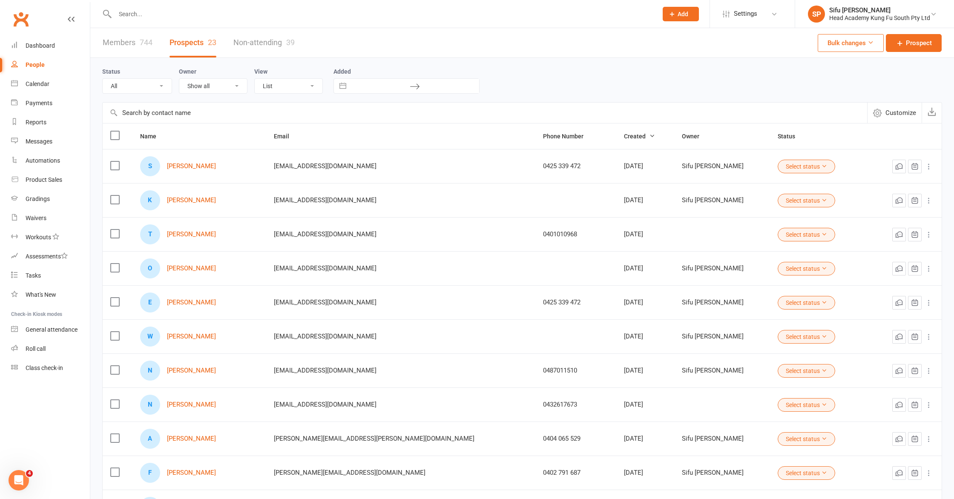
click at [474, 168] on button "Select status" at bounding box center [807, 167] width 58 height 14
click at [474, 184] on link "Initial Contact" at bounding box center [760, 184] width 84 height 17
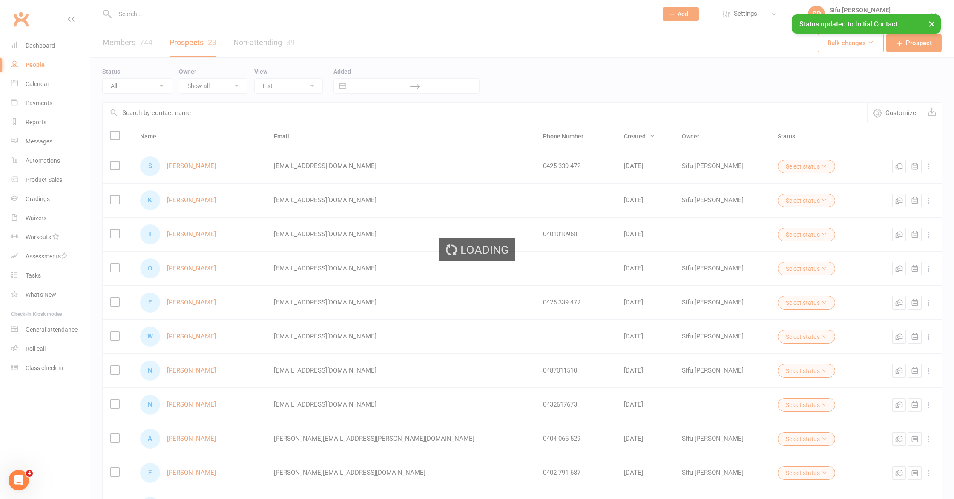
click at [474, 200] on div "Loading" at bounding box center [477, 249] width 954 height 499
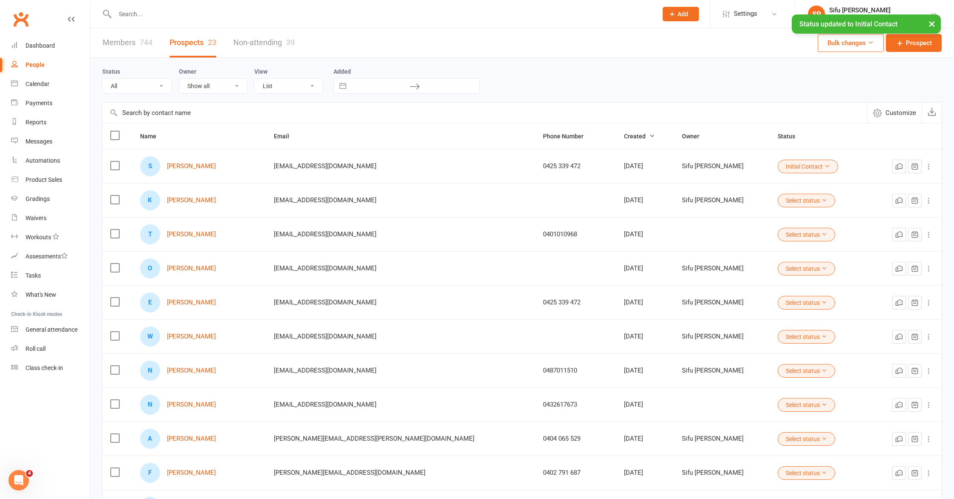
click at [474, 200] on button "Select status" at bounding box center [807, 201] width 58 height 14
click at [474, 220] on link "Initial Contact" at bounding box center [760, 218] width 84 height 17
click at [474, 165] on icon "button" at bounding box center [899, 166] width 9 height 9
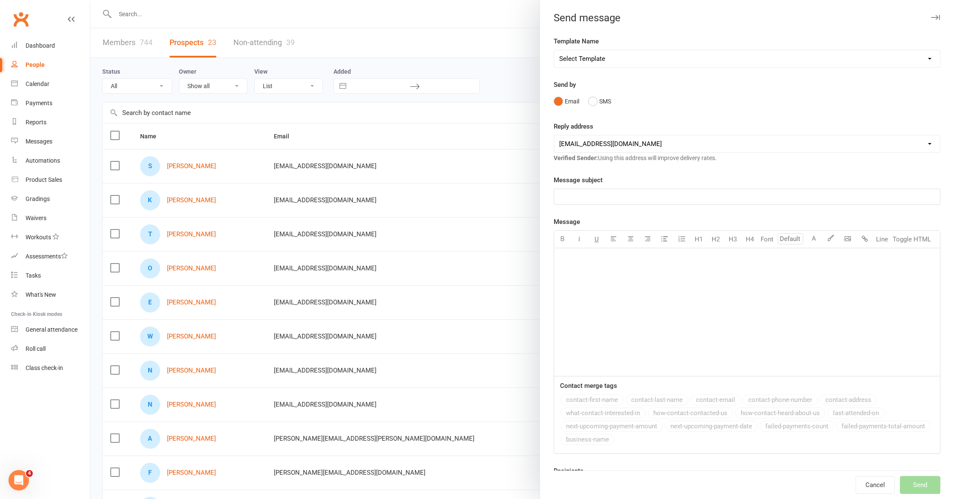
click at [474, 65] on select "Select Template [SMS] [Default template - review before using] Appointment remi…" at bounding box center [747, 58] width 386 height 17
select select "44632"
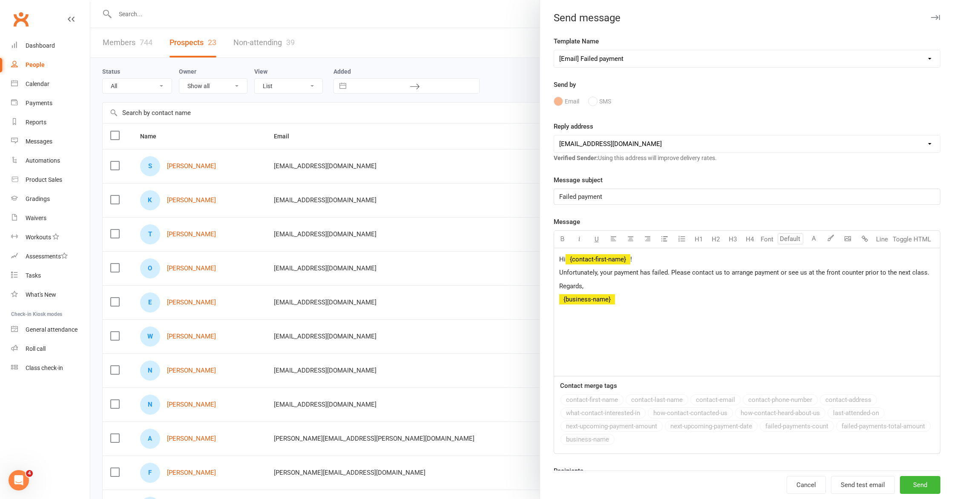
click at [474, 141] on select "[EMAIL_ADDRESS][DOMAIN_NAME] [EMAIL_ADDRESS][DOMAIN_NAME] [EMAIL_ADDRESS][DOMAI…" at bounding box center [747, 143] width 386 height 17
select select "[EMAIL_ADDRESS][DOMAIN_NAME]"
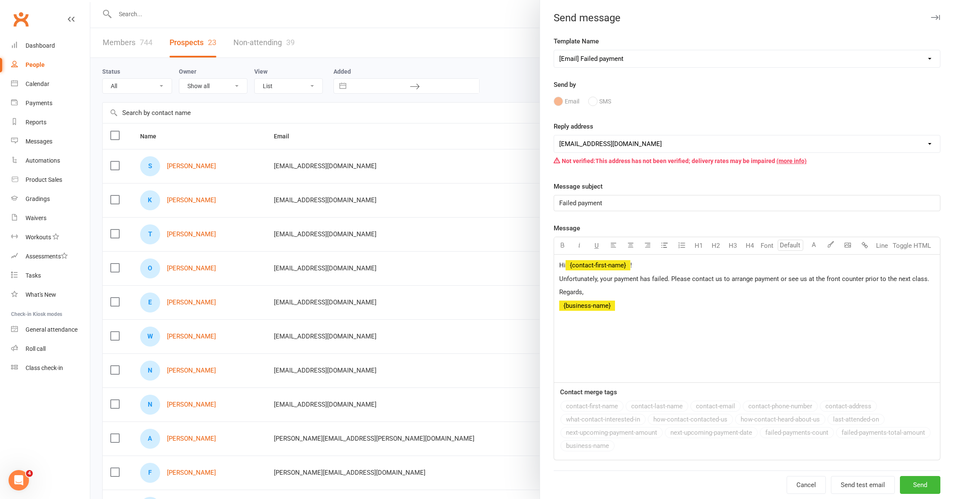
click at [474, 53] on select "Select Template [SMS] [Default template - review before using] Appointment remi…" at bounding box center [747, 58] width 386 height 17
click at [474, 58] on select "Select Template [SMS] [Default template - review before using] Appointment remi…" at bounding box center [747, 58] width 386 height 17
click at [474, 147] on select "[EMAIL_ADDRESS][DOMAIN_NAME] [EMAIL_ADDRESS][DOMAIN_NAME] [EMAIL_ADDRESS][DOMAI…" at bounding box center [747, 143] width 386 height 17
click at [474, 460] on button "Cancel" at bounding box center [806, 485] width 39 height 18
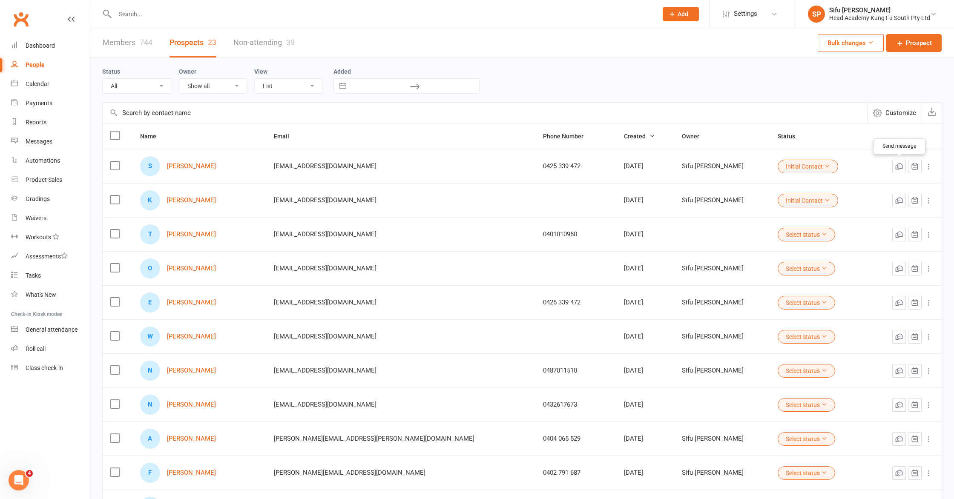
click at [474, 171] on button "button" at bounding box center [899, 167] width 14 height 14
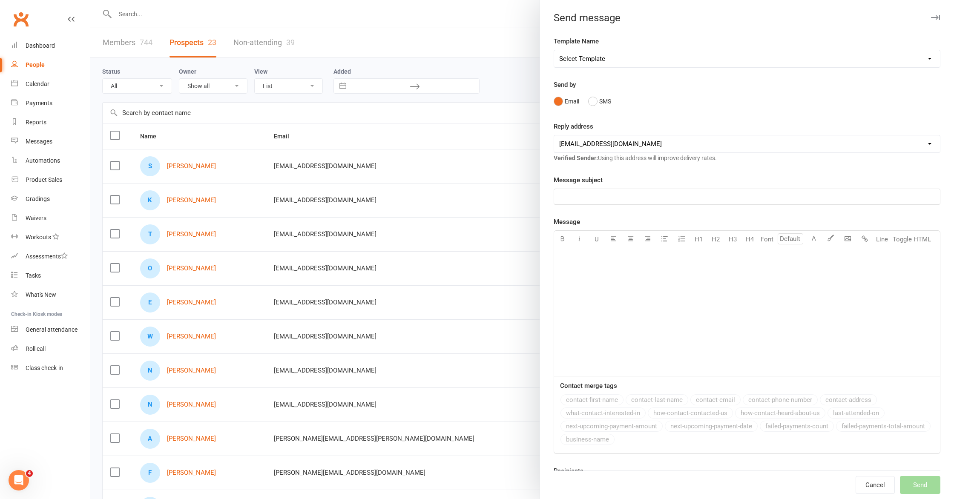
click at [474, 66] on select "Select Template [SMS] [Default template - review before using] Appointment remi…" at bounding box center [747, 58] width 386 height 17
select select "44641"
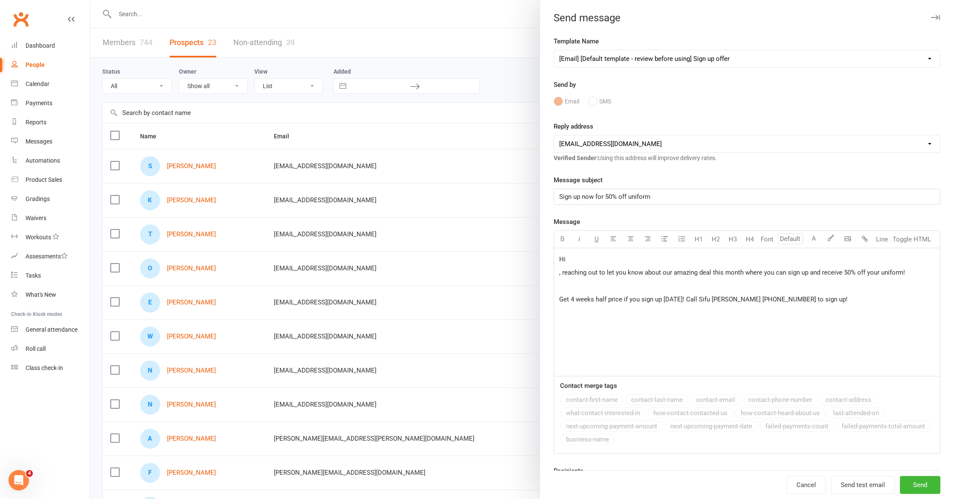
click at [474, 146] on select "[EMAIL_ADDRESS][DOMAIN_NAME] [EMAIL_ADDRESS][DOMAIN_NAME] [EMAIL_ADDRESS][DOMAI…" at bounding box center [747, 143] width 386 height 17
select select "[EMAIL_ADDRESS][DOMAIN_NAME]"
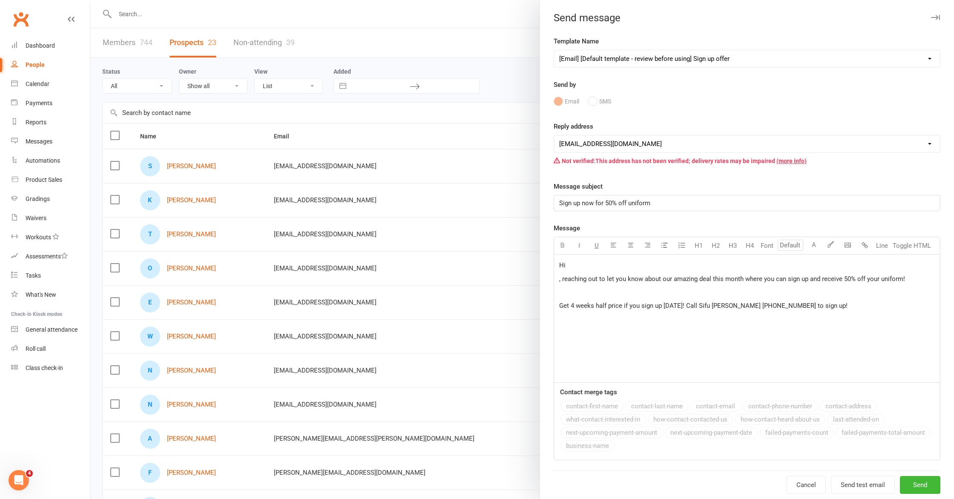
click at [474, 101] on div "Email SMS" at bounding box center [747, 101] width 387 height 16
click at [474, 102] on div "Email SMS" at bounding box center [747, 101] width 387 height 16
click at [474, 56] on select "Select Template [SMS] [Default template - review before using] Appointment remi…" at bounding box center [747, 58] width 386 height 17
click at [474, 16] on button "button" at bounding box center [935, 17] width 10 height 10
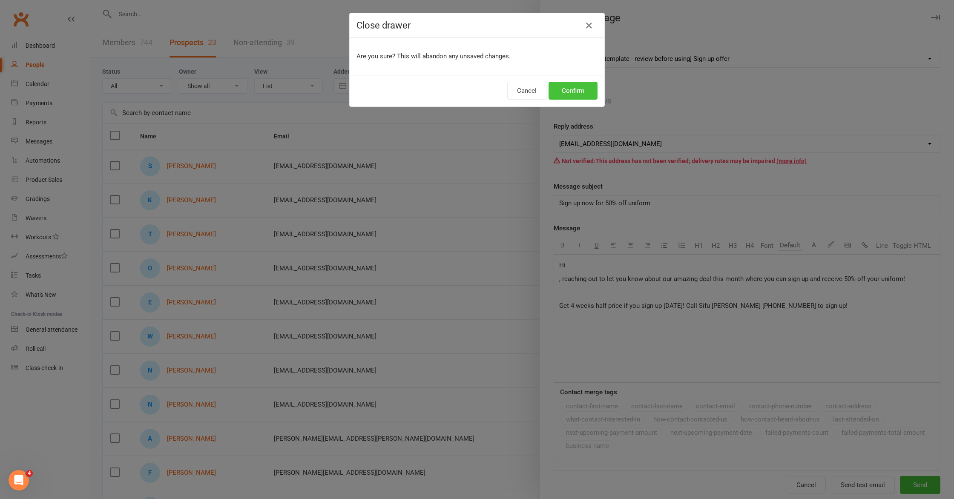
click at [474, 91] on button "Confirm" at bounding box center [573, 91] width 49 height 18
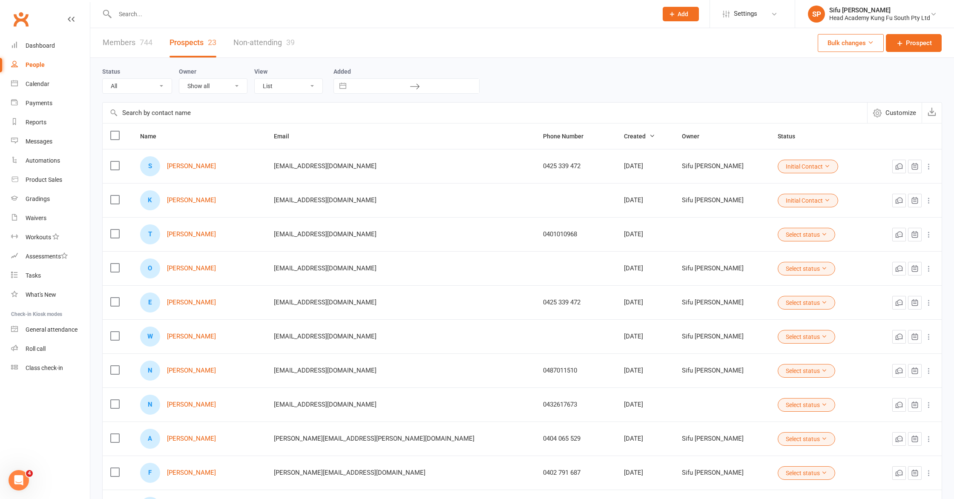
drag, startPoint x: 806, startPoint y: 170, endPoint x: 797, endPoint y: 170, distance: 8.6
click at [474, 170] on td "Initial Contact" at bounding box center [820, 166] width 101 height 34
click at [474, 170] on button "Initial Contact" at bounding box center [808, 167] width 60 height 14
click at [474, 166] on td "Initial Contact" at bounding box center [820, 166] width 101 height 34
click at [474, 14] on link "Settings" at bounding box center [752, 13] width 59 height 19
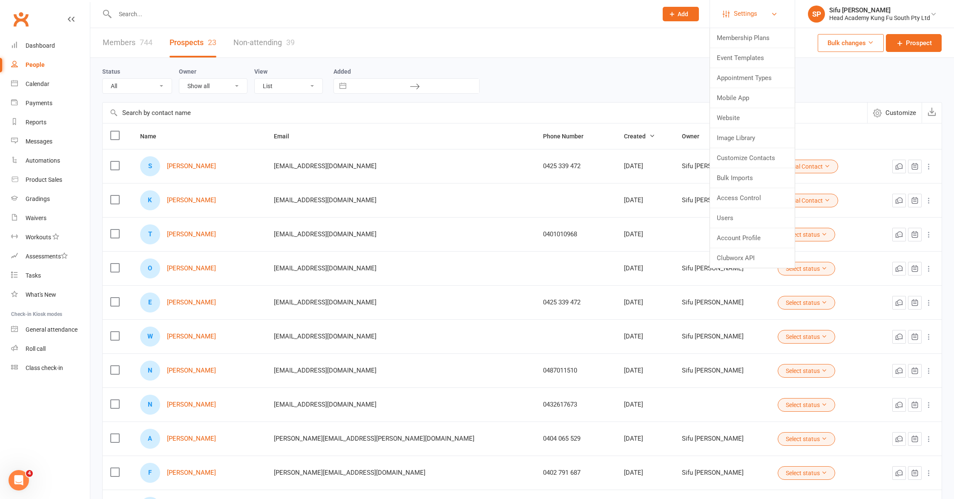
click at [474, 14] on link "Settings" at bounding box center [752, 13] width 59 height 19
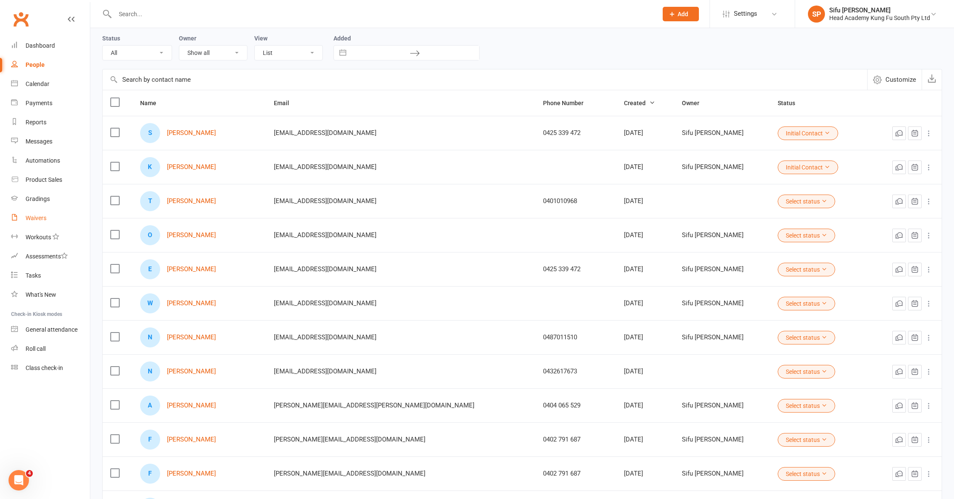
scroll to position [34, 0]
click at [95, 282] on div "Status All (No status set) (Invalid status) Initial Contact Follow-up Call Foll…" at bounding box center [522, 482] width 864 height 917
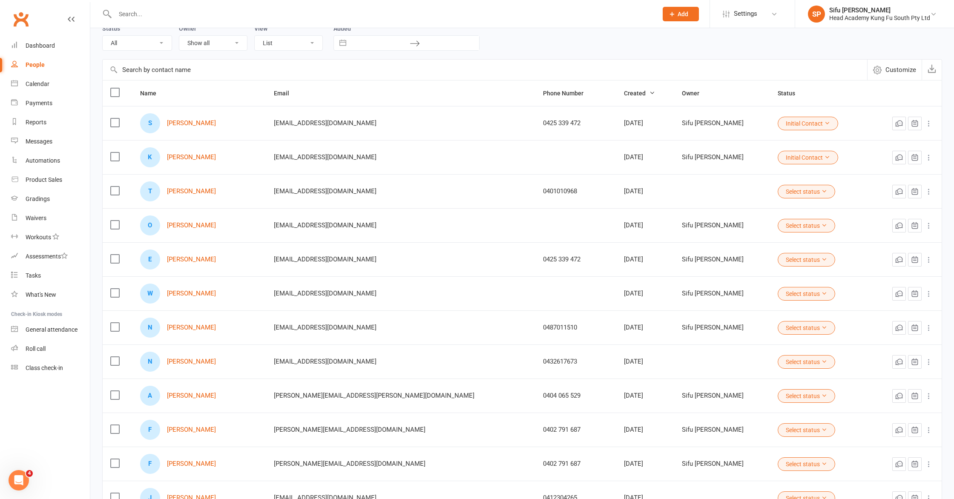
click at [98, 234] on div "Status All (No status set) (Invalid status) Initial Contact Follow-up Call Foll…" at bounding box center [522, 473] width 864 height 917
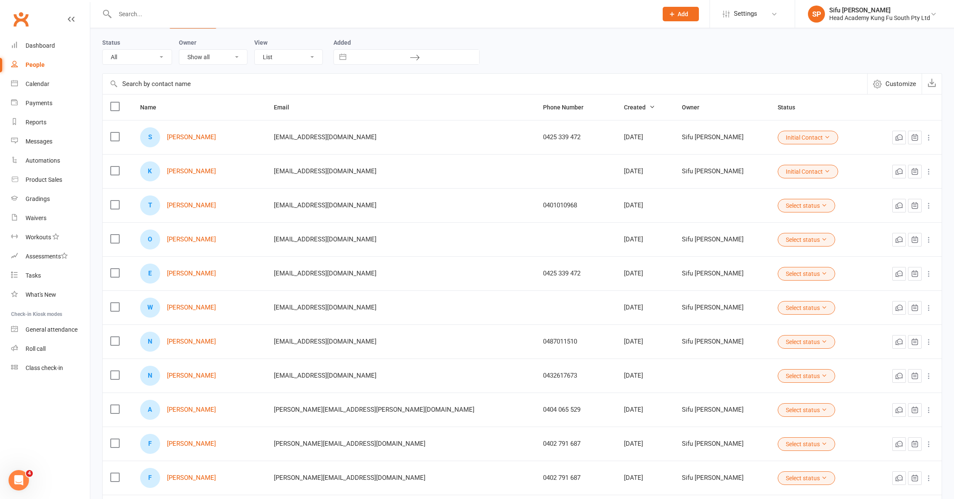
scroll to position [0, 0]
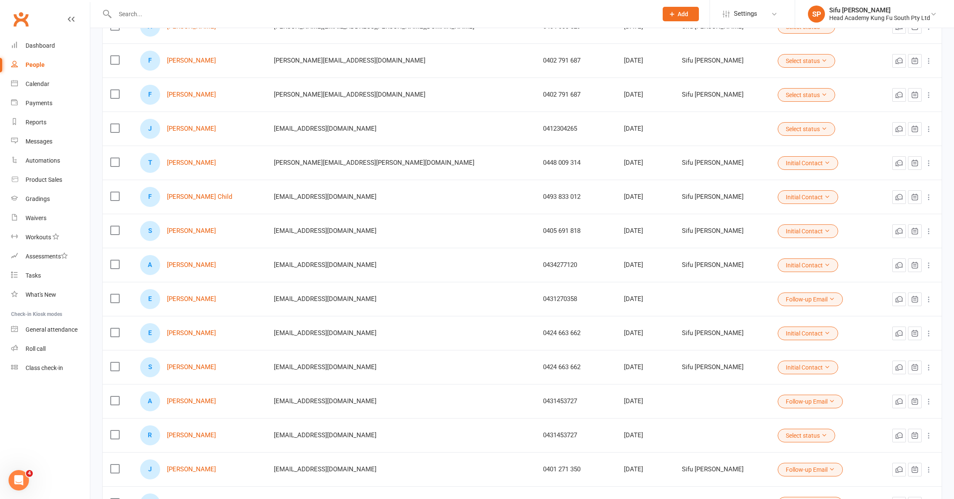
scroll to position [450, 0]
